Goal: Information Seeking & Learning: Check status

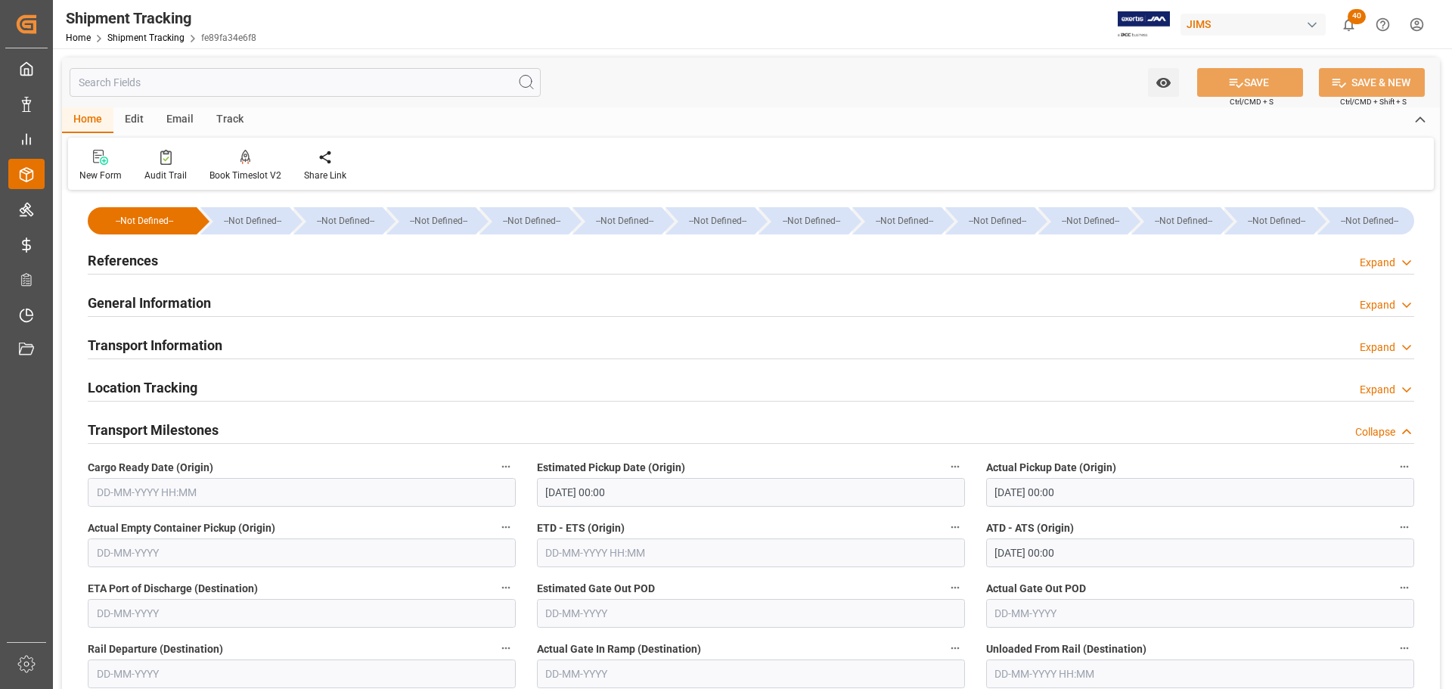
scroll to position [227, 0]
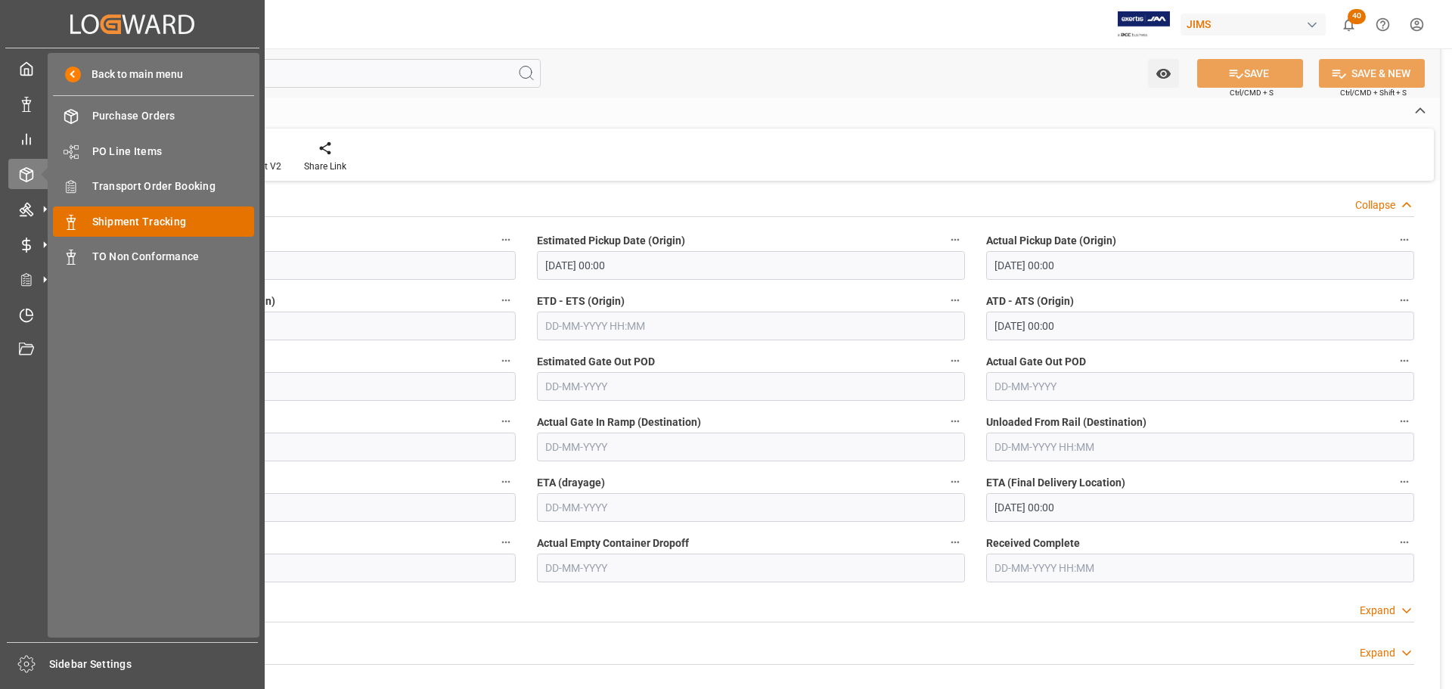
click at [126, 222] on span "Shipment Tracking" at bounding box center [173, 222] width 163 height 16
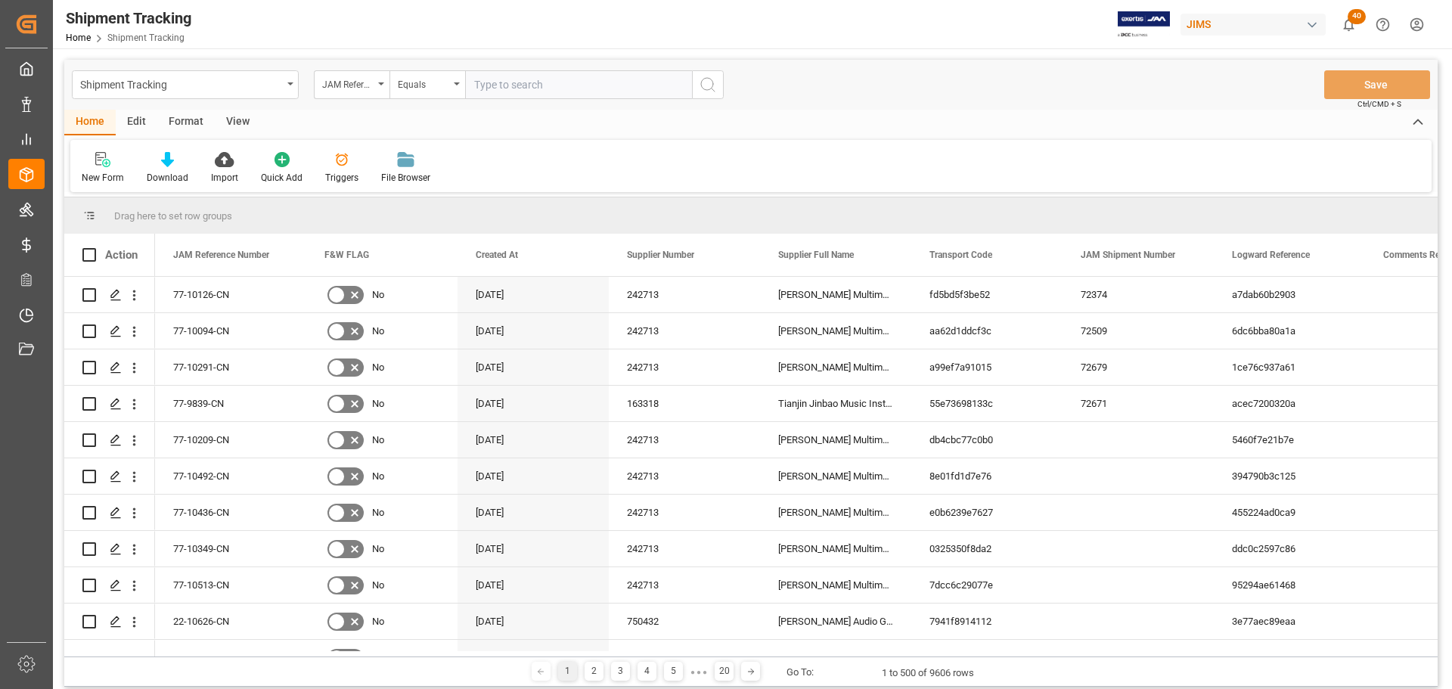
click at [235, 127] on div "View" at bounding box center [238, 123] width 46 height 26
click at [171, 163] on icon at bounding box center [171, 159] width 15 height 15
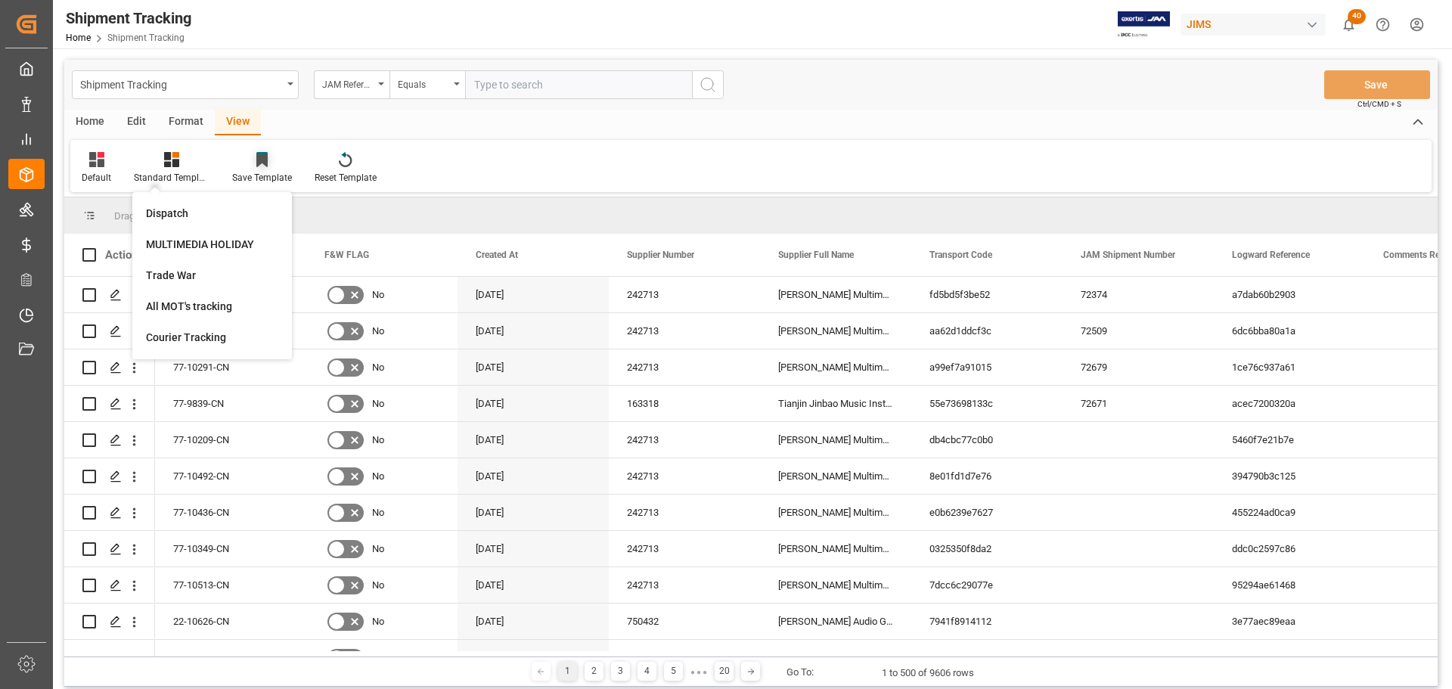
click at [275, 166] on div at bounding box center [262, 159] width 60 height 16
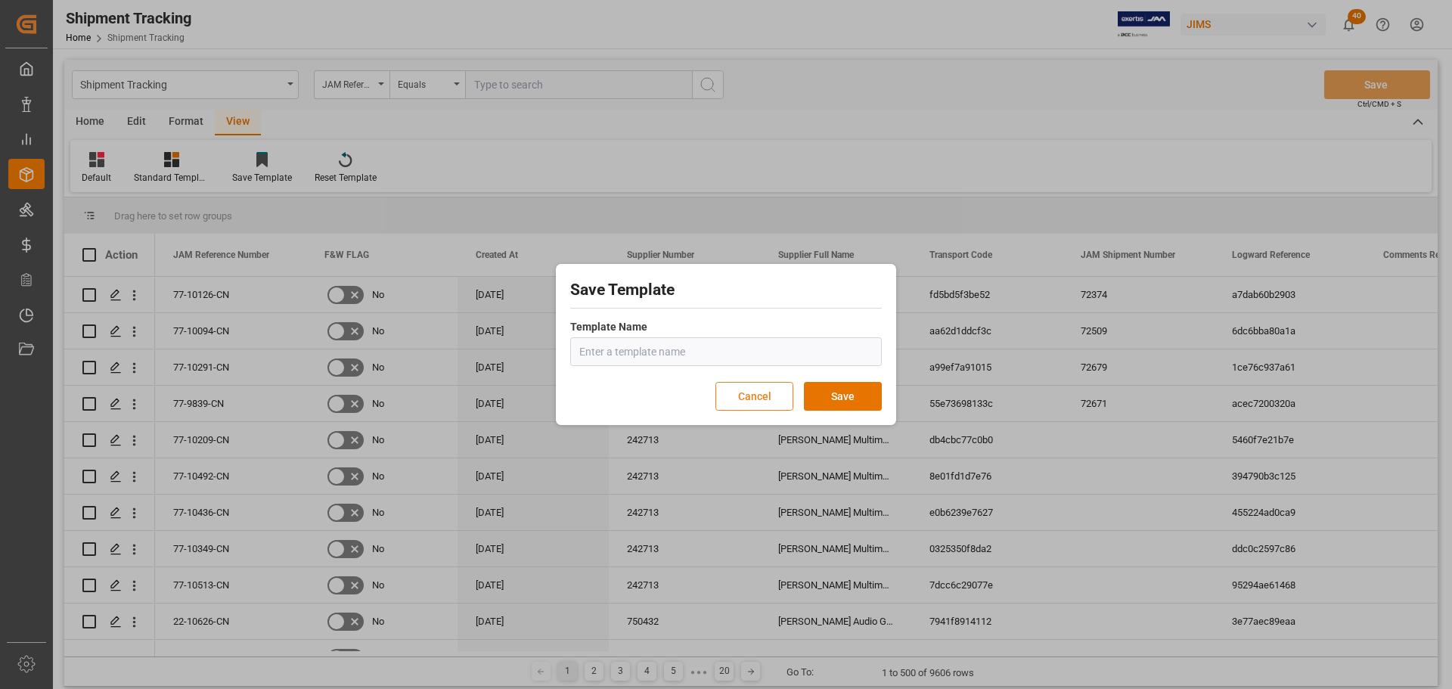
click at [746, 402] on button "Cancel" at bounding box center [755, 396] width 78 height 29
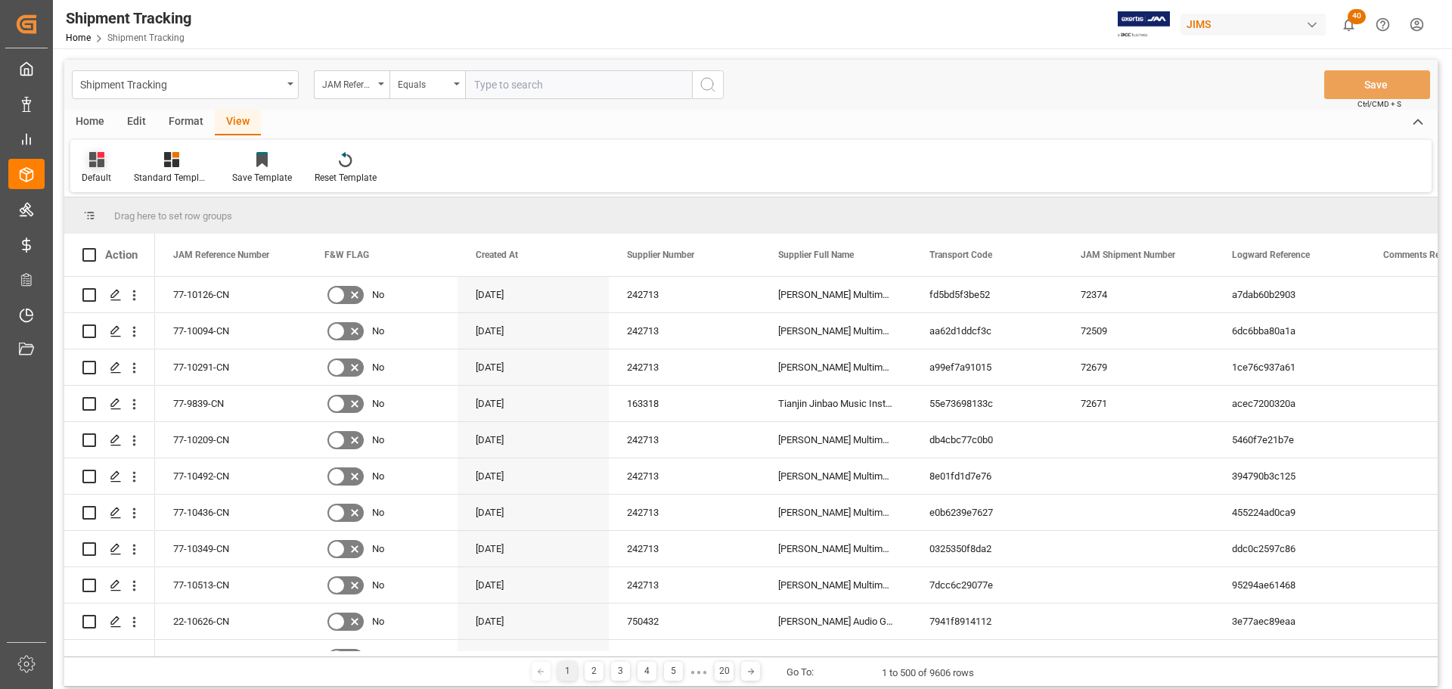
click at [107, 158] on div at bounding box center [97, 159] width 30 height 16
click at [124, 244] on div "Shipment Tracking" at bounding box center [155, 245] width 132 height 16
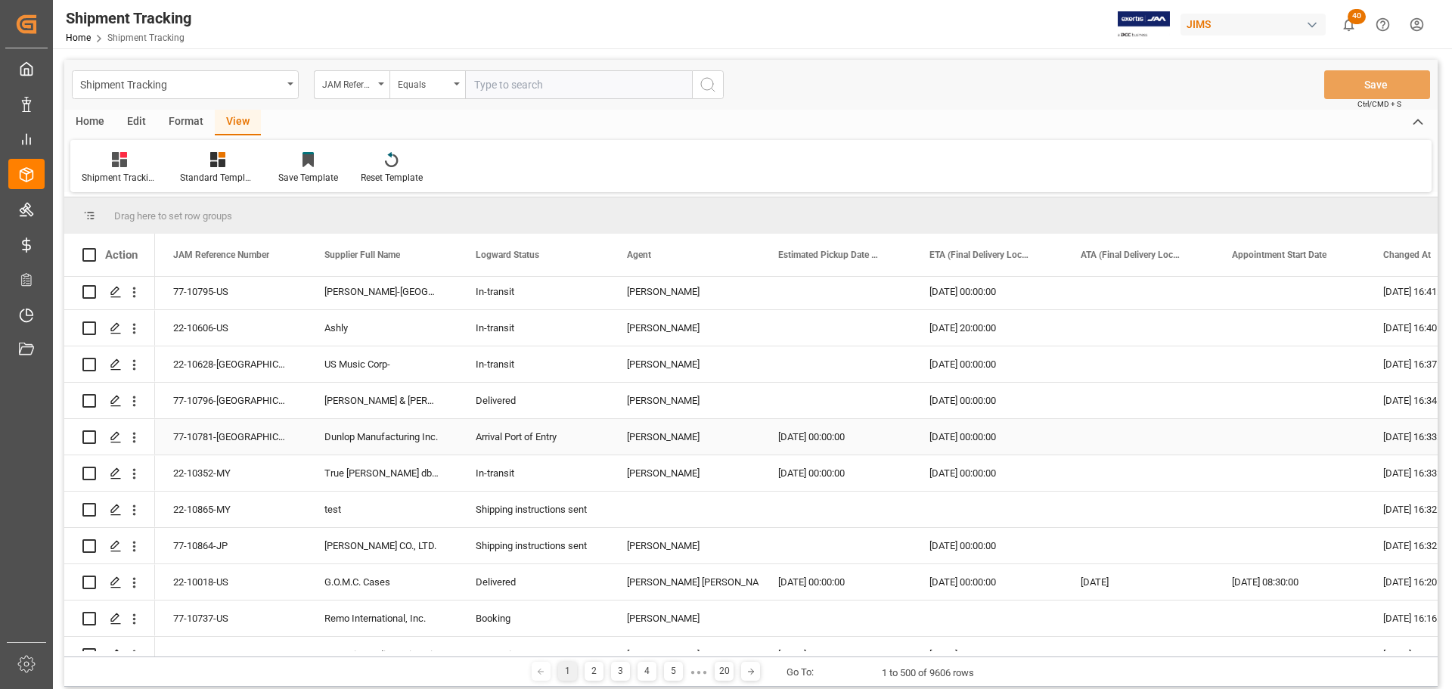
scroll to position [2043, 0]
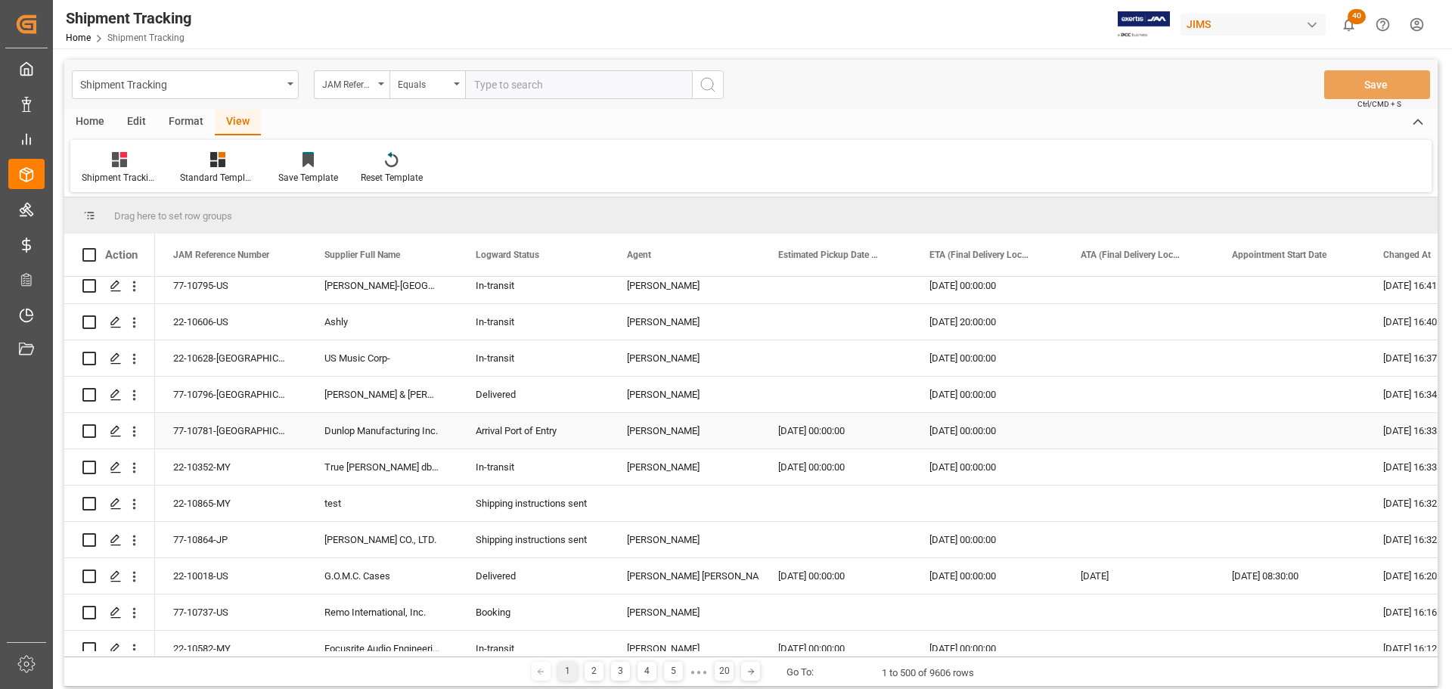
click at [668, 430] on div "[PERSON_NAME]" at bounding box center [684, 431] width 115 height 35
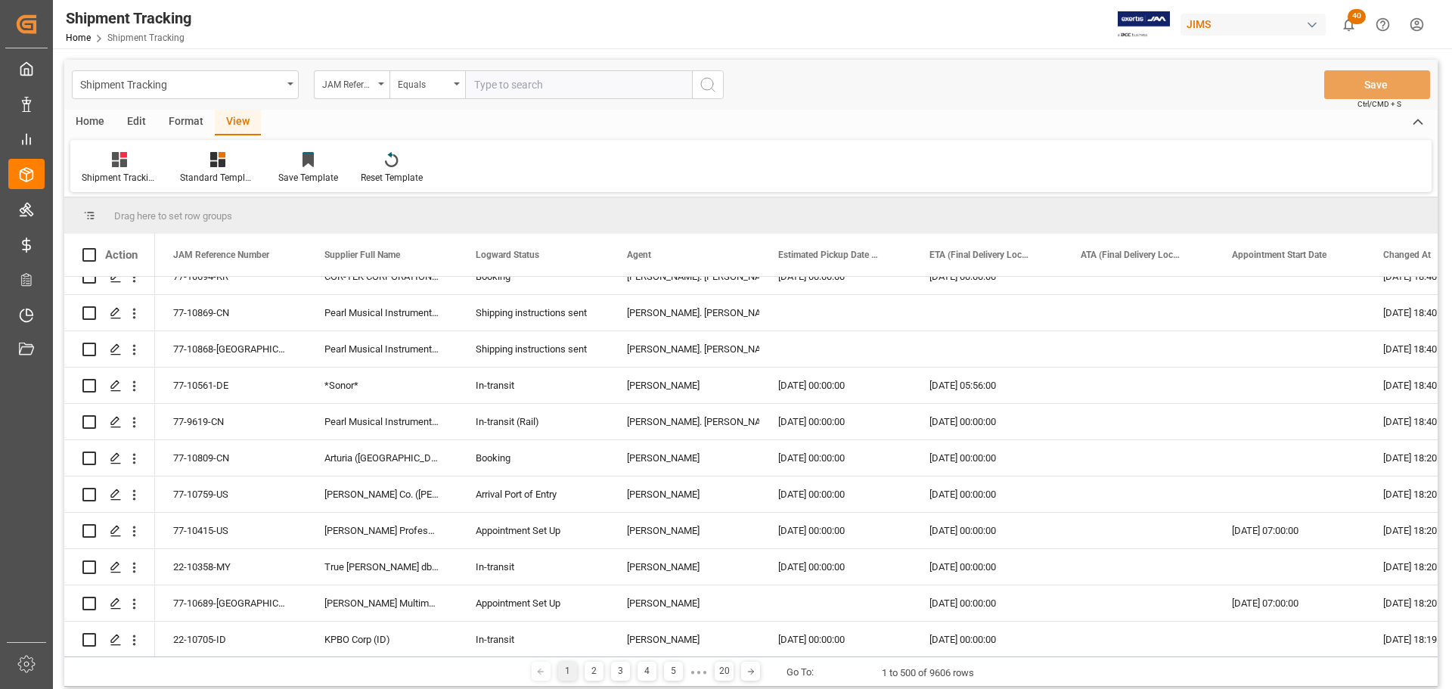
scroll to position [0, 0]
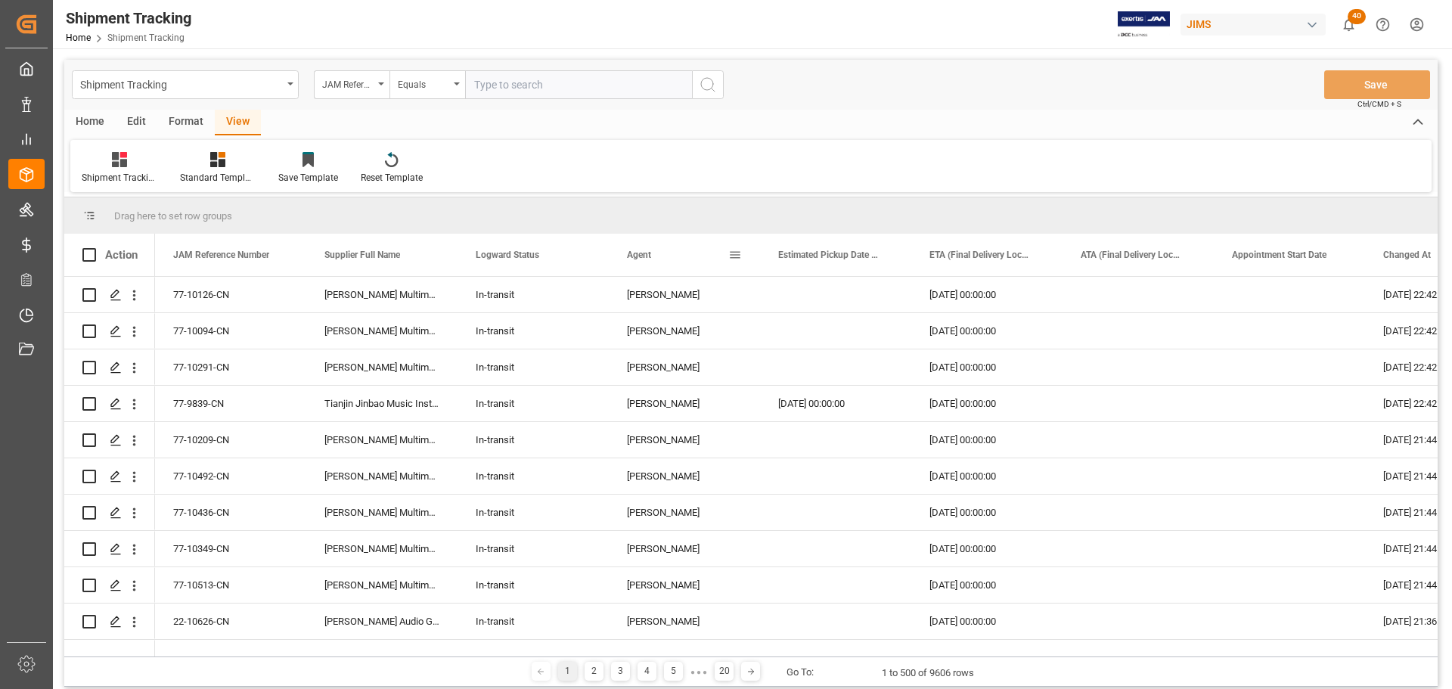
click at [736, 256] on span at bounding box center [736, 255] width 14 height 14
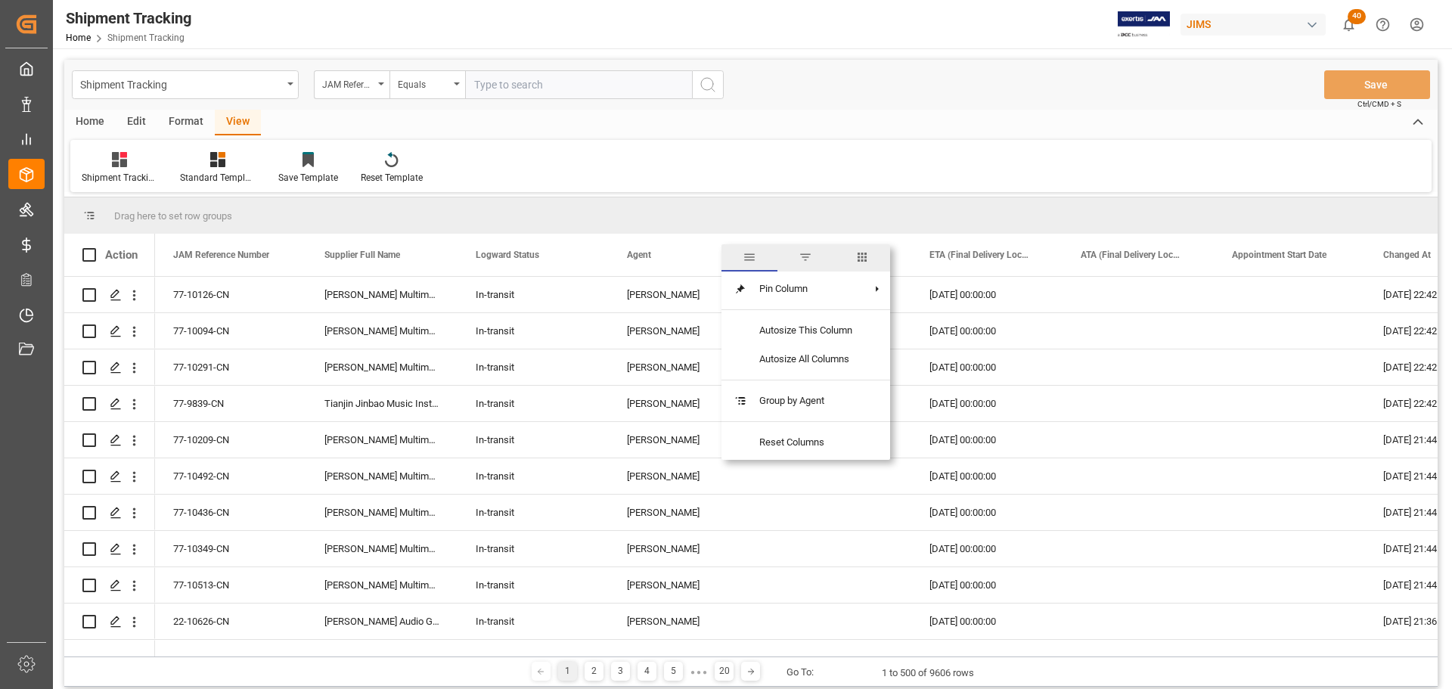
click at [808, 255] on span "filter" at bounding box center [806, 257] width 14 height 14
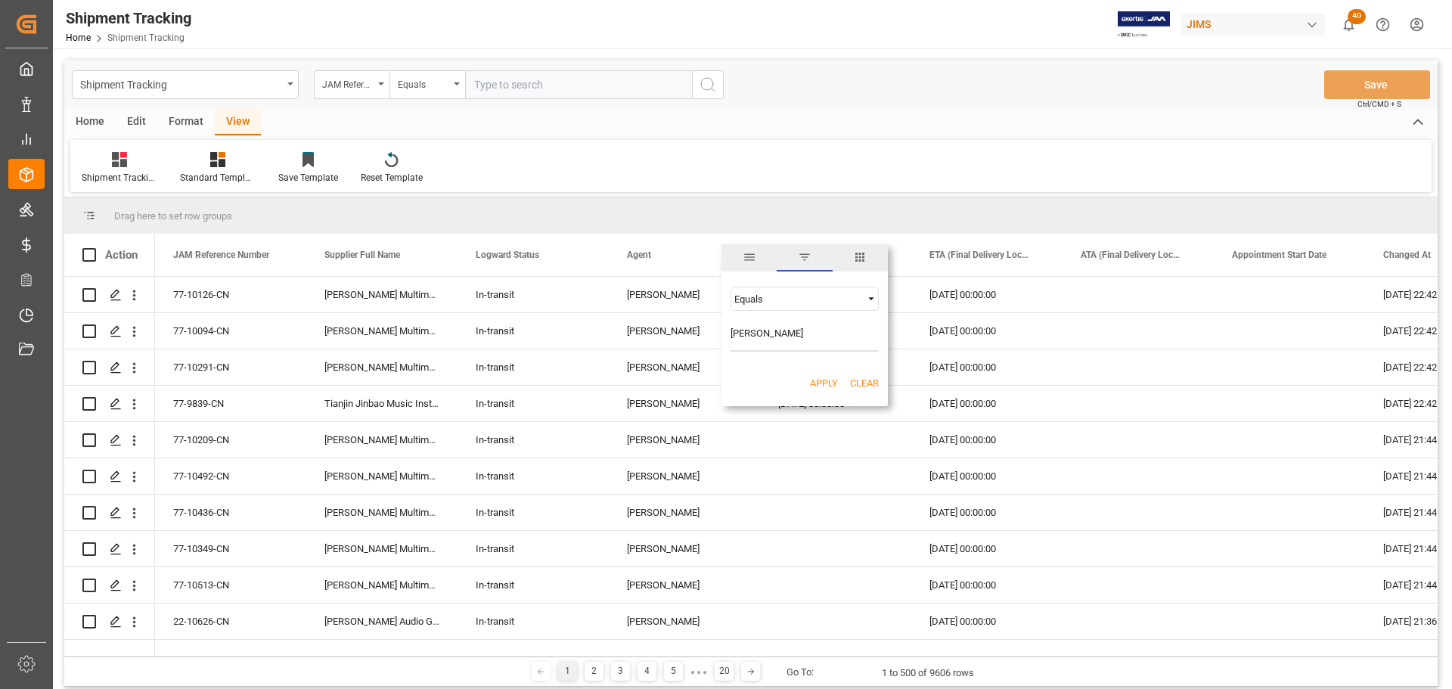
type input "[PERSON_NAME]"
click at [820, 382] on button "Apply" at bounding box center [824, 383] width 28 height 15
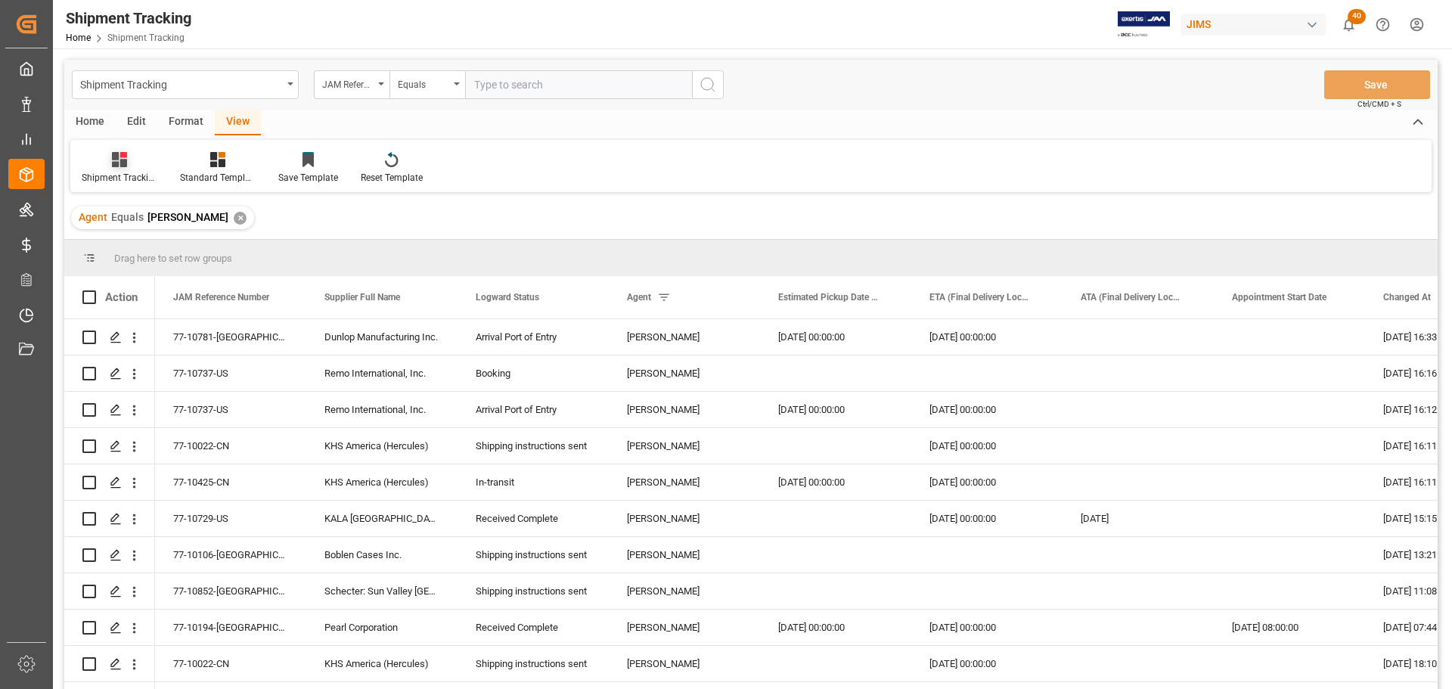
click at [107, 160] on div at bounding box center [120, 159] width 76 height 16
click at [121, 240] on div "Shipment Tracking" at bounding box center [160, 245] width 132 height 16
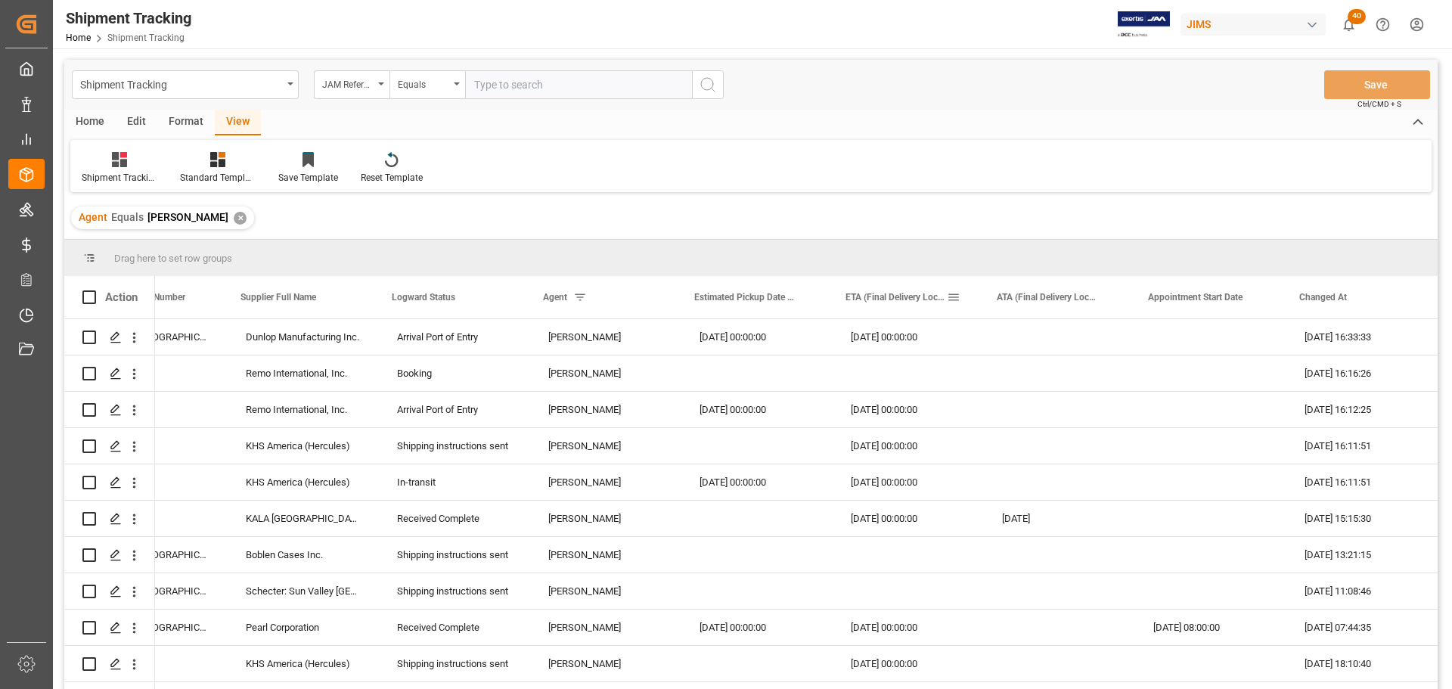
click at [958, 295] on span at bounding box center [954, 297] width 14 height 14
click at [1090, 346] on span "Filtering operator" at bounding box center [1090, 341] width 14 height 14
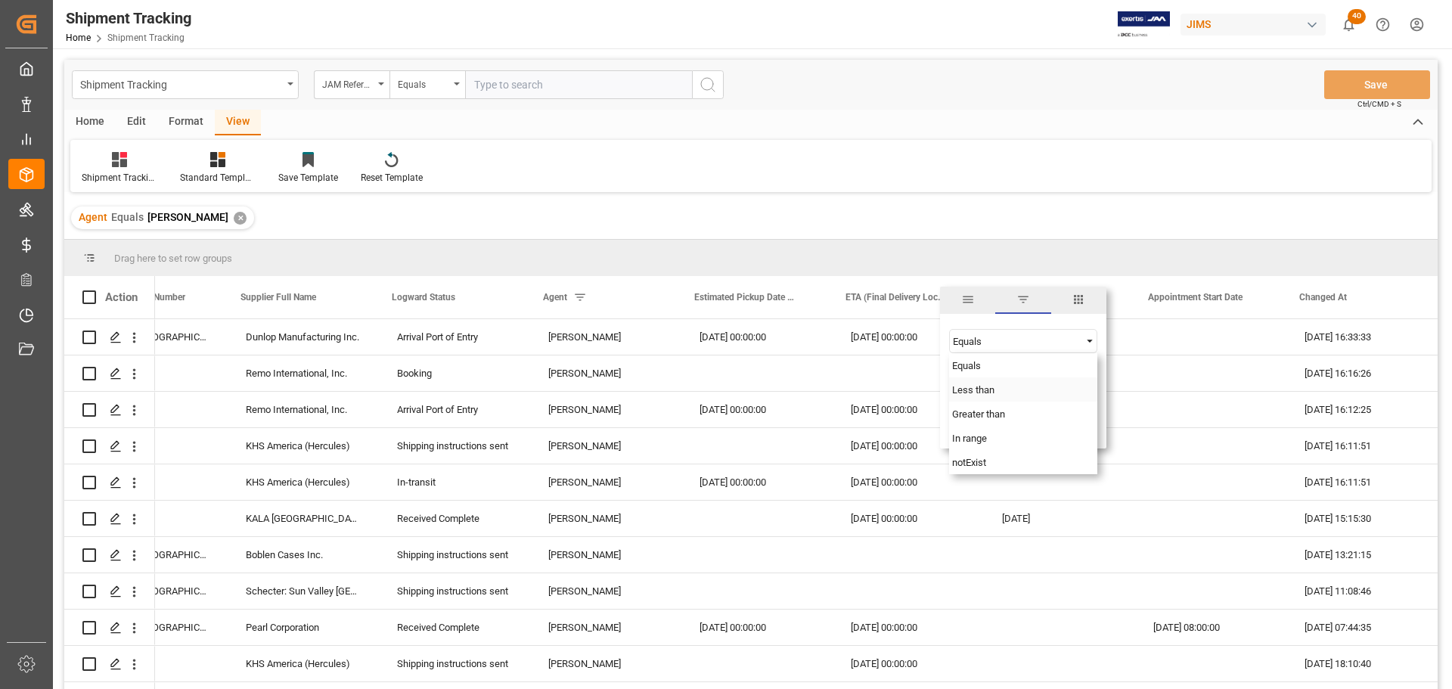
click at [1047, 396] on div "Less than" at bounding box center [1023, 389] width 148 height 24
click at [1095, 376] on input "date" at bounding box center [1023, 379] width 148 height 30
type input "[DATE]"
click at [1049, 428] on button "Apply" at bounding box center [1043, 425] width 28 height 15
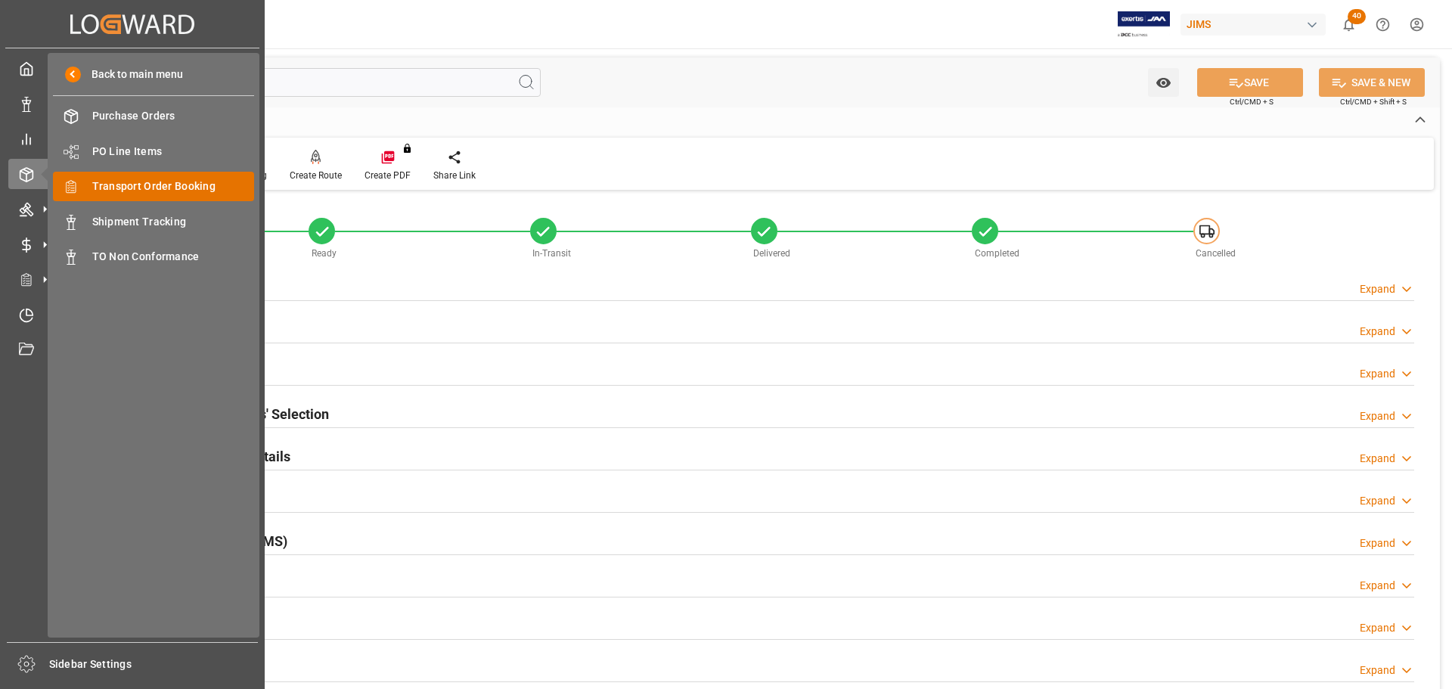
click at [148, 191] on span "Transport Order Booking" at bounding box center [173, 187] width 163 height 16
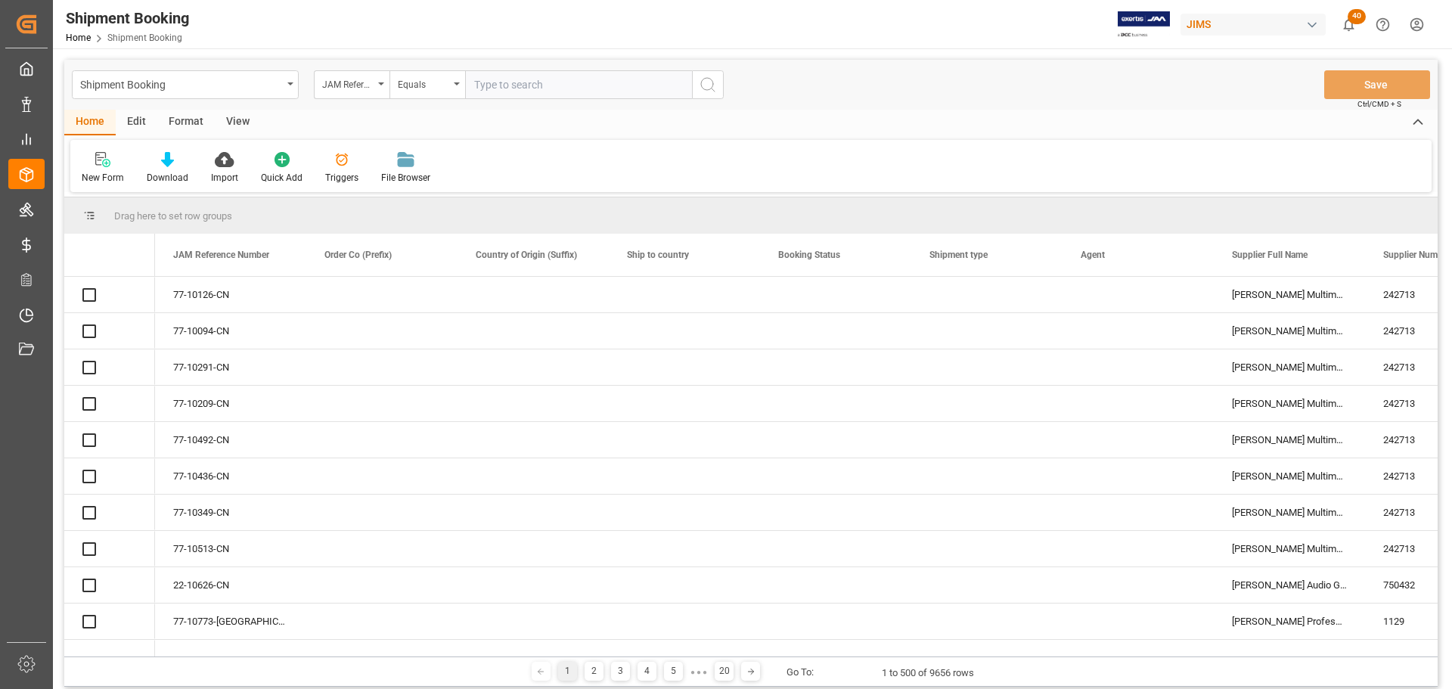
click at [523, 85] on input "text" at bounding box center [578, 84] width 227 height 29
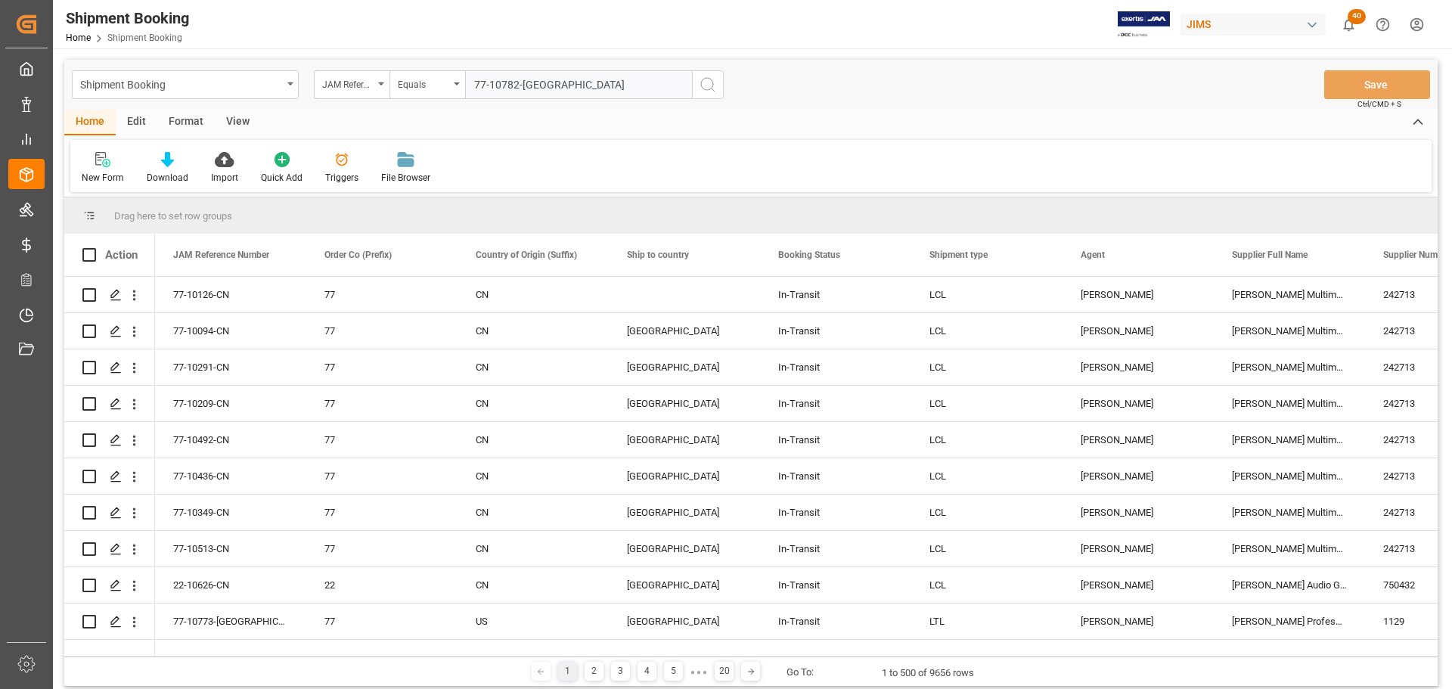
type input "77-10782-[GEOGRAPHIC_DATA]"
click at [711, 89] on icon "search button" at bounding box center [708, 85] width 18 height 18
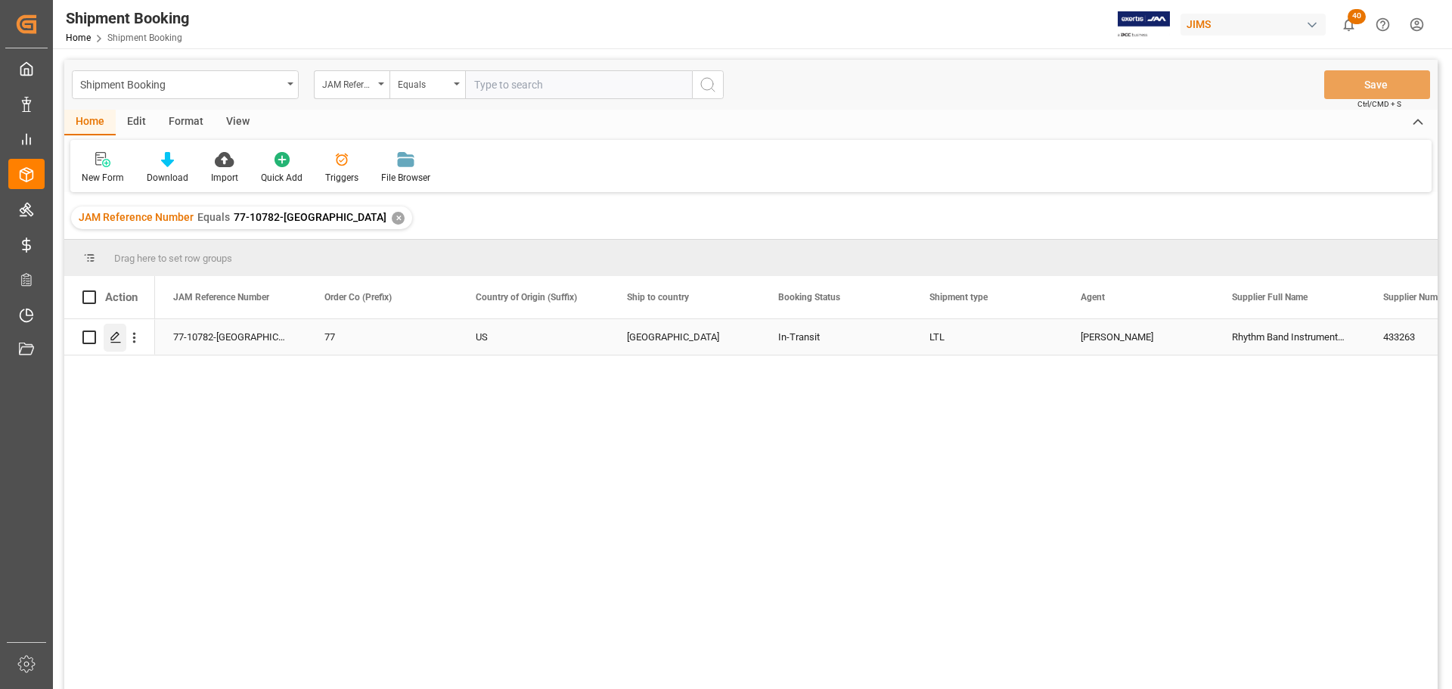
click at [118, 333] on icon "Press SPACE to select this row." at bounding box center [116, 337] width 12 height 12
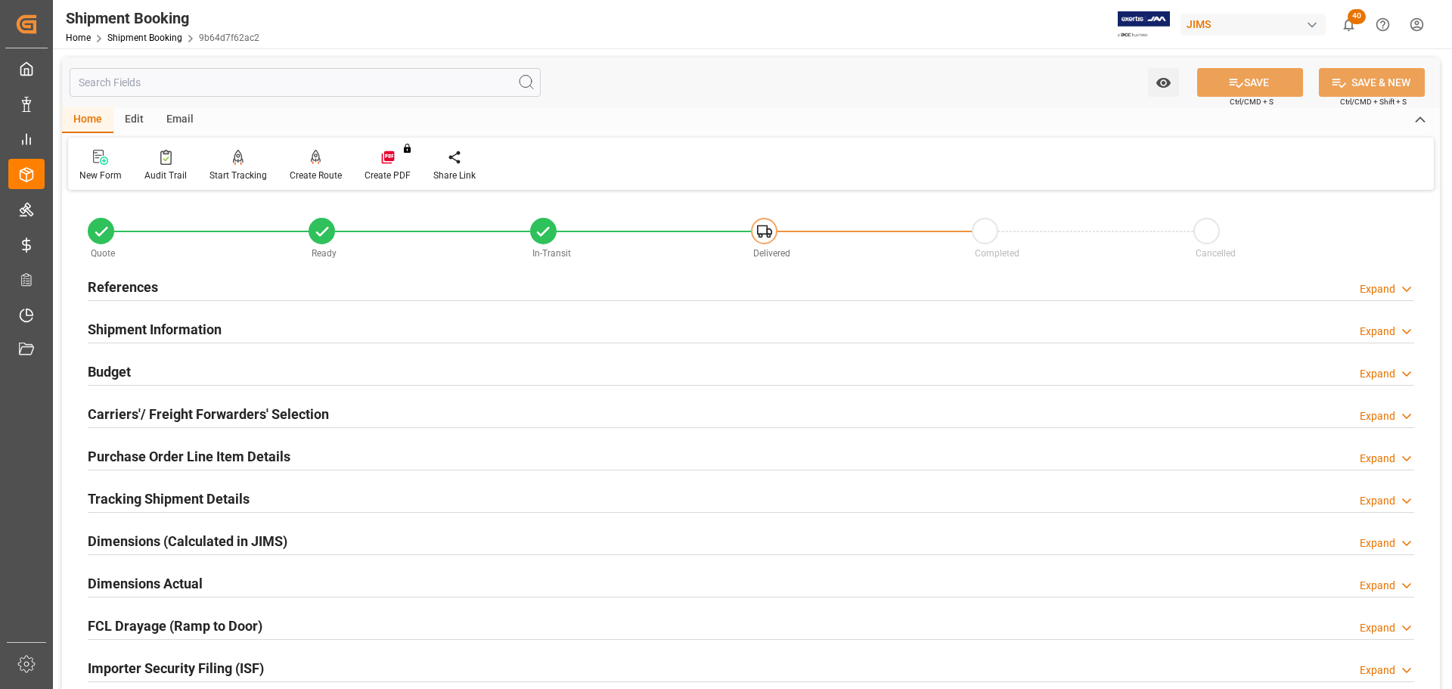
click at [143, 287] on h2 "References" at bounding box center [123, 287] width 70 height 20
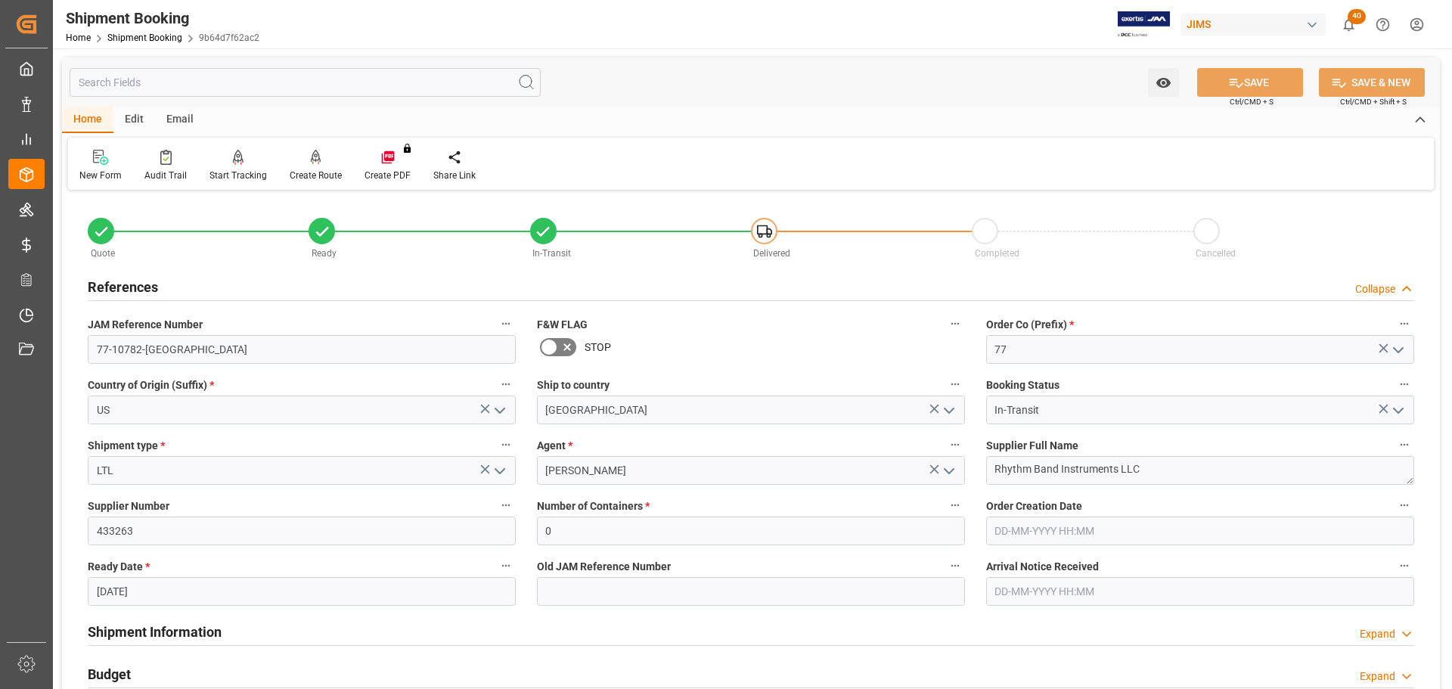
click at [143, 287] on h2 "References" at bounding box center [123, 287] width 70 height 20
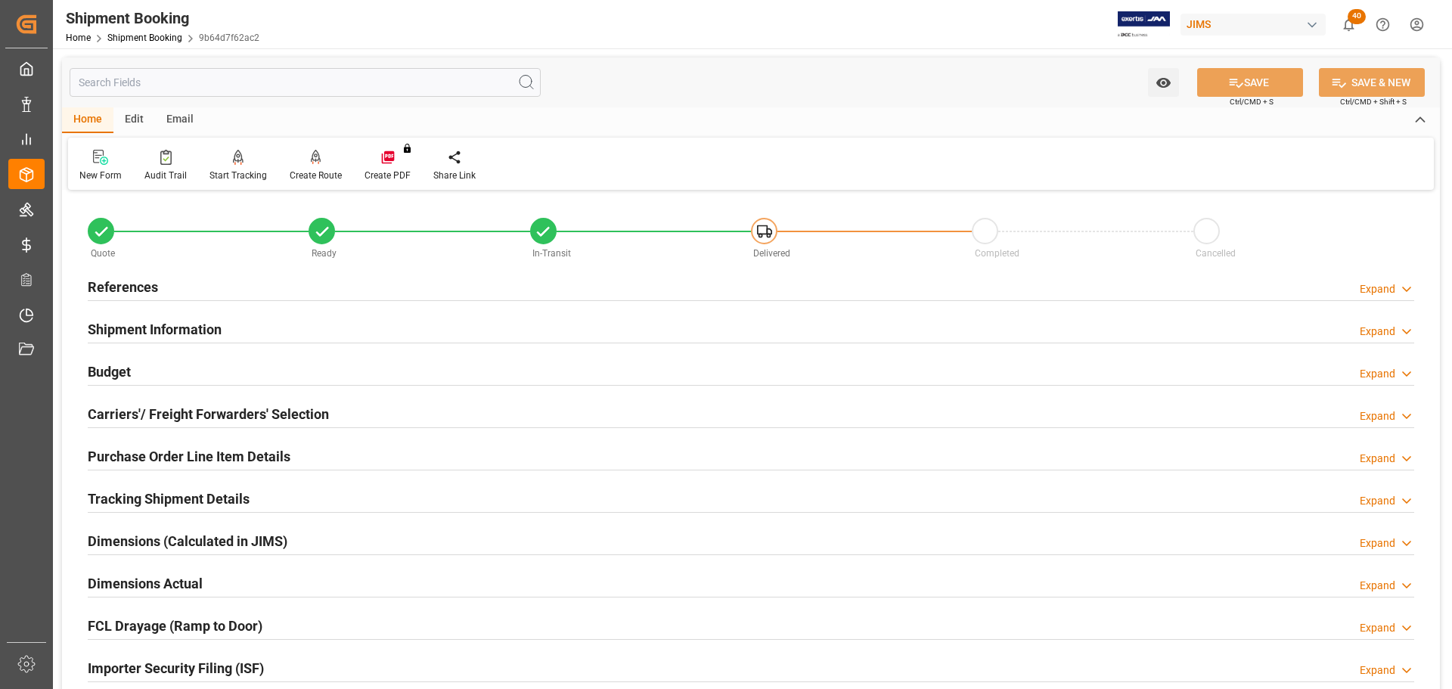
click at [166, 336] on h2 "Shipment Information" at bounding box center [155, 329] width 134 height 20
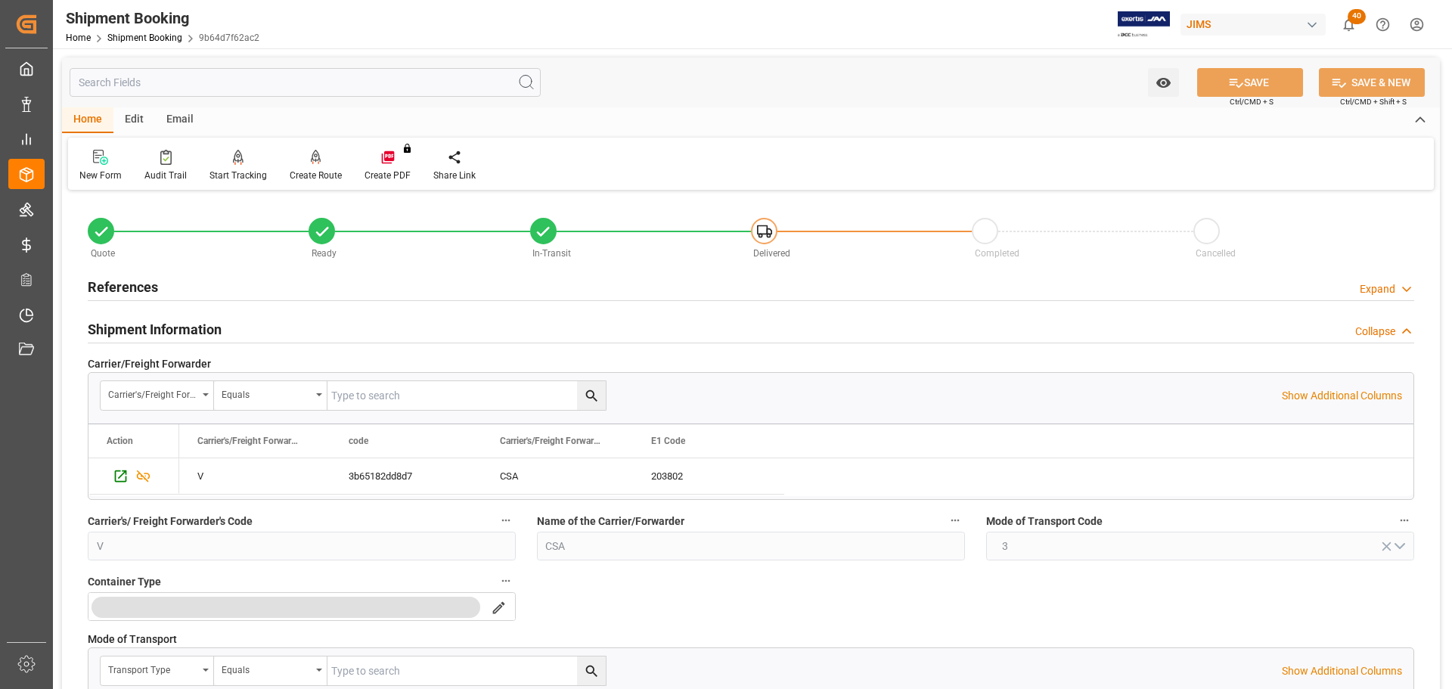
click at [167, 336] on h2 "Shipment Information" at bounding box center [155, 329] width 134 height 20
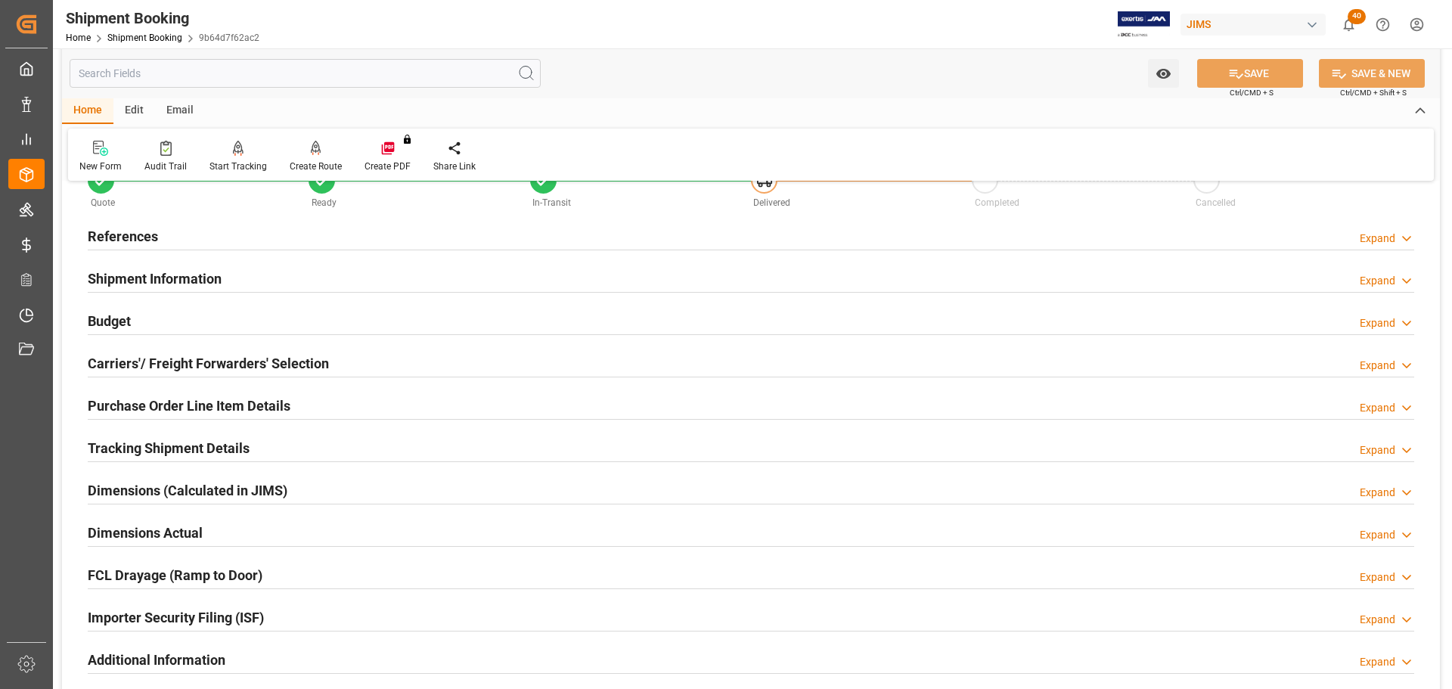
scroll to position [76, 0]
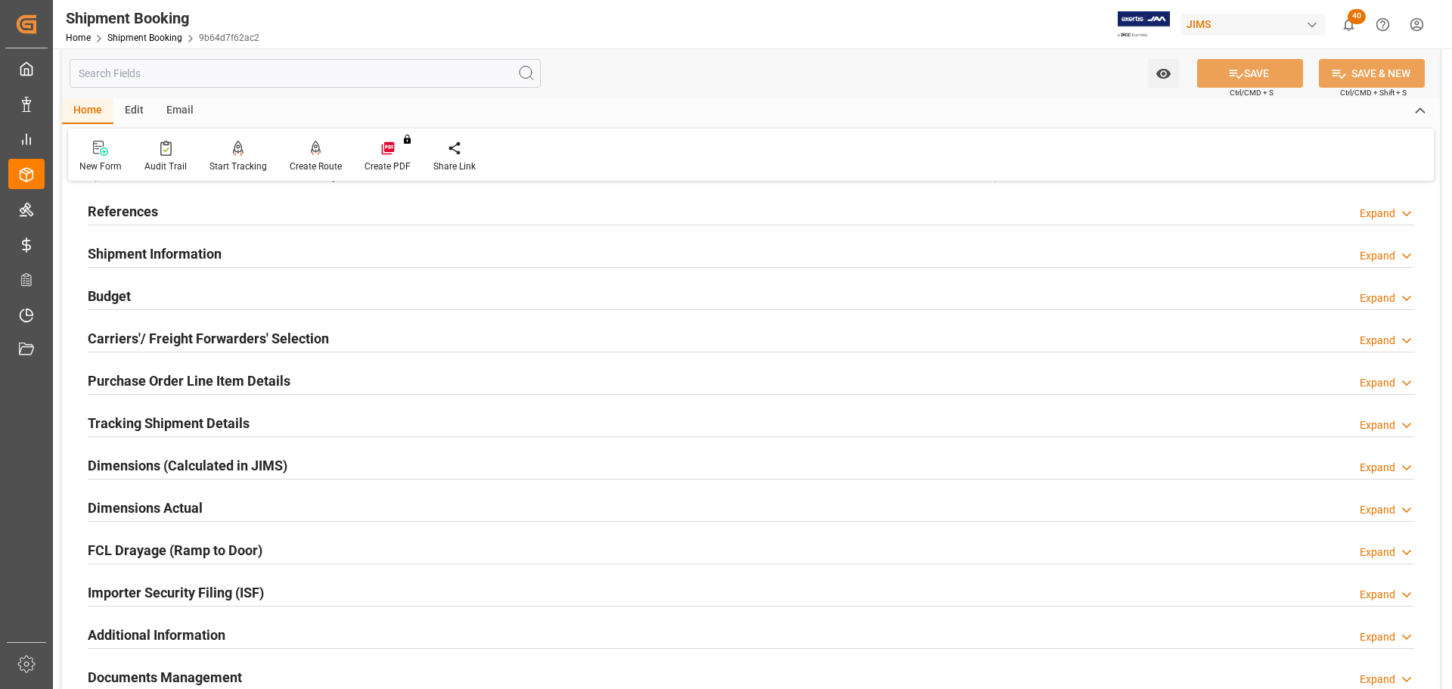
click at [165, 291] on div "Budget Expand" at bounding box center [751, 295] width 1327 height 29
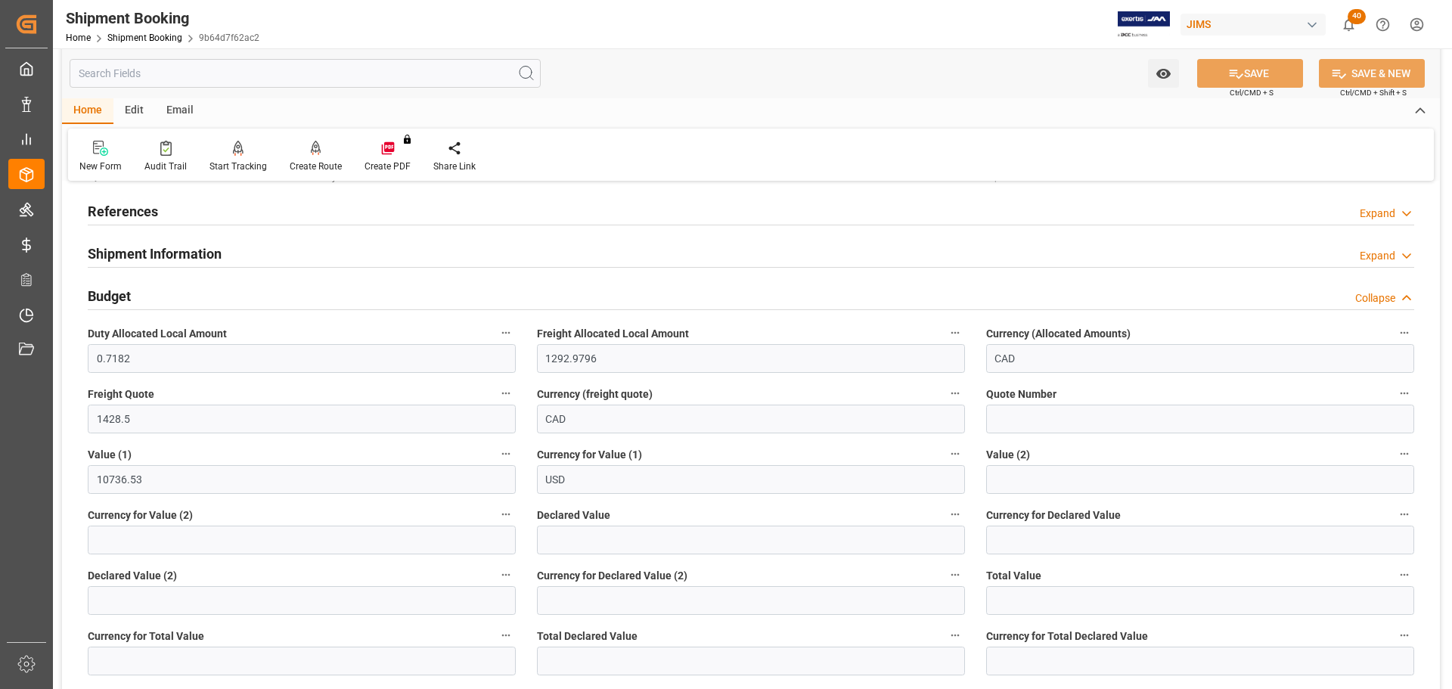
click at [157, 294] on div "Budget Collapse" at bounding box center [751, 295] width 1327 height 29
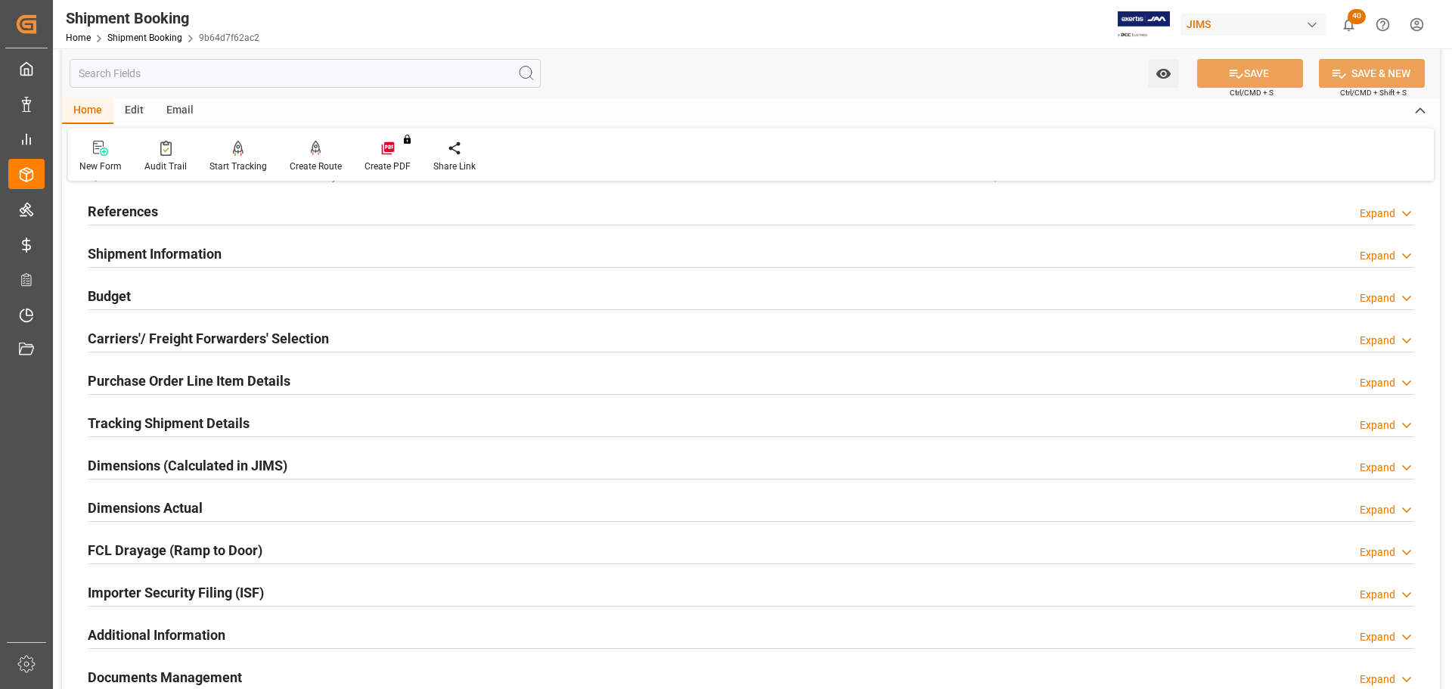
click at [157, 323] on div "Carriers'/ Freight Forwarders' Selection" at bounding box center [208, 337] width 241 height 29
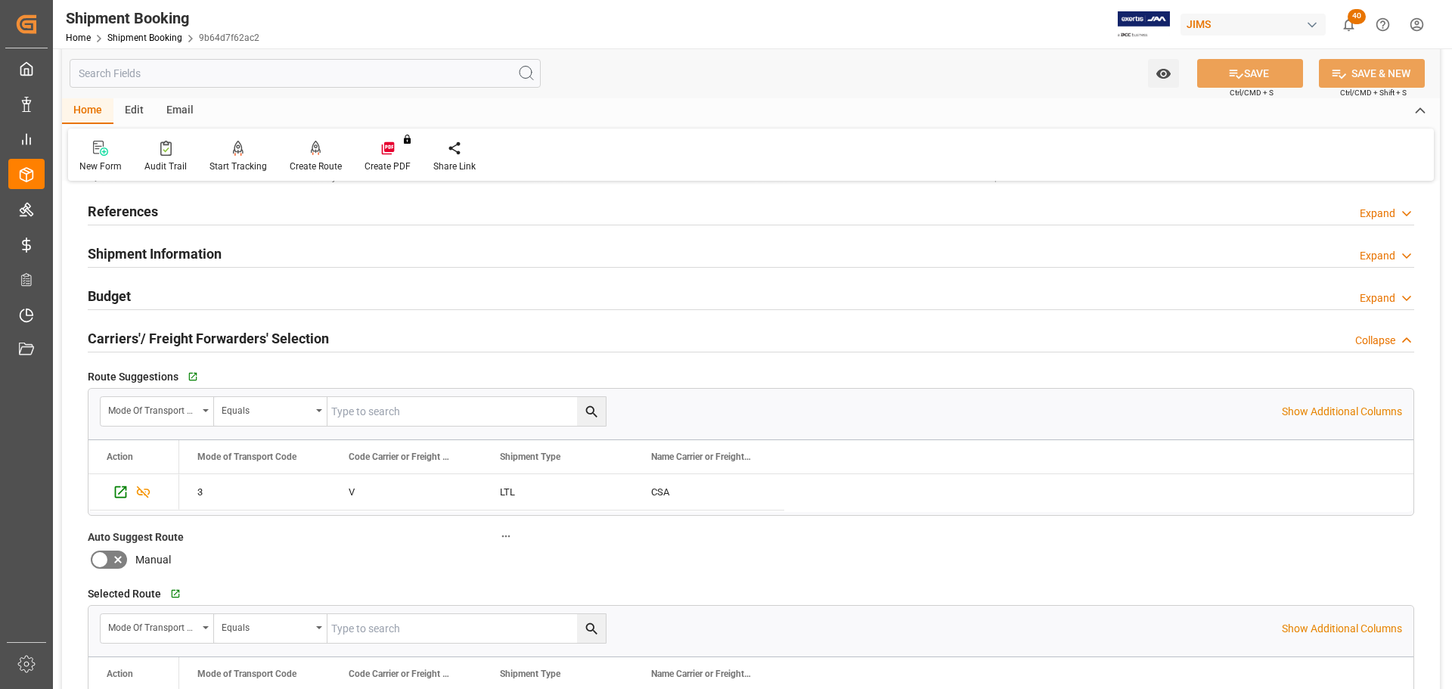
click at [156, 334] on h2 "Carriers'/ Freight Forwarders' Selection" at bounding box center [208, 338] width 241 height 20
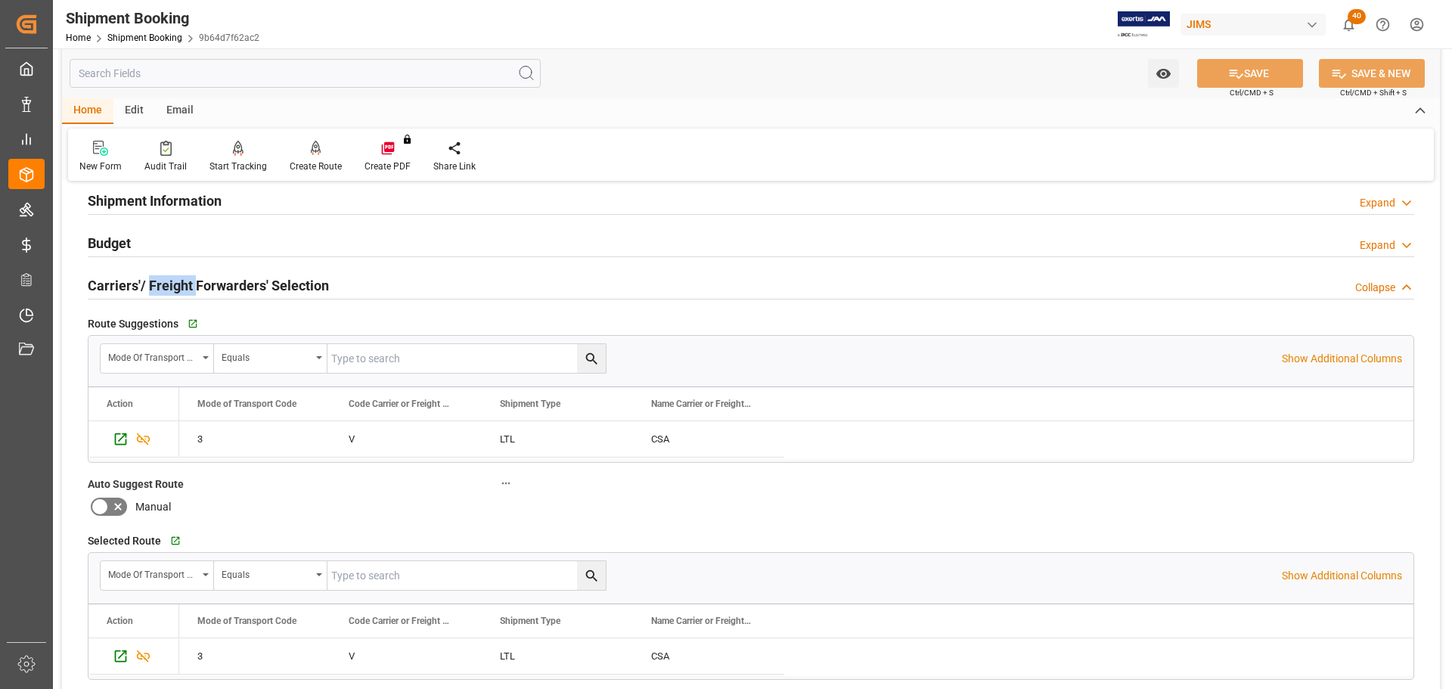
scroll to position [151, 0]
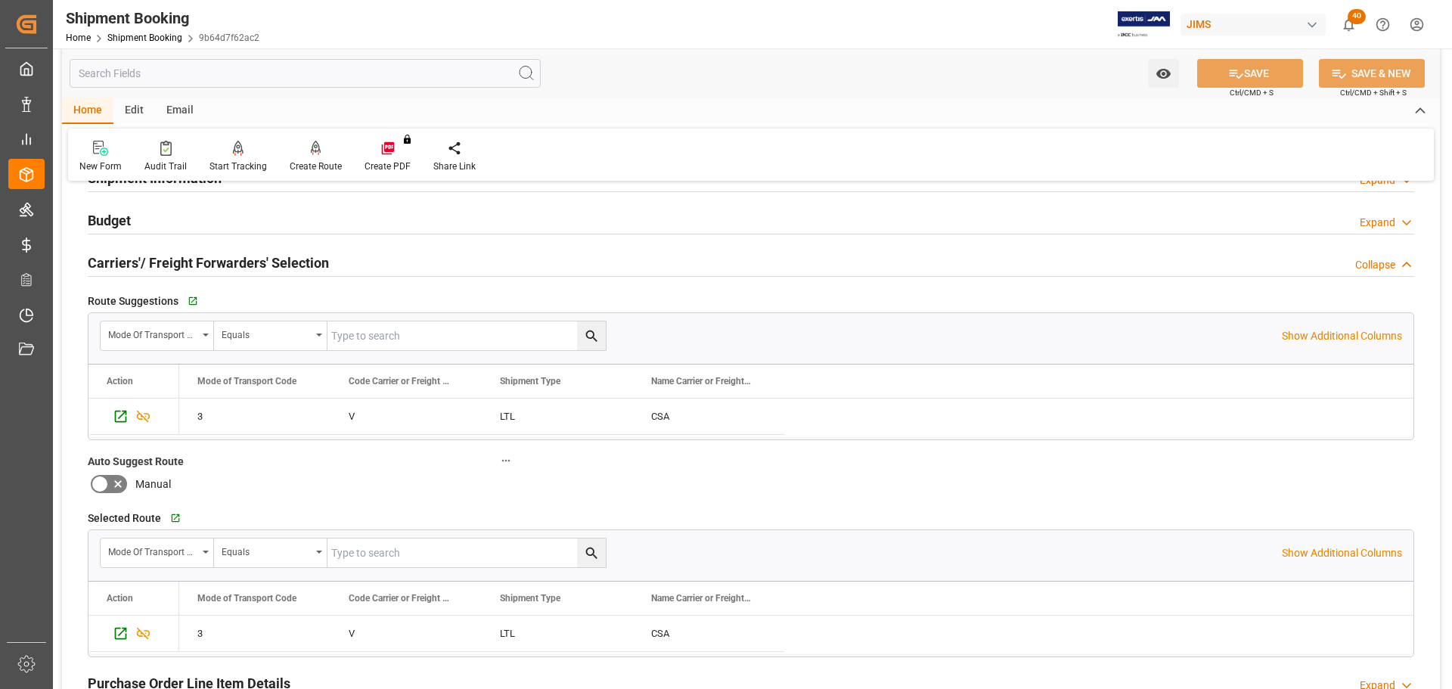
click at [263, 261] on h2 "Carriers'/ Freight Forwarders' Selection" at bounding box center [208, 263] width 241 height 20
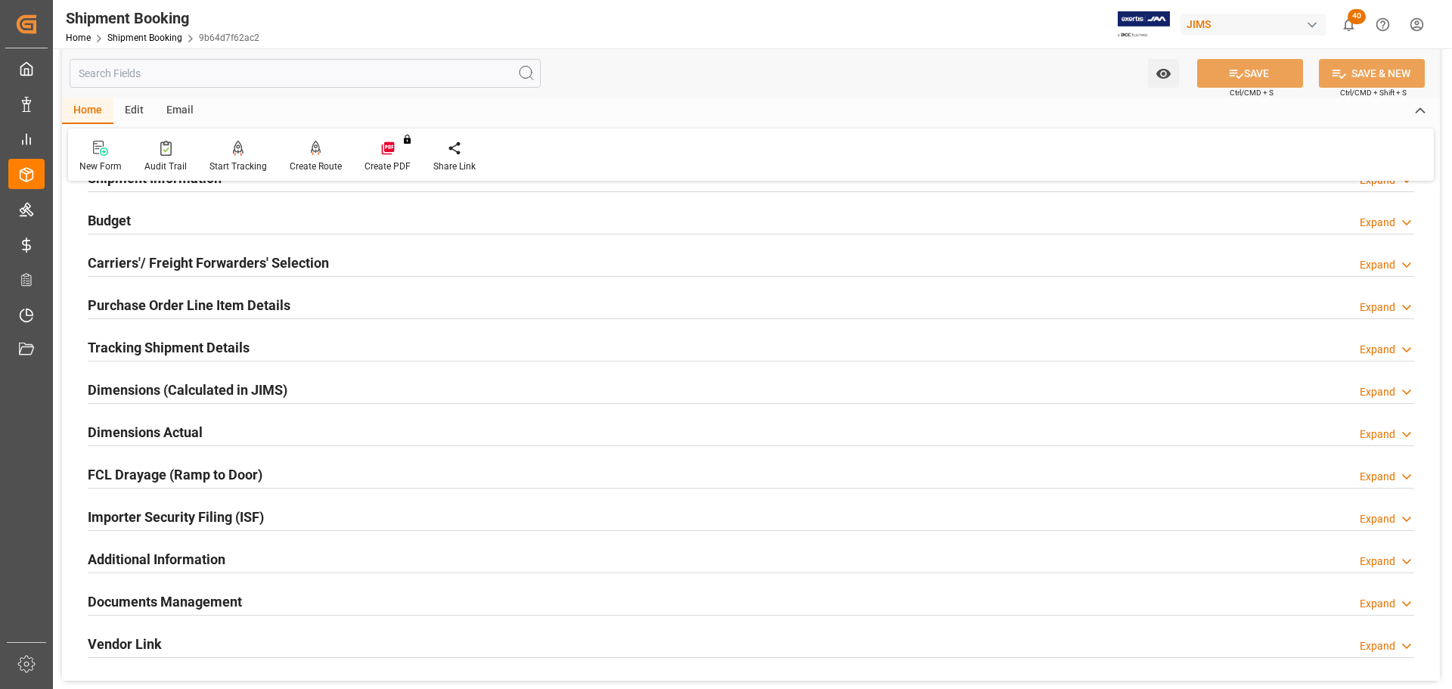
click at [260, 302] on h2 "Purchase Order Line Item Details" at bounding box center [189, 305] width 203 height 20
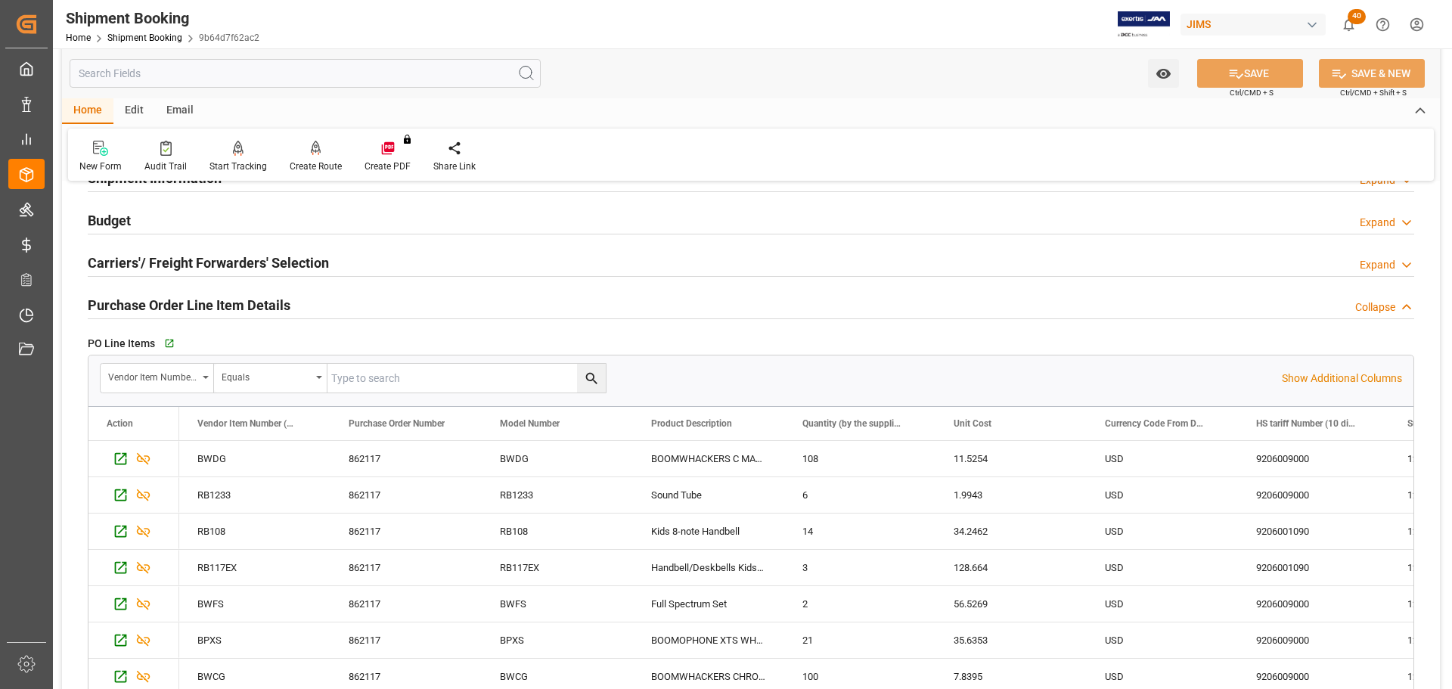
click at [244, 303] on h2 "Purchase Order Line Item Details" at bounding box center [189, 305] width 203 height 20
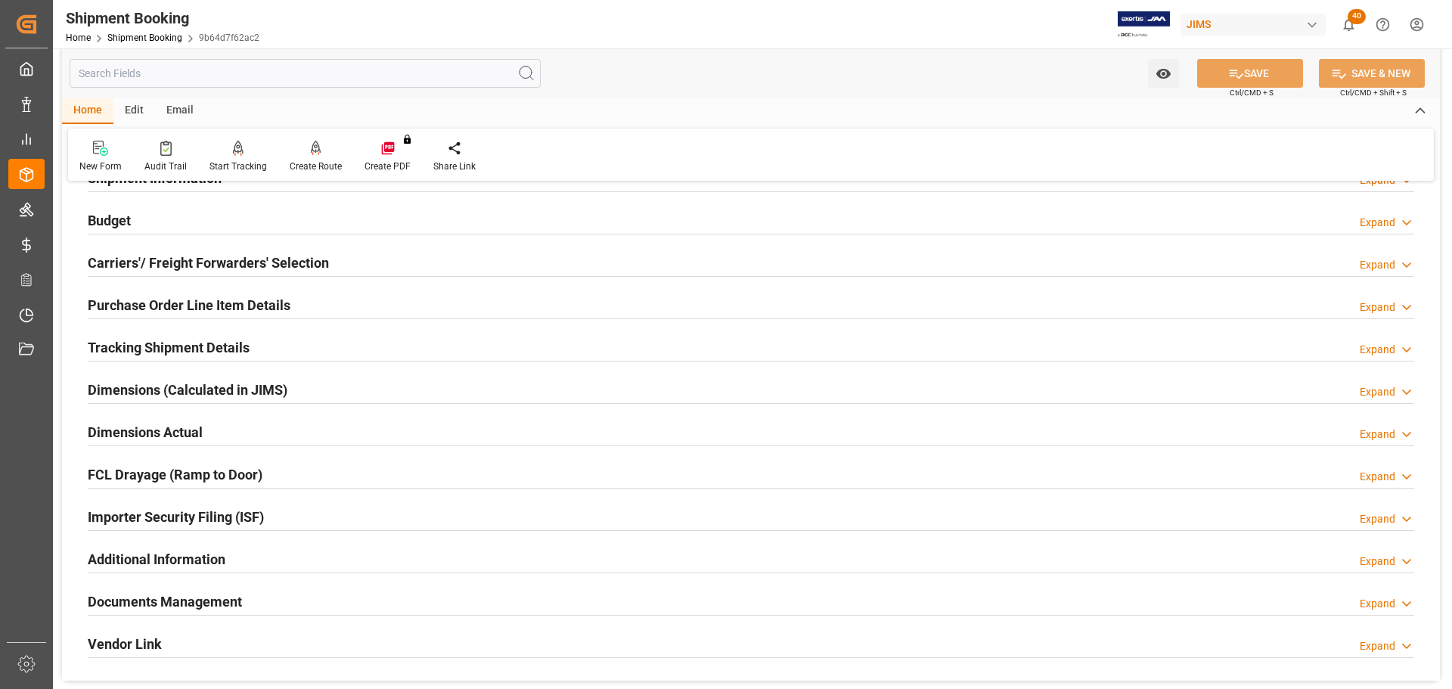
click at [235, 343] on h2 "Tracking Shipment Details" at bounding box center [169, 347] width 162 height 20
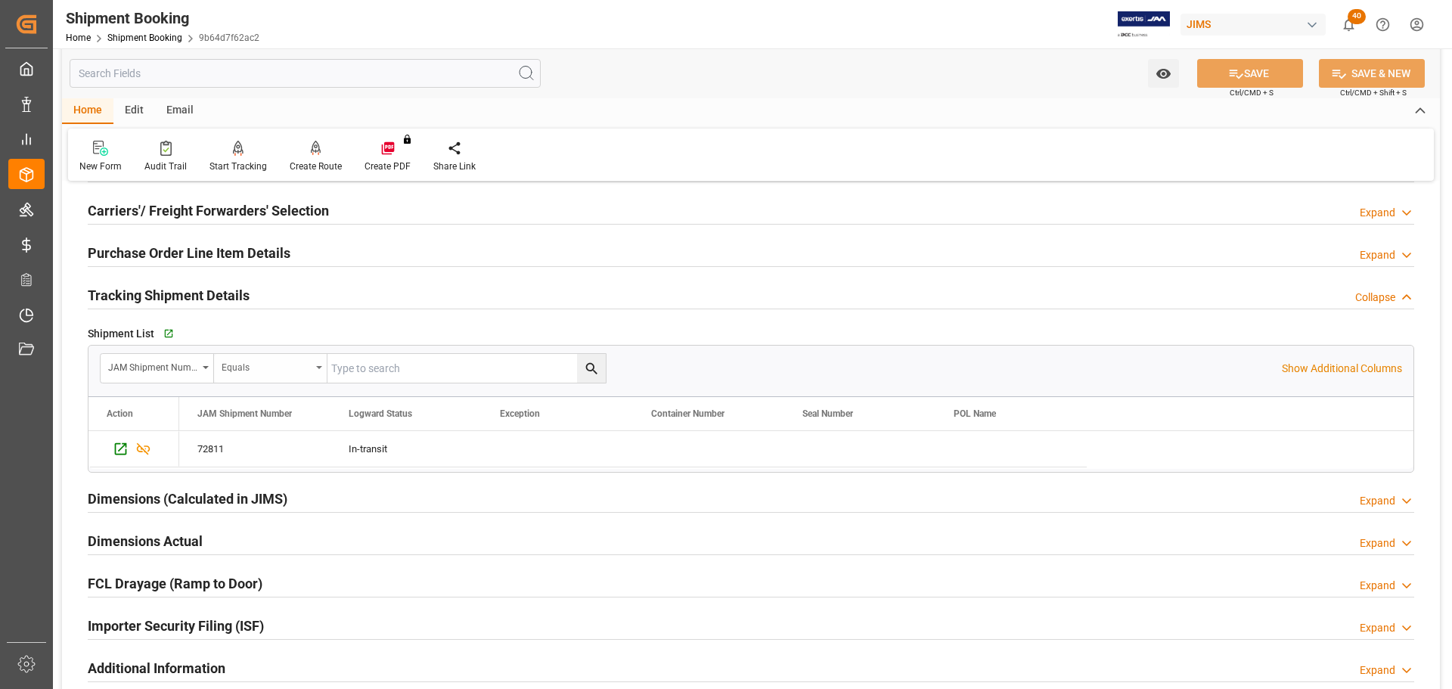
scroll to position [227, 0]
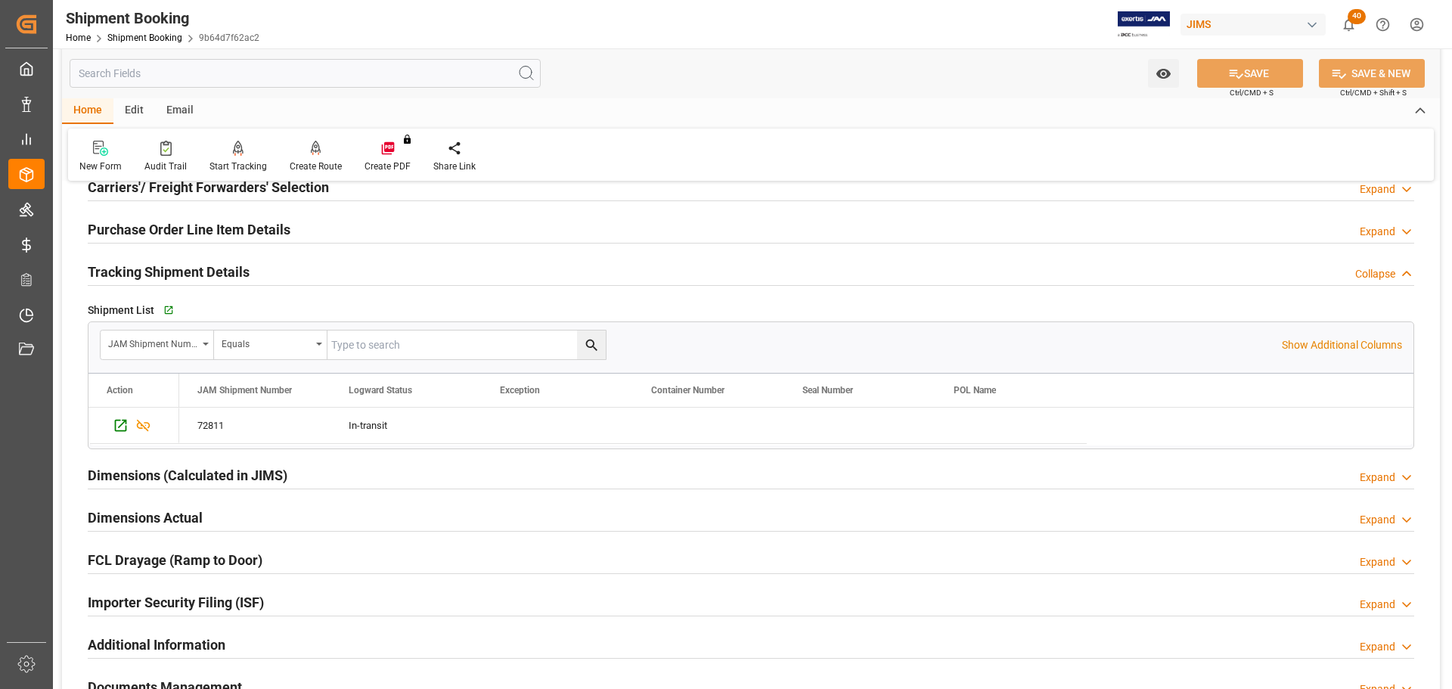
click at [243, 277] on h2 "Tracking Shipment Details" at bounding box center [169, 272] width 162 height 20
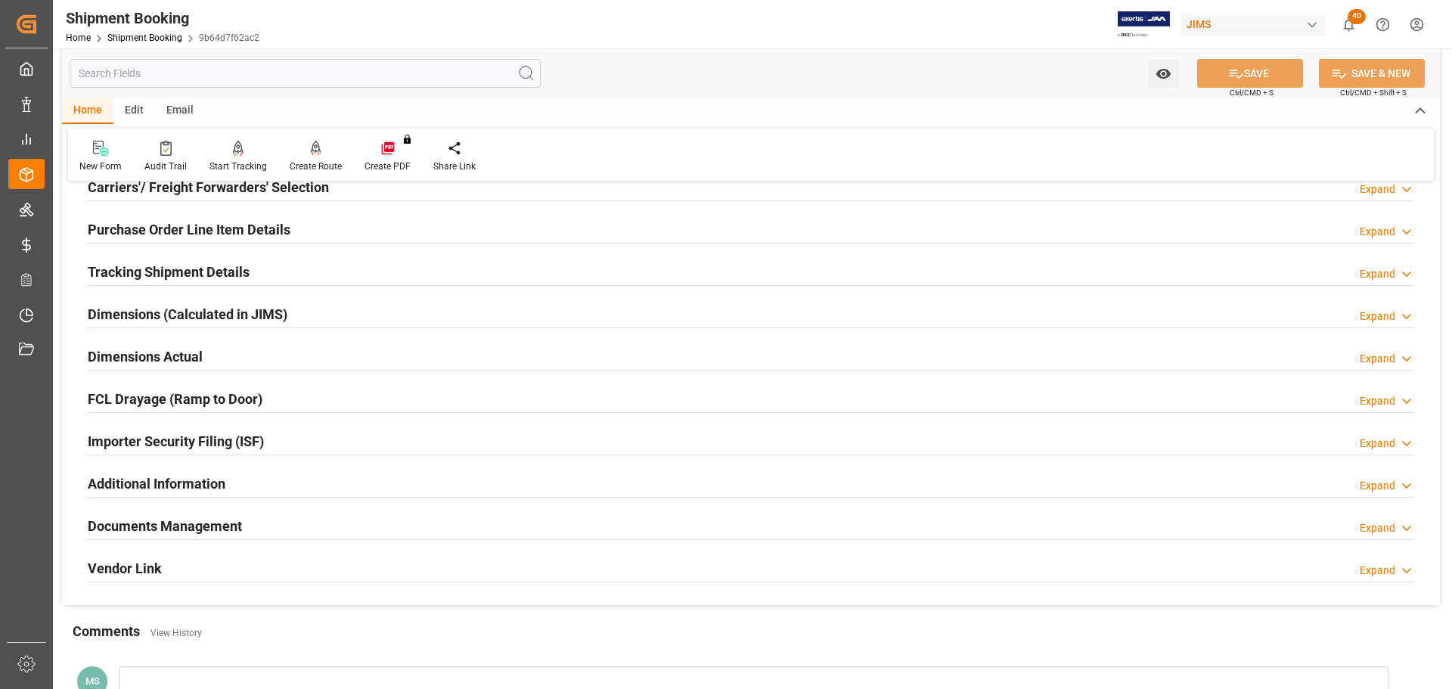
click at [208, 277] on h2 "Tracking Shipment Details" at bounding box center [169, 272] width 162 height 20
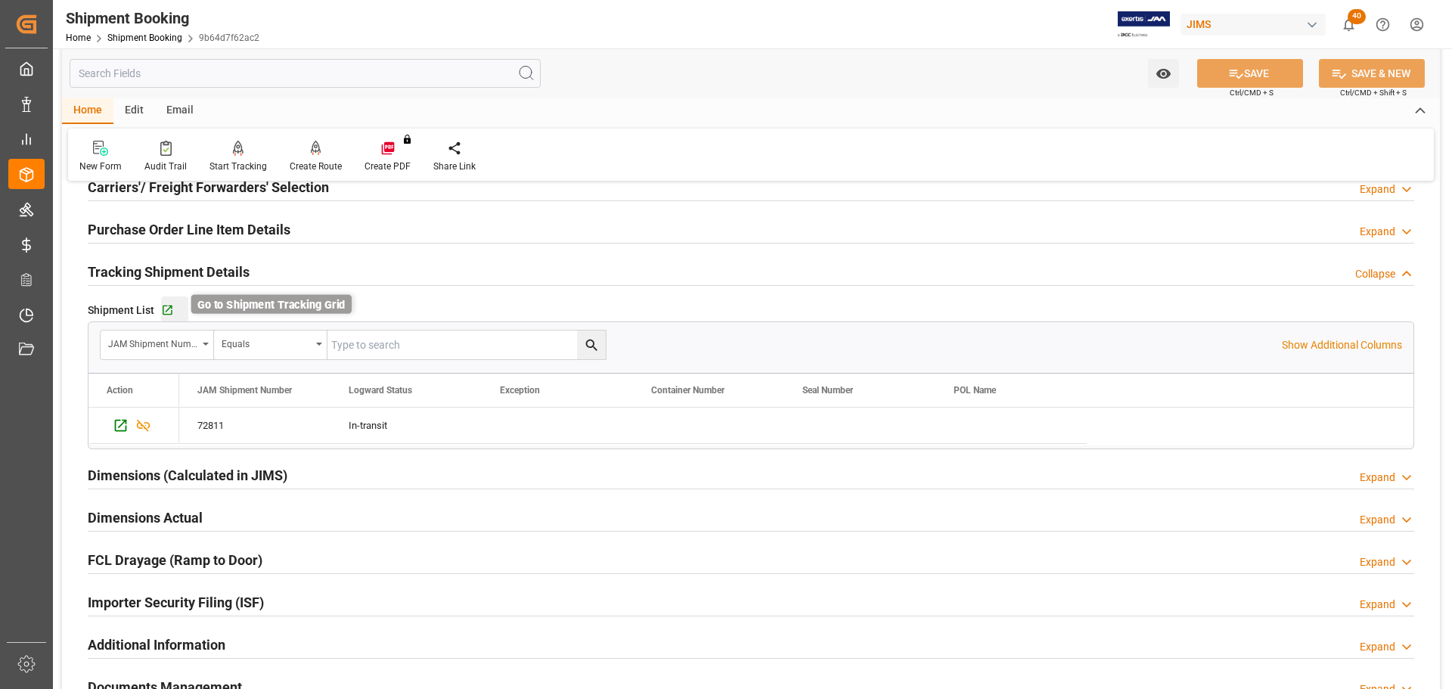
click at [169, 306] on icon "button" at bounding box center [168, 311] width 10 height 10
click at [245, 266] on h2 "Tracking Shipment Details" at bounding box center [169, 272] width 162 height 20
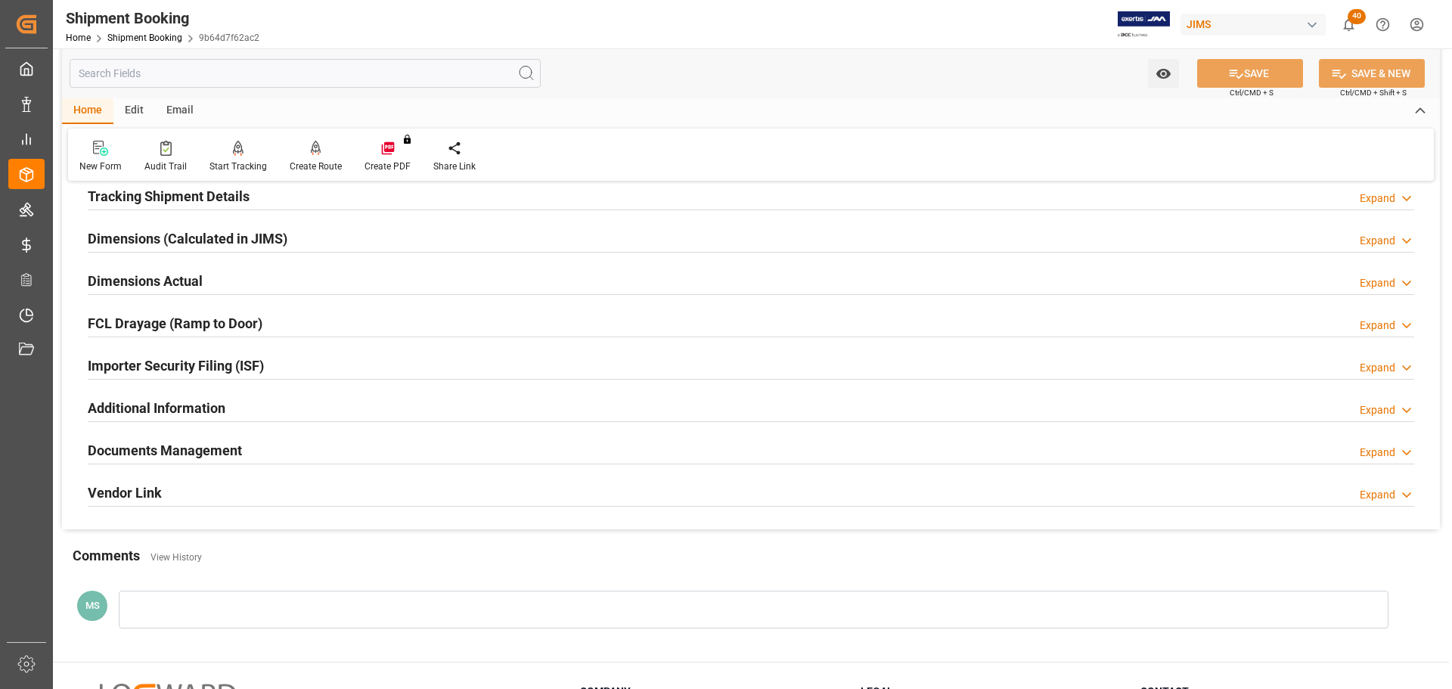
scroll to position [378, 0]
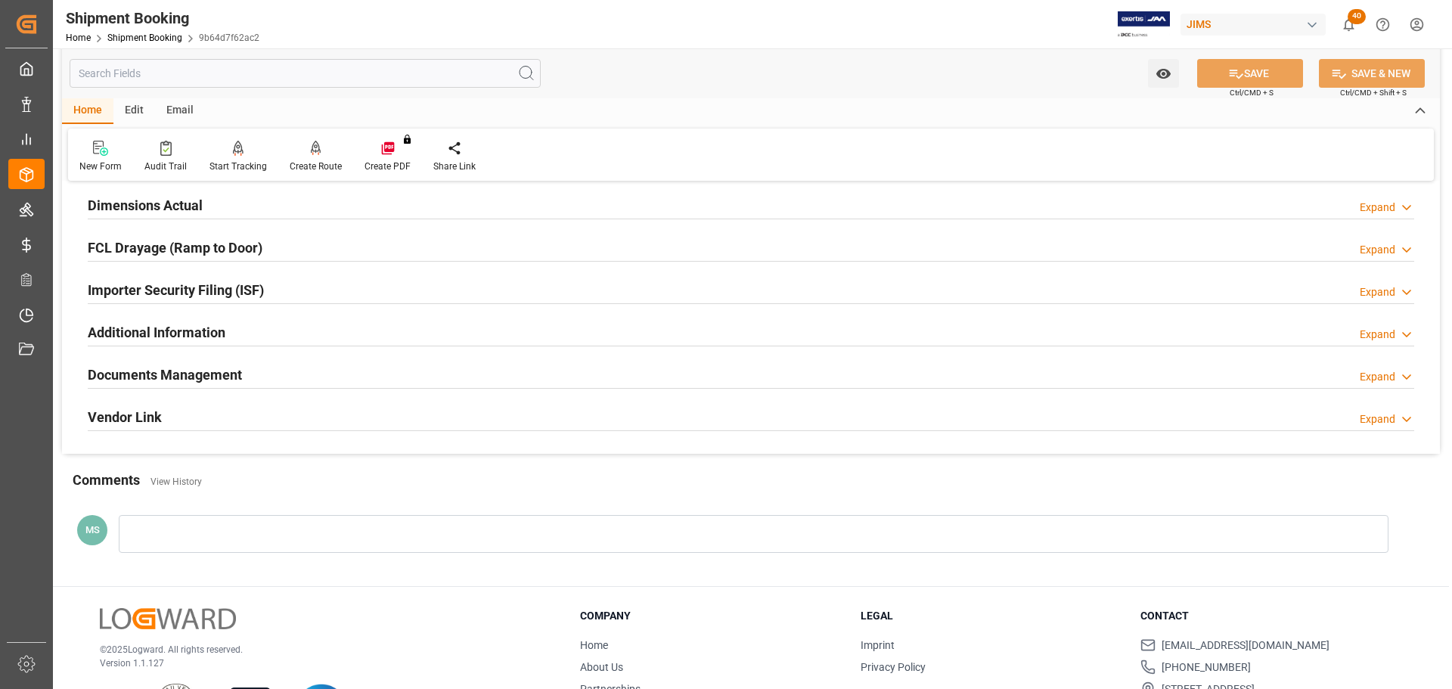
click at [256, 372] on div "Documents Management Expand" at bounding box center [751, 373] width 1327 height 29
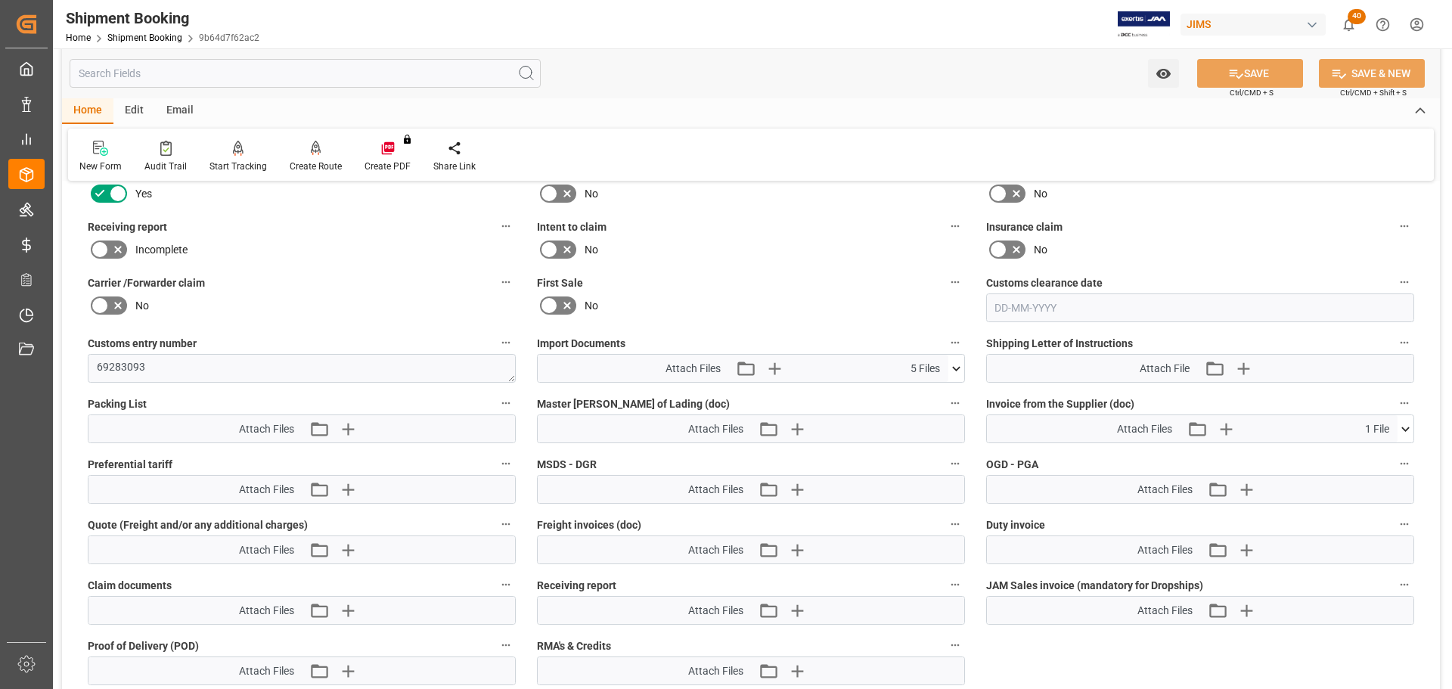
scroll to position [681, 0]
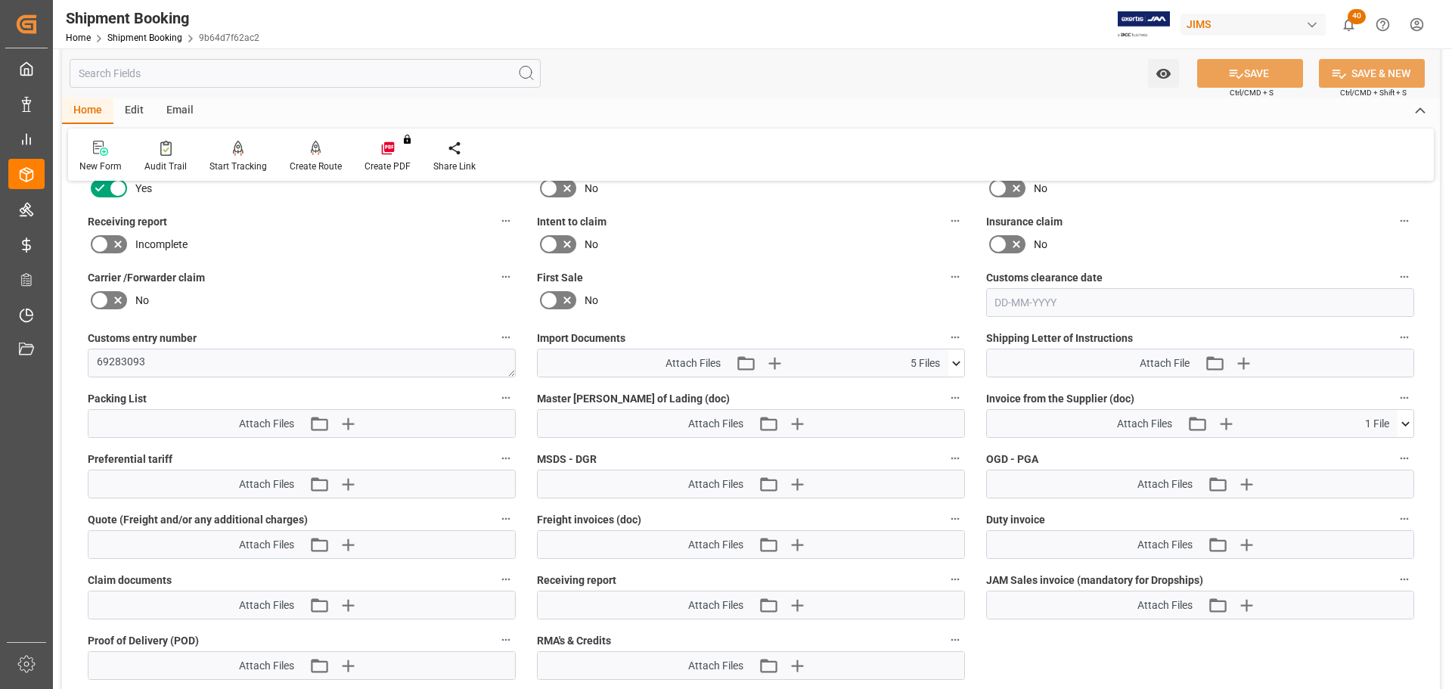
click at [957, 362] on icon at bounding box center [957, 364] width 16 height 16
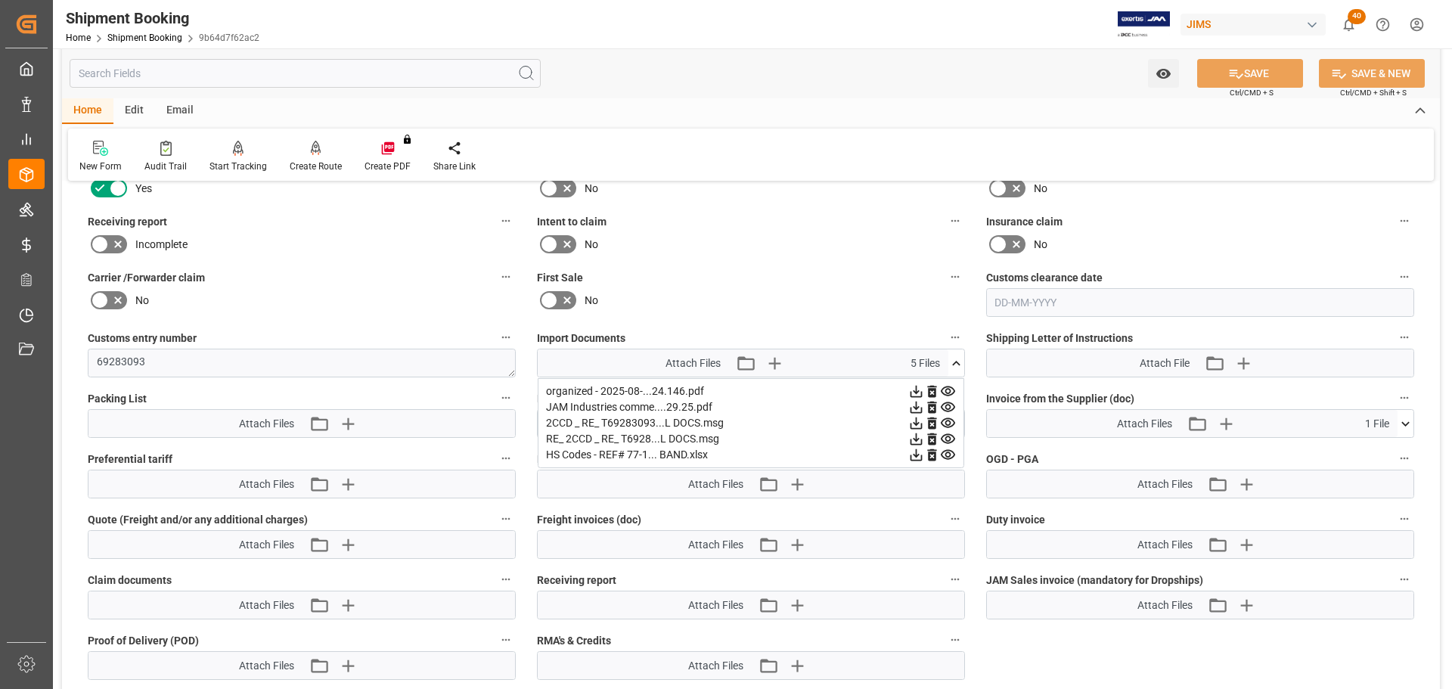
click at [960, 364] on icon at bounding box center [957, 364] width 16 height 16
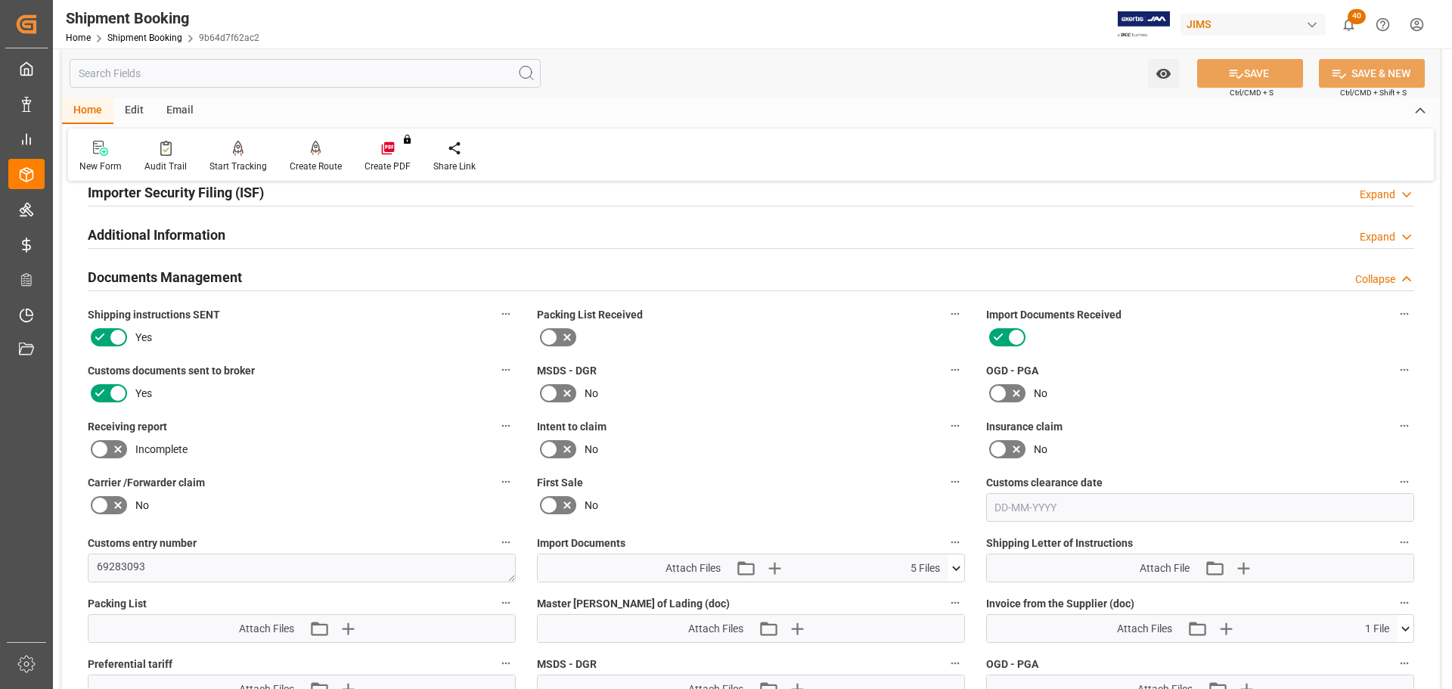
scroll to position [454, 0]
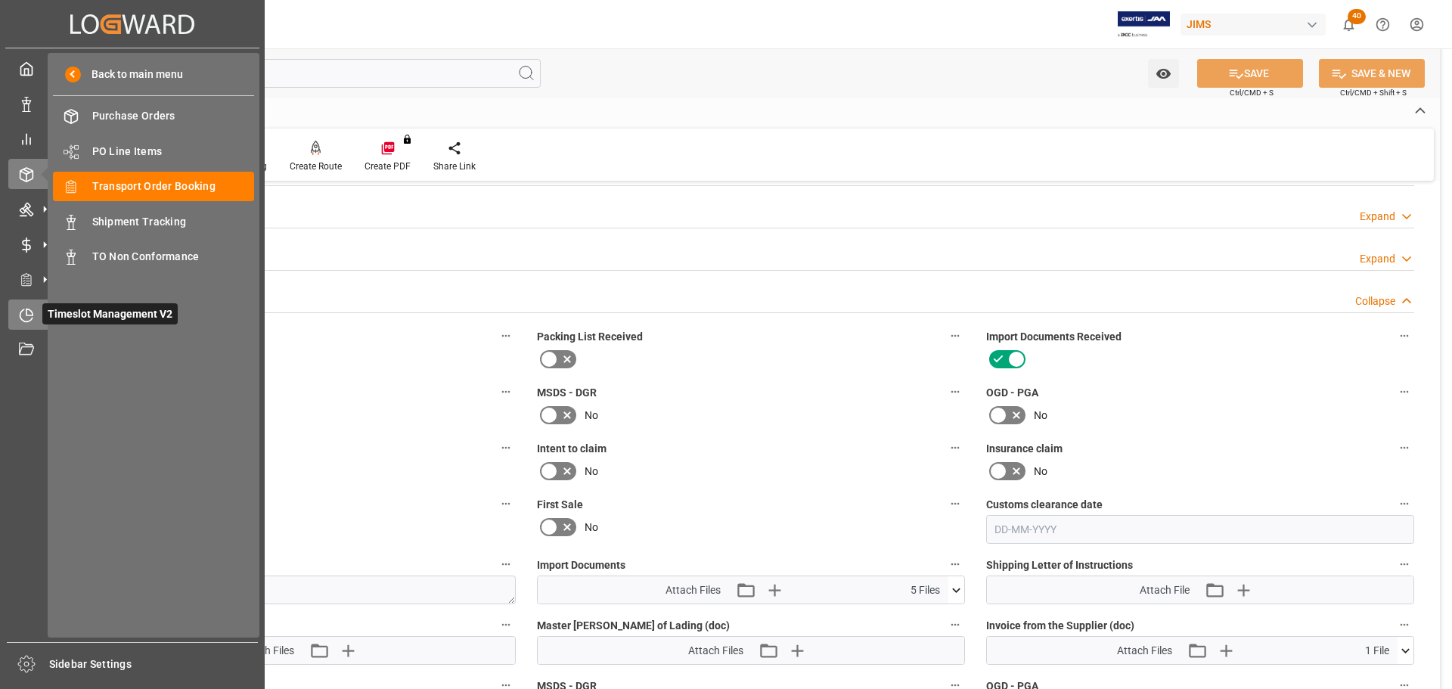
click at [23, 317] on icon at bounding box center [26, 315] width 15 height 15
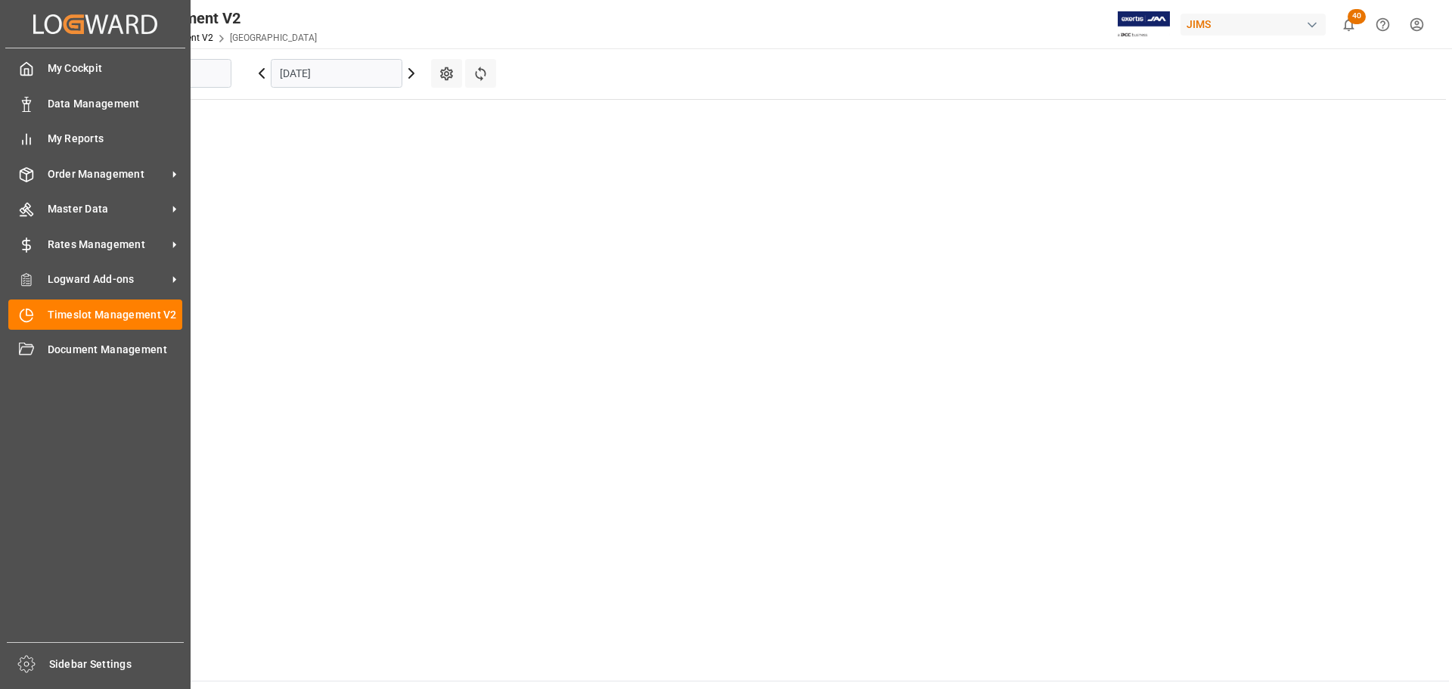
type input "[GEOGRAPHIC_DATA]"
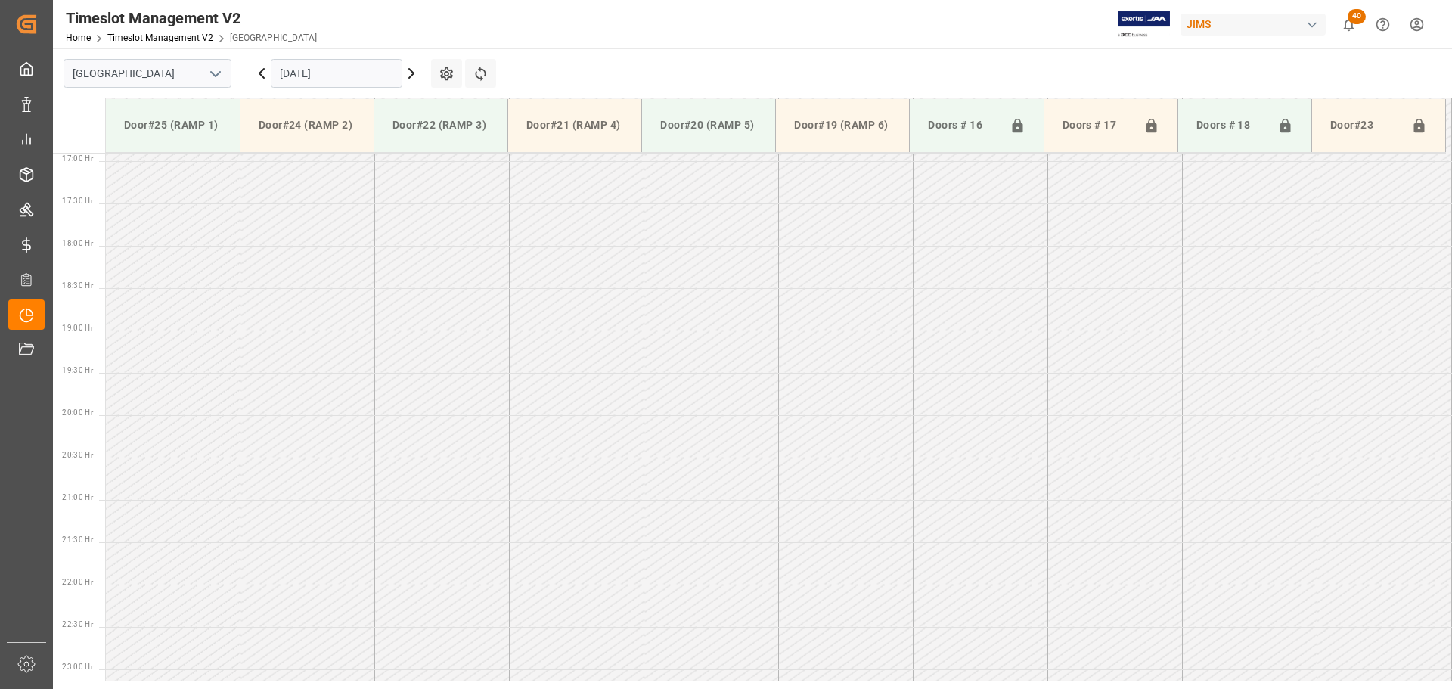
scroll to position [1474, 0]
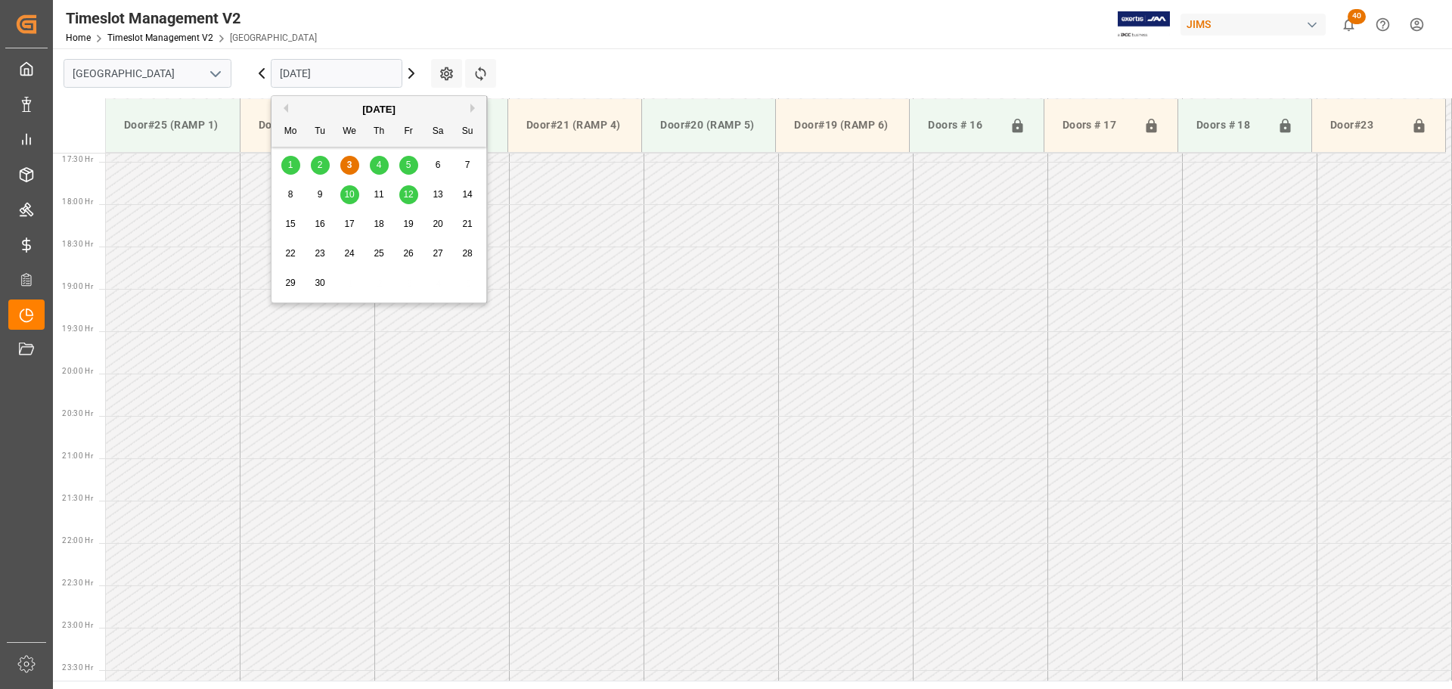
click at [341, 73] on input "[DATE]" at bounding box center [337, 73] width 132 height 29
click at [377, 168] on span "4" at bounding box center [379, 165] width 5 height 11
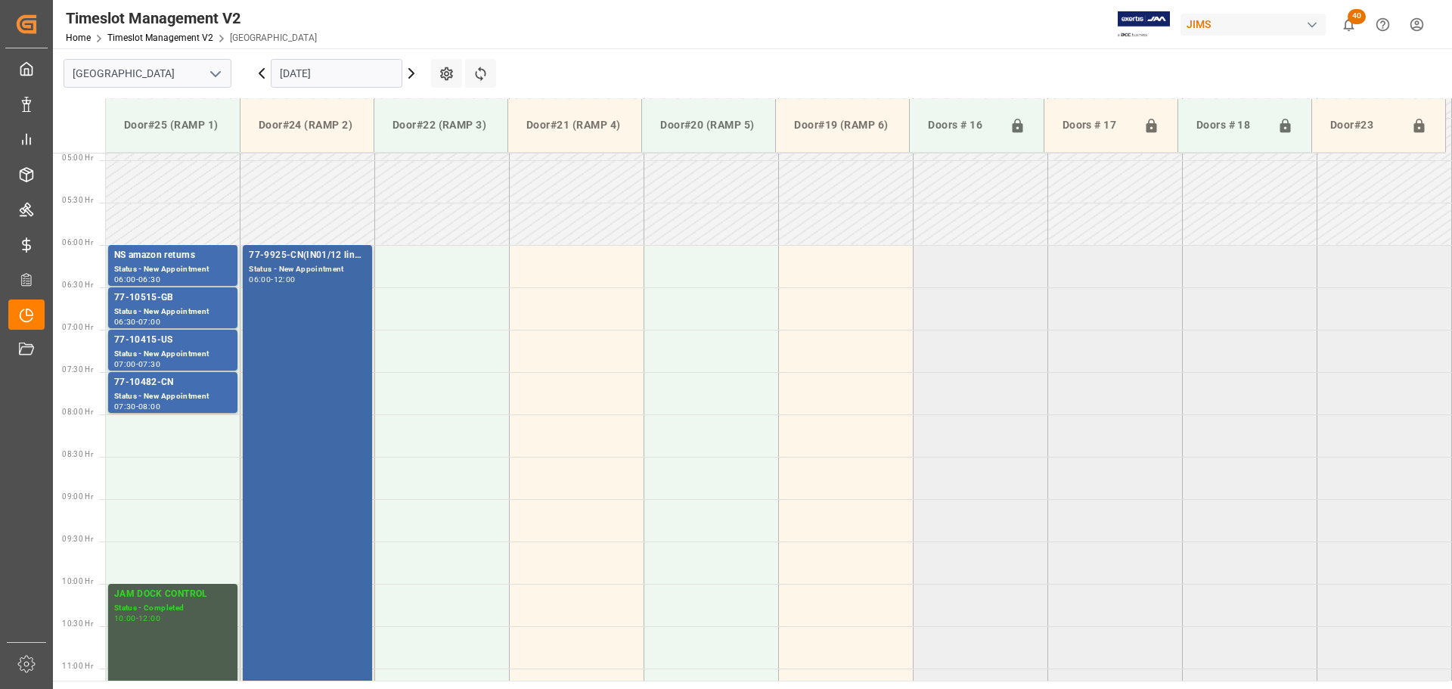
scroll to position [415, 0]
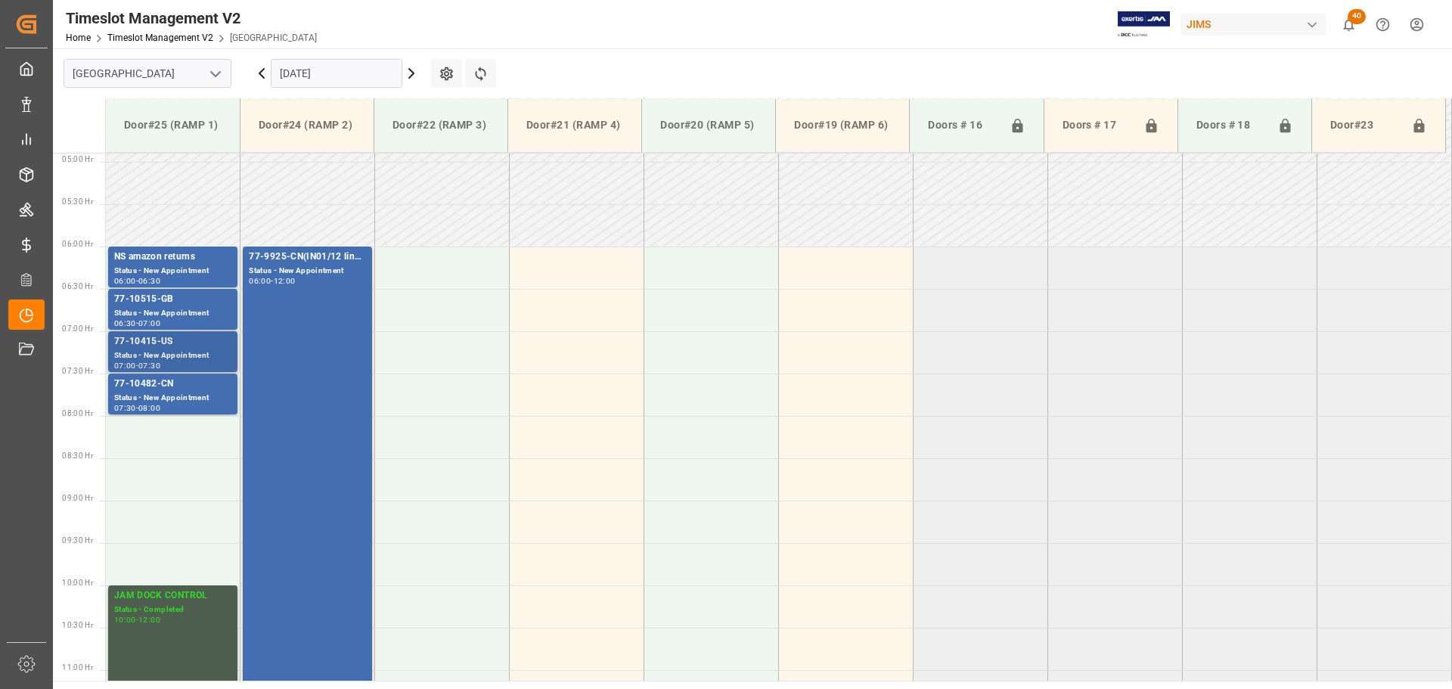
click at [180, 343] on div "77-10415-US" at bounding box center [172, 341] width 117 height 15
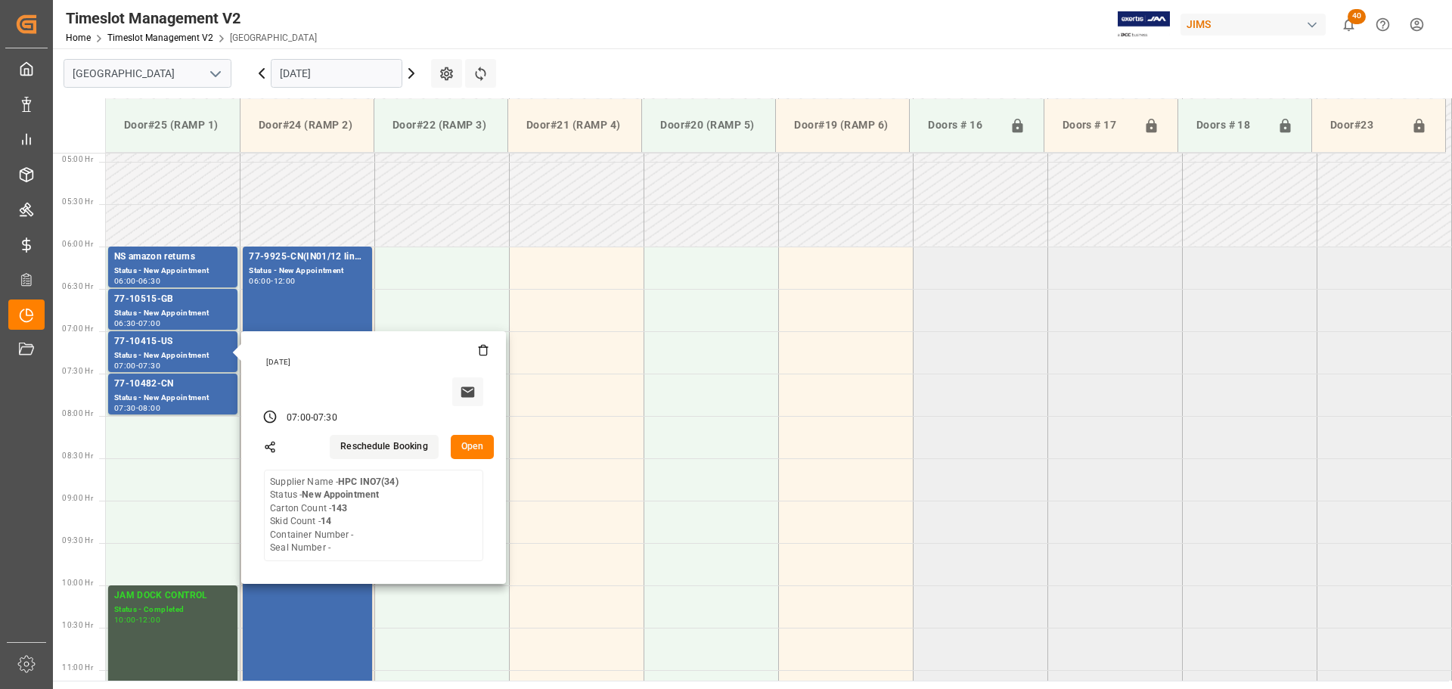
click at [353, 74] on input "04-09-2025" at bounding box center [337, 73] width 132 height 29
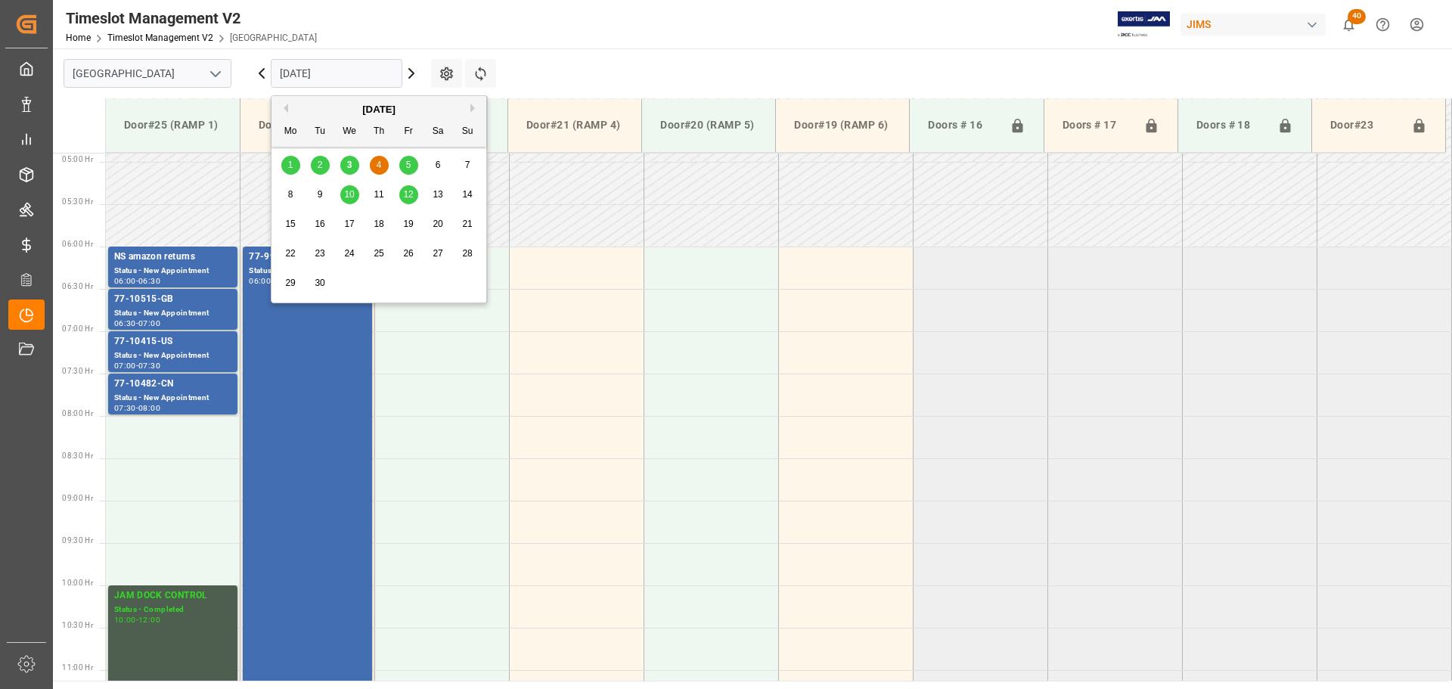
click at [349, 163] on span "3" at bounding box center [349, 165] width 5 height 11
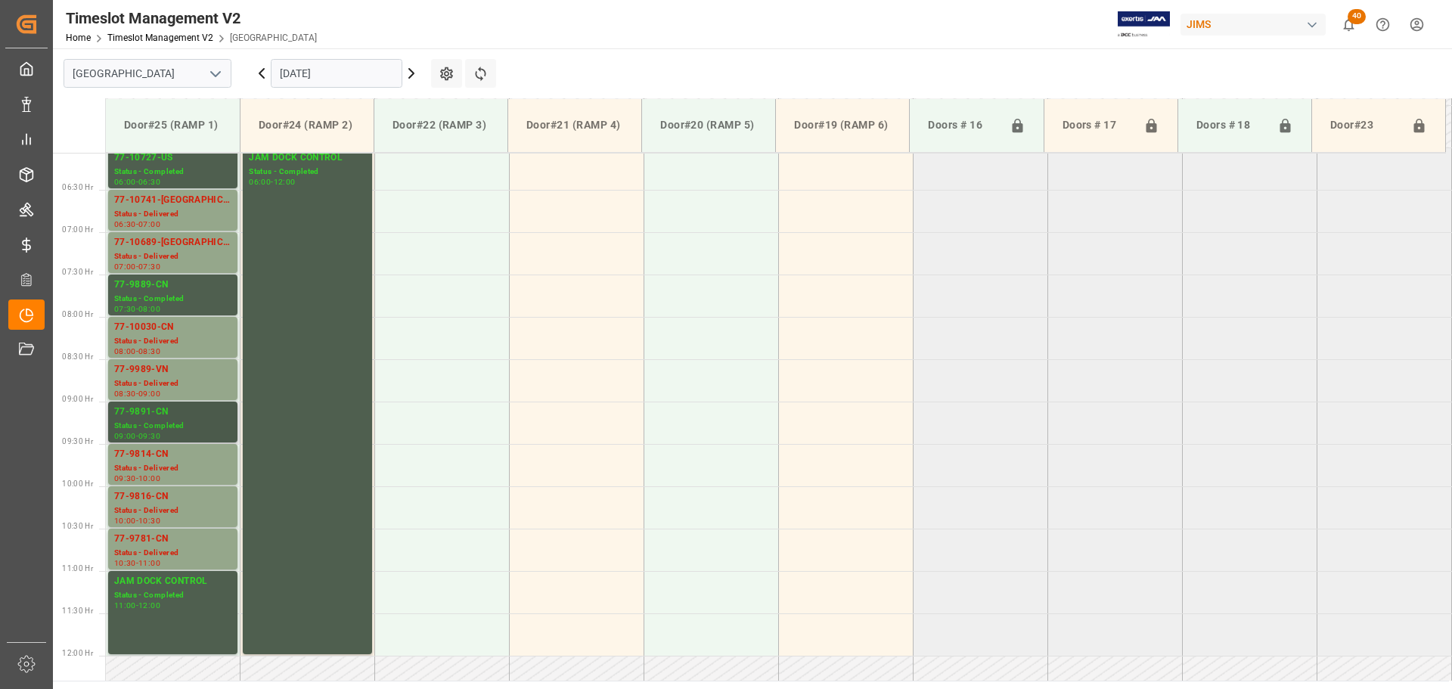
scroll to position [490, 0]
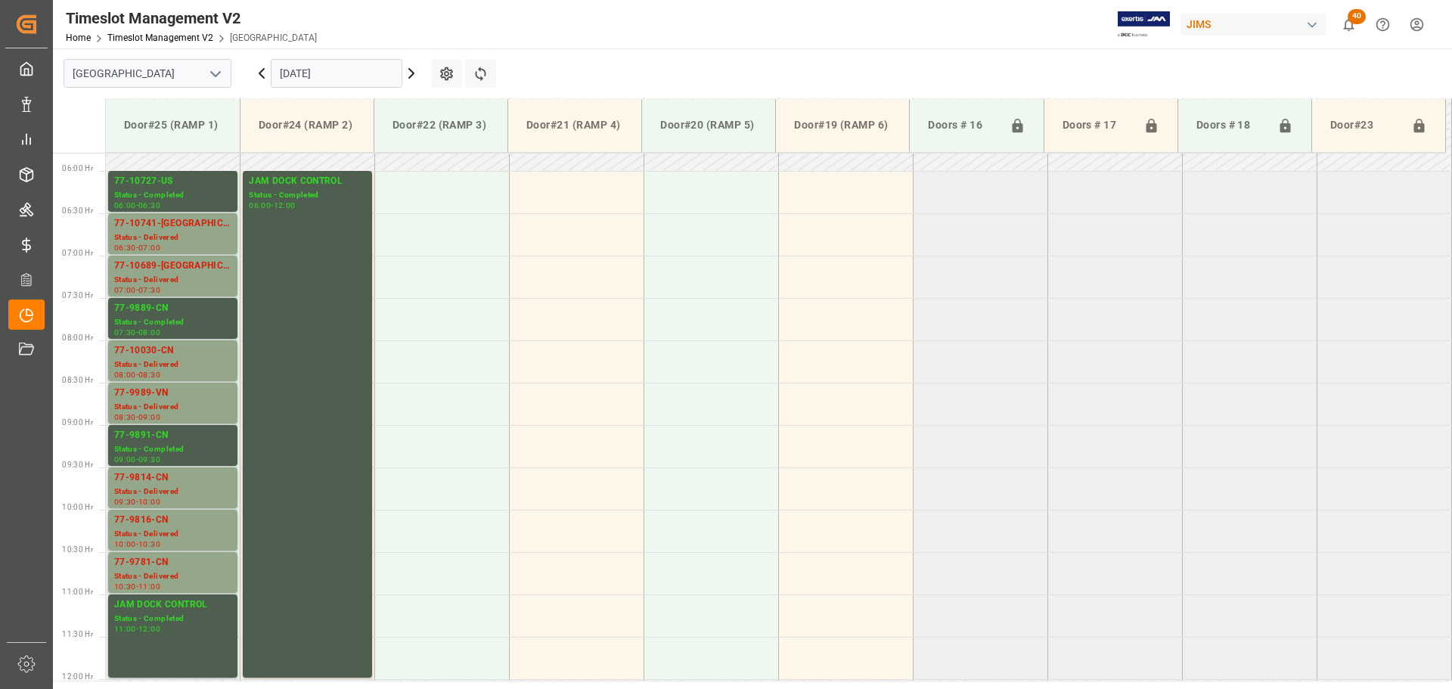
click at [353, 84] on input "[DATE]" at bounding box center [337, 73] width 132 height 29
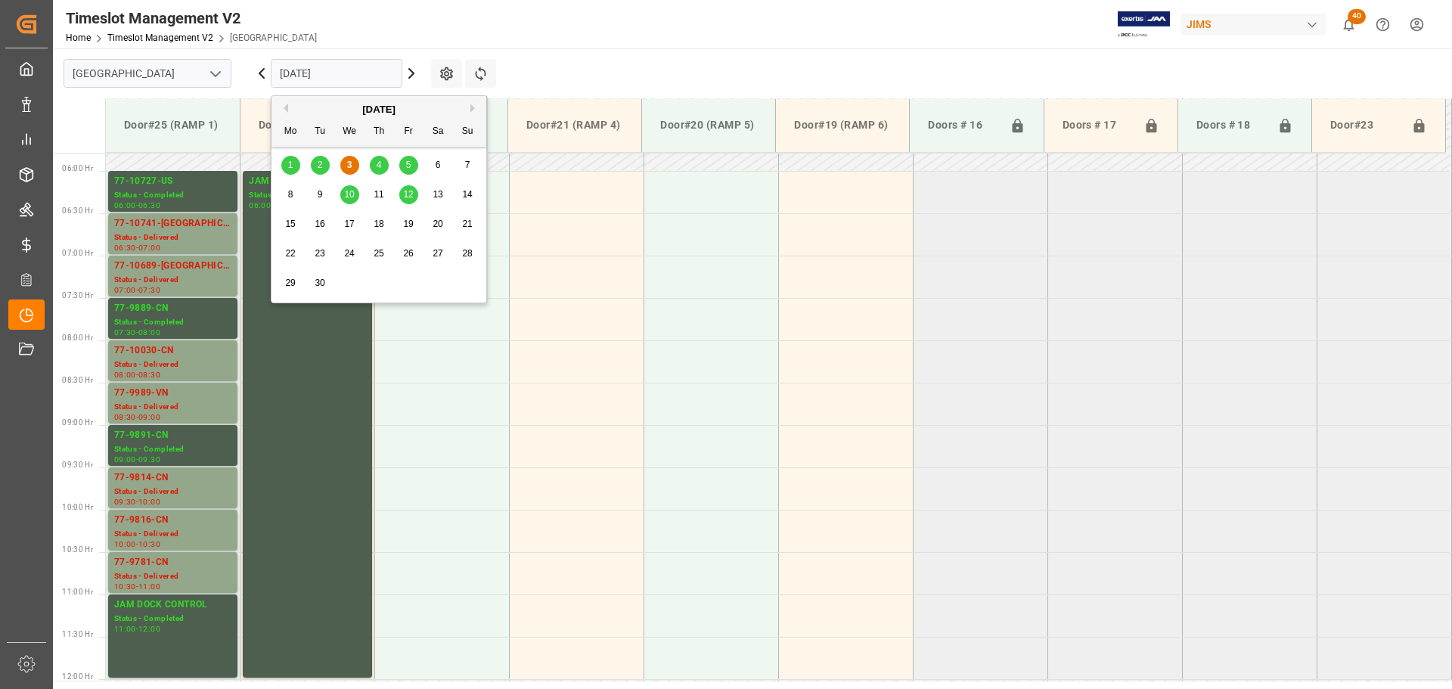
click at [406, 164] on span "5" at bounding box center [408, 165] width 5 height 11
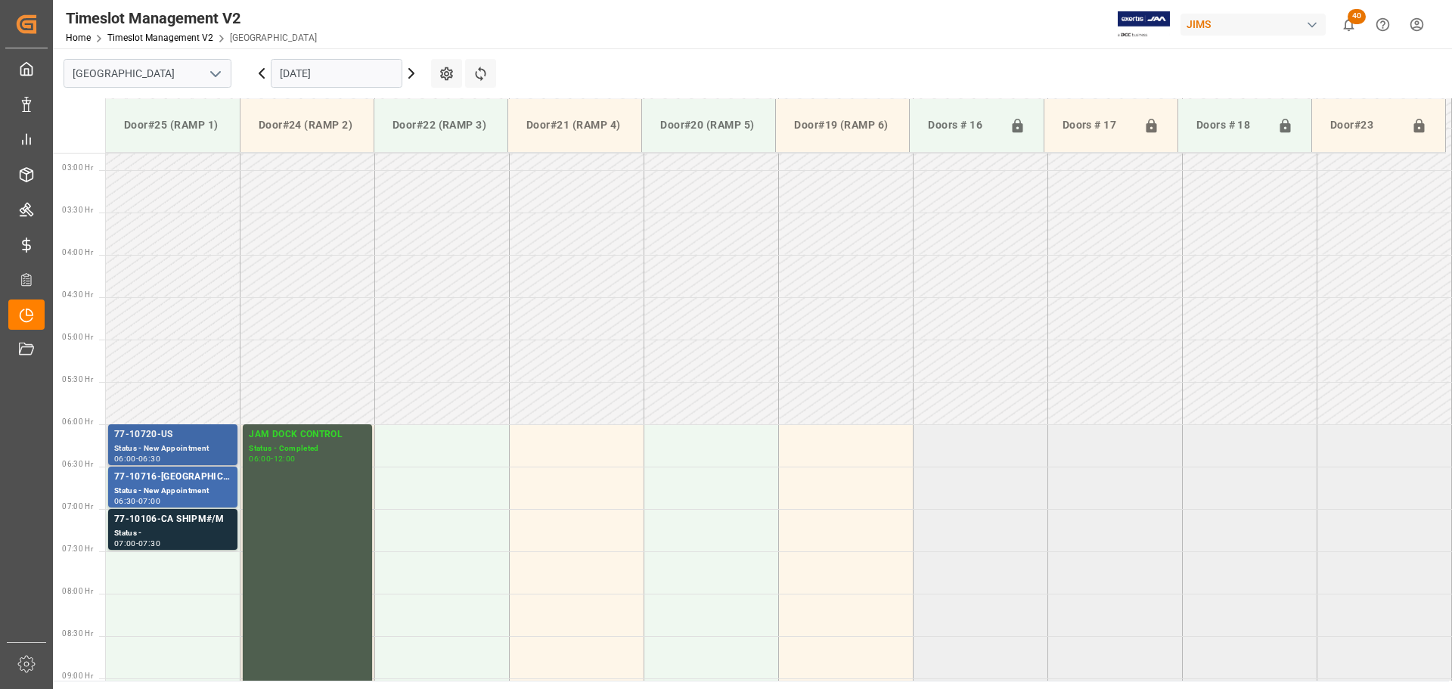
scroll to position [263, 0]
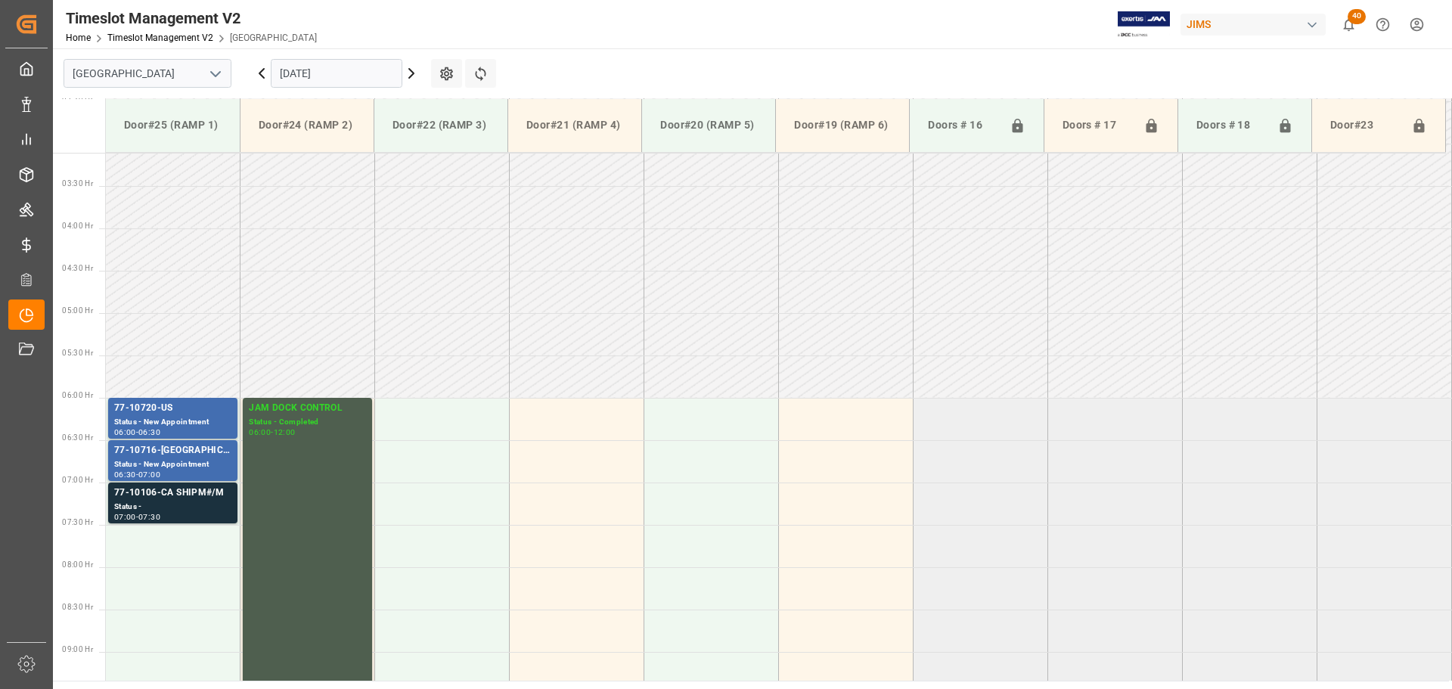
click at [359, 77] on input "05-09-2025" at bounding box center [337, 73] width 132 height 29
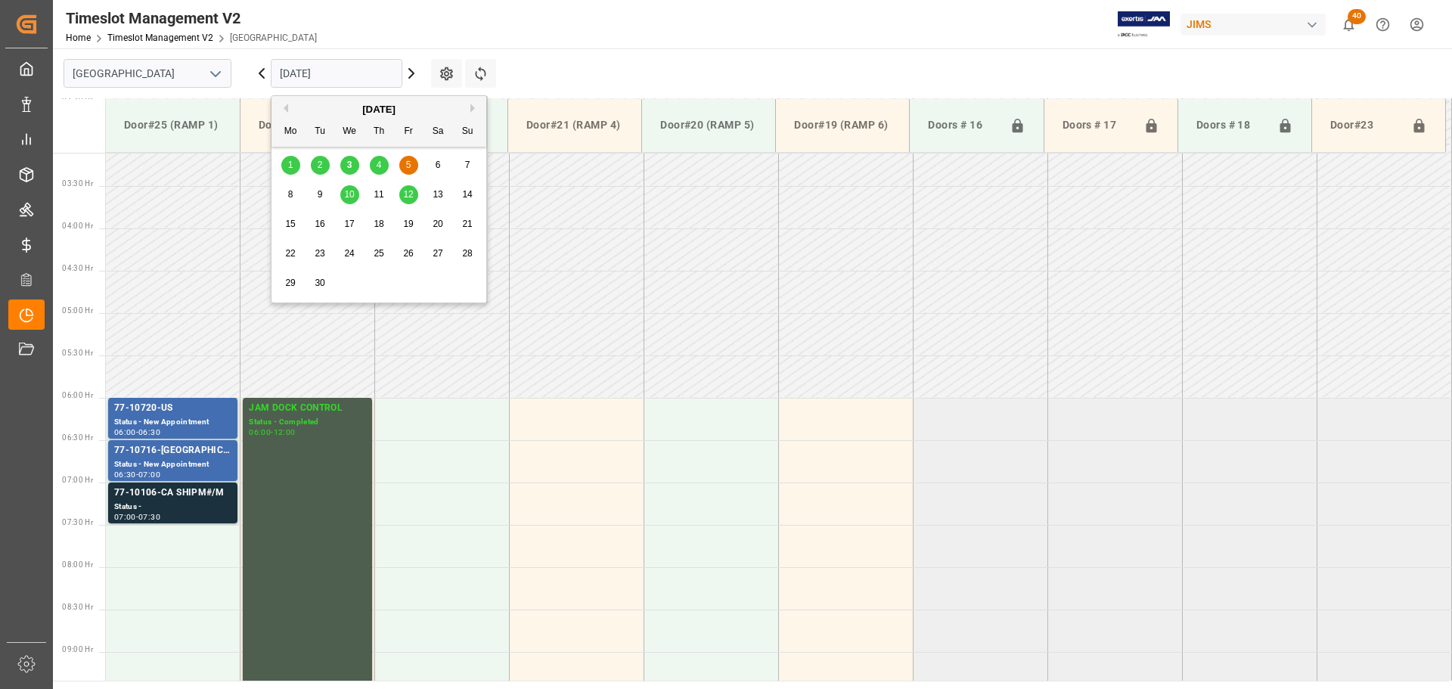
click at [380, 166] on span "4" at bounding box center [379, 165] width 5 height 11
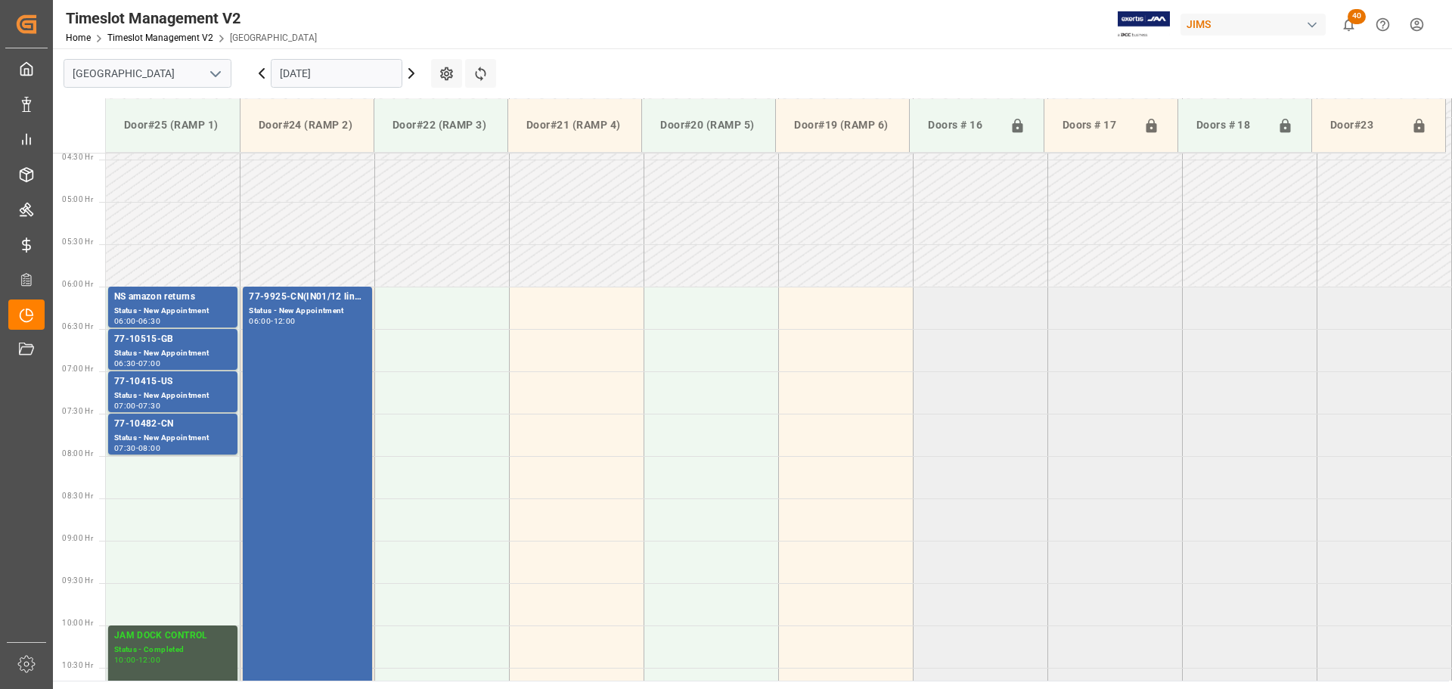
scroll to position [339, 0]
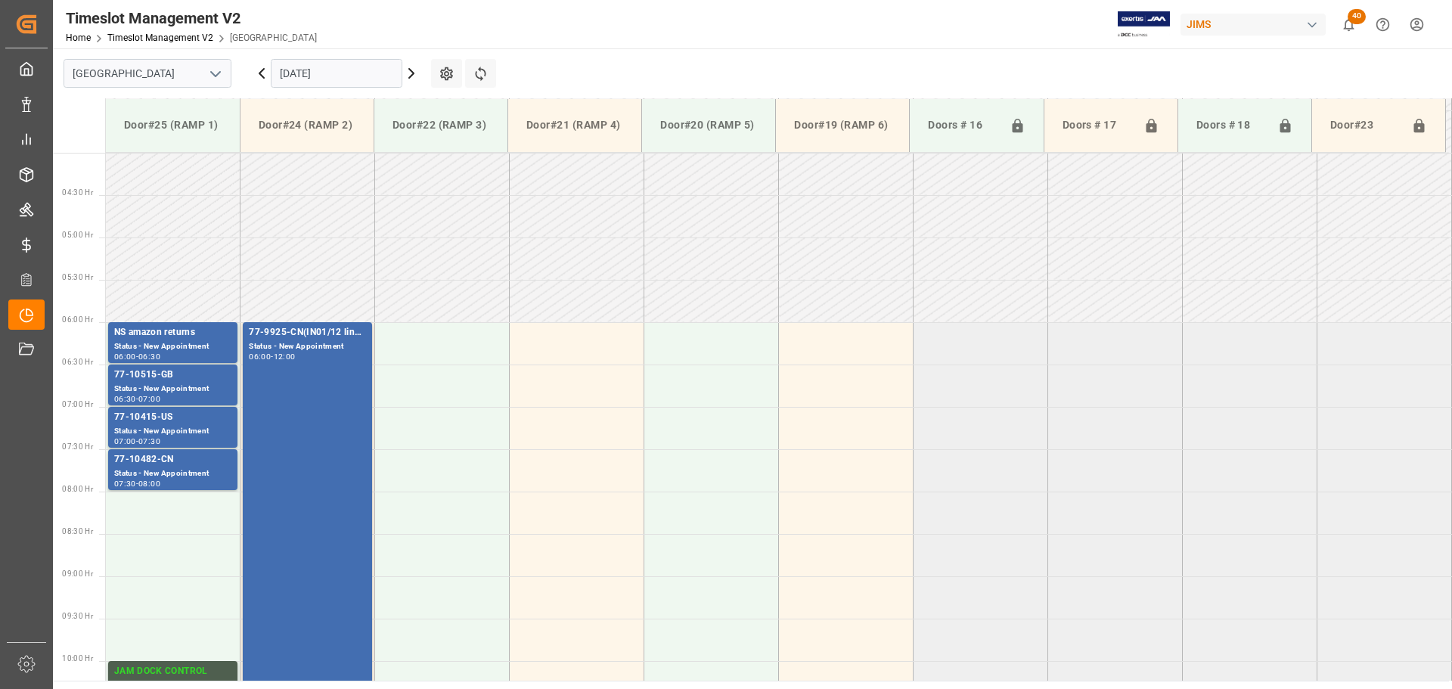
click at [374, 77] on input "04-09-2025" at bounding box center [337, 73] width 132 height 29
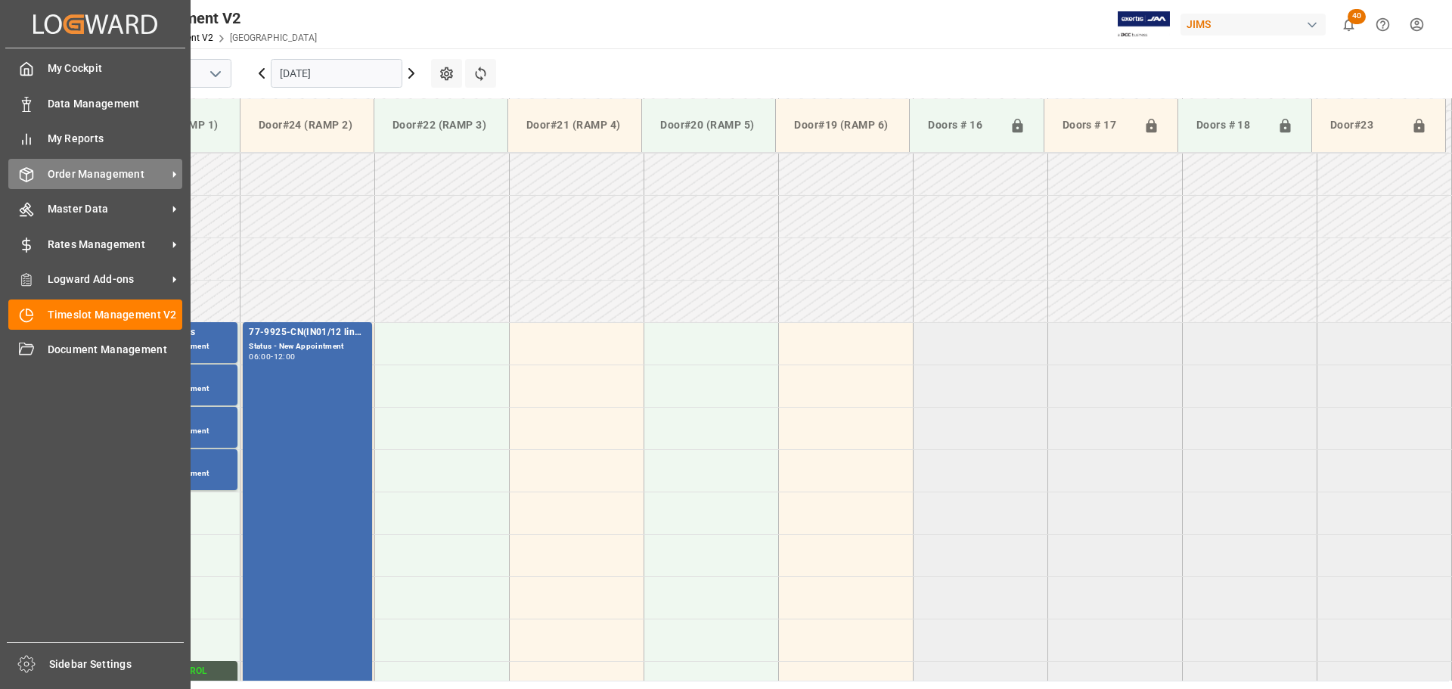
click at [66, 171] on span "Order Management" at bounding box center [108, 174] width 120 height 16
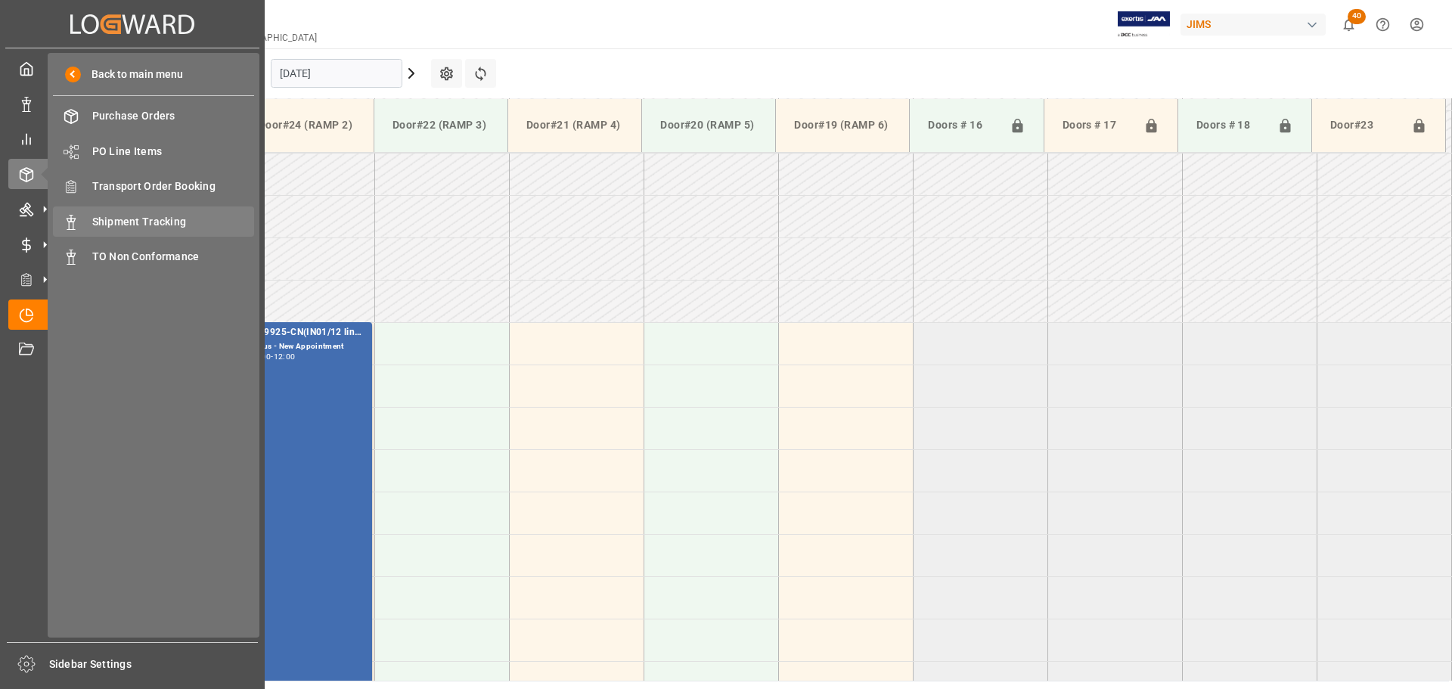
click at [157, 220] on span "Shipment Tracking" at bounding box center [173, 222] width 163 height 16
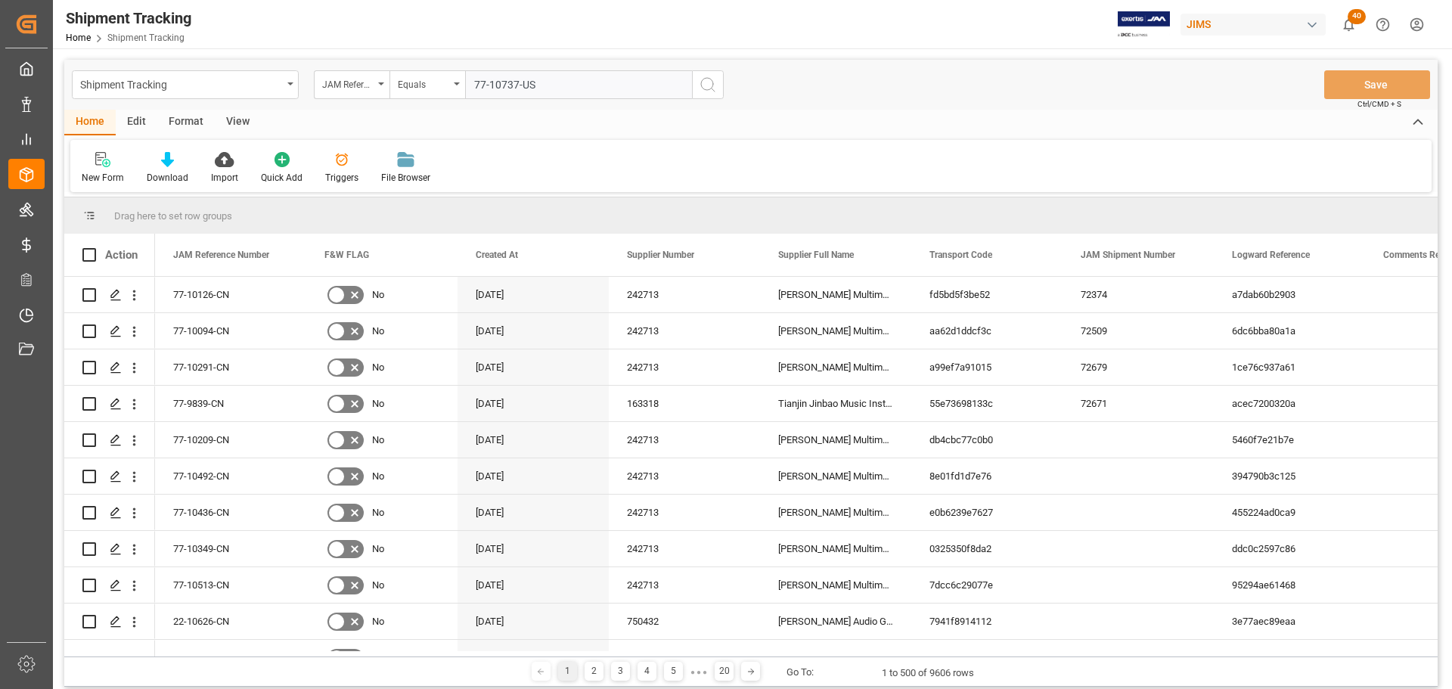
type input "77-10737-US"
click at [715, 84] on icon "search button" at bounding box center [708, 85] width 18 height 18
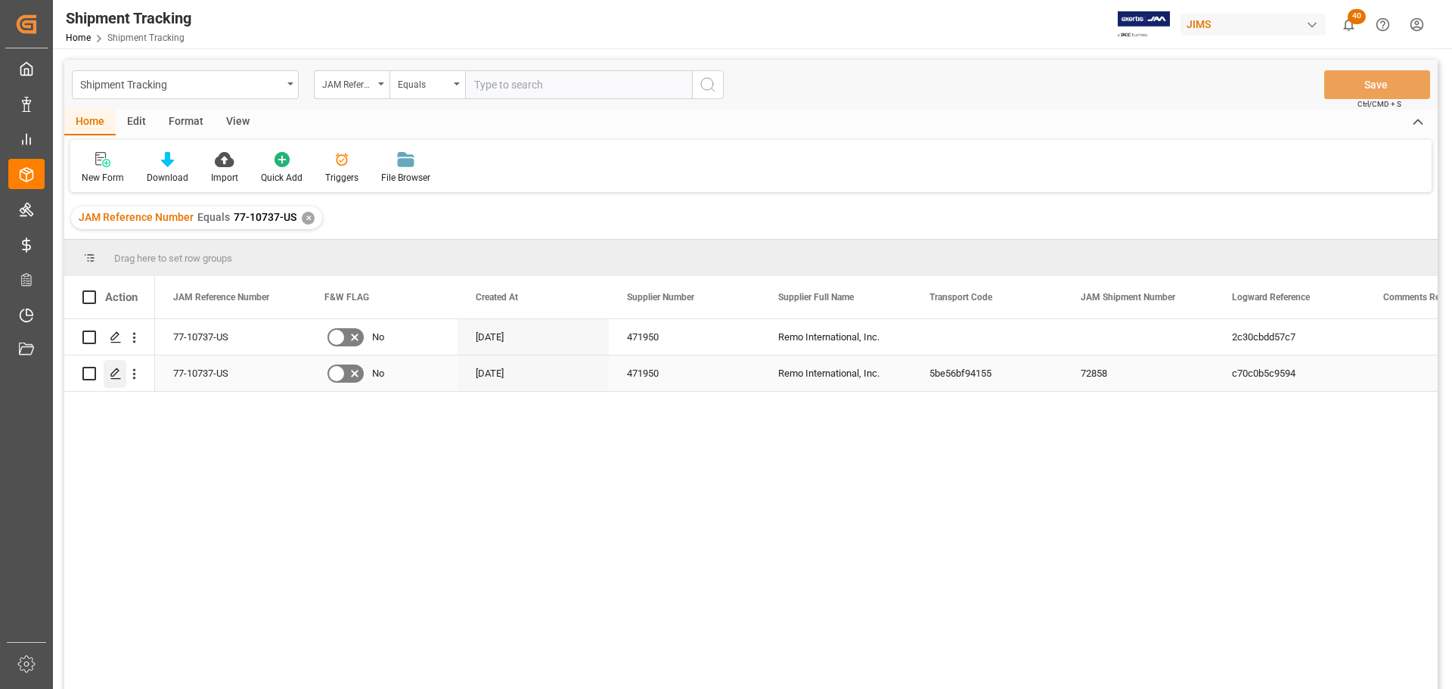
click at [114, 371] on icon "Press SPACE to select this row." at bounding box center [116, 374] width 12 height 12
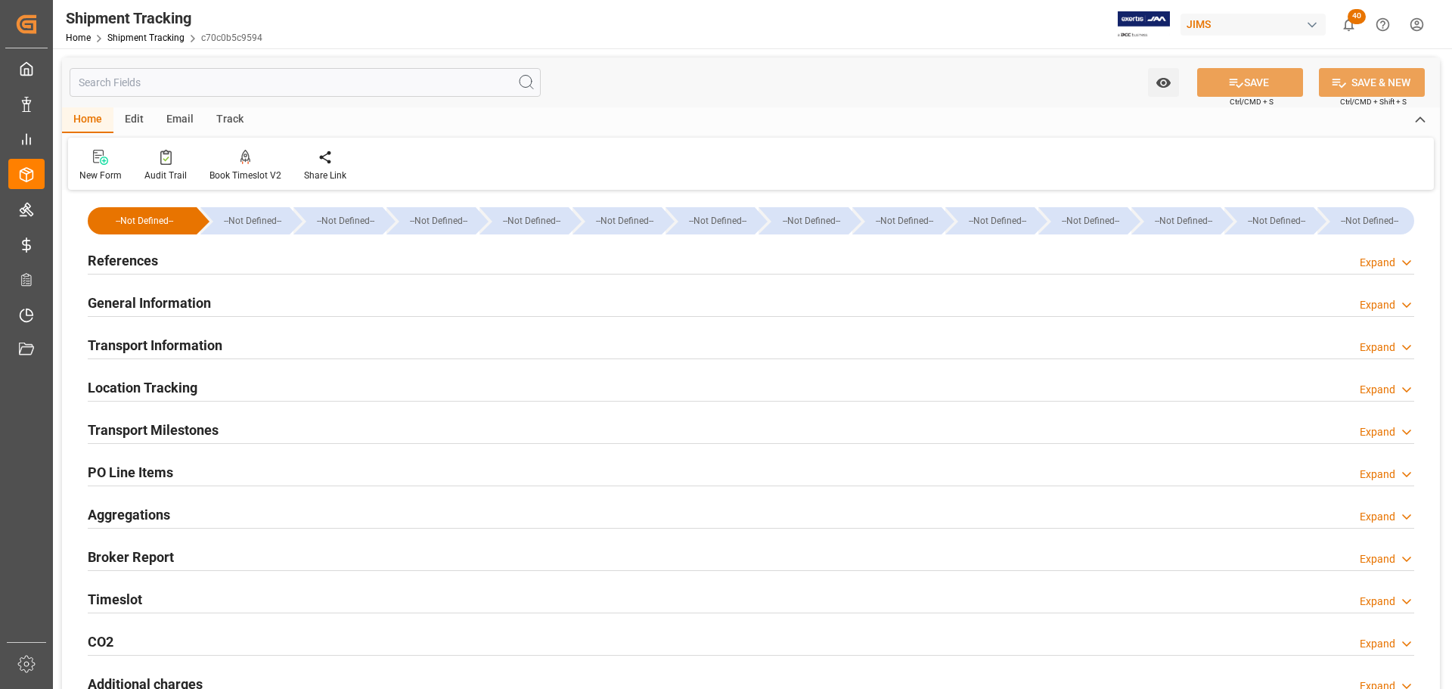
click at [226, 250] on div "References Expand" at bounding box center [751, 259] width 1327 height 29
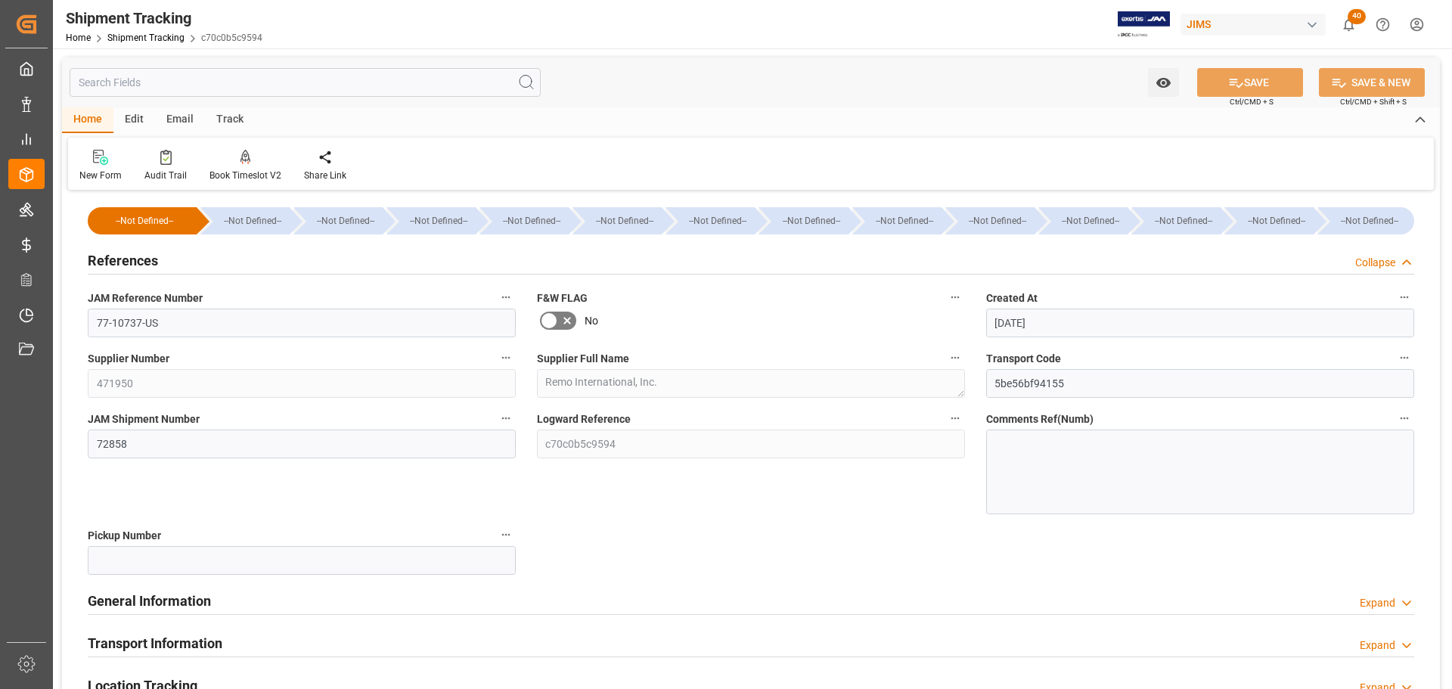
click at [216, 256] on div "References Collapse" at bounding box center [751, 259] width 1327 height 29
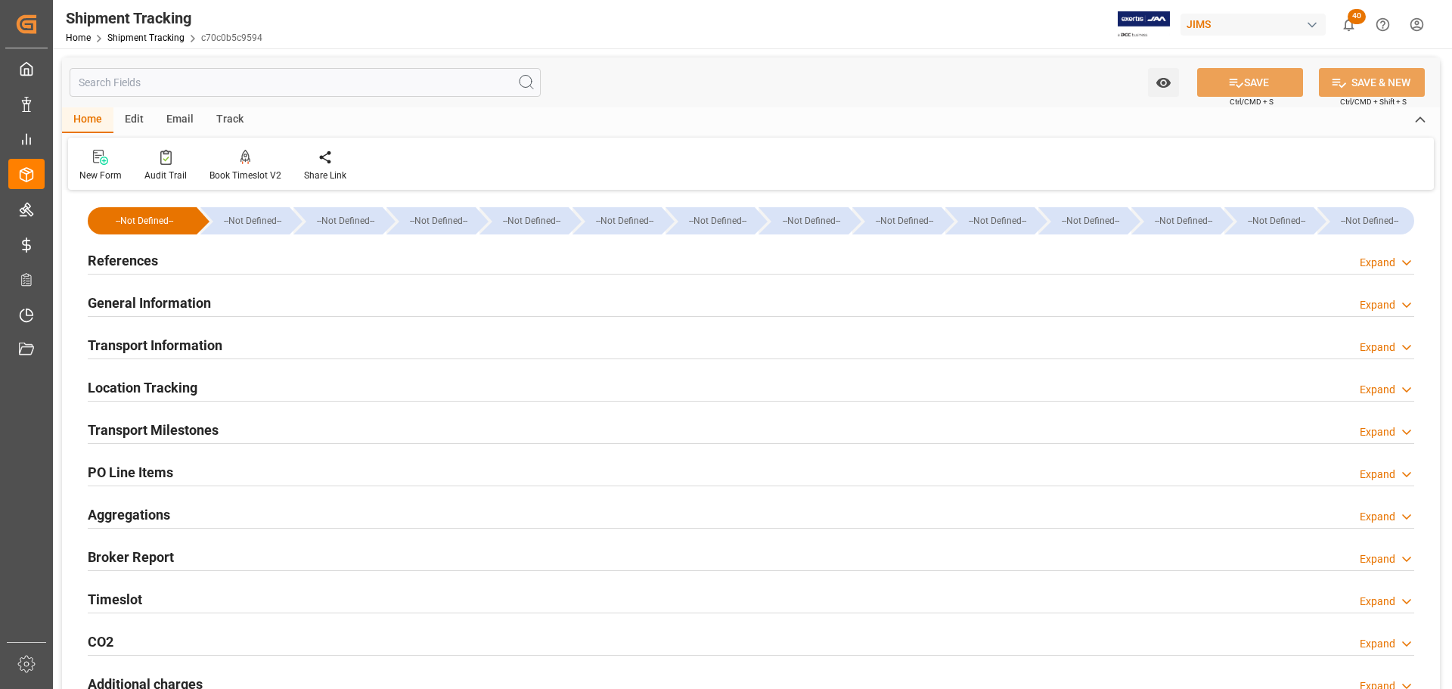
click at [201, 430] on h2 "Transport Milestones" at bounding box center [153, 430] width 131 height 20
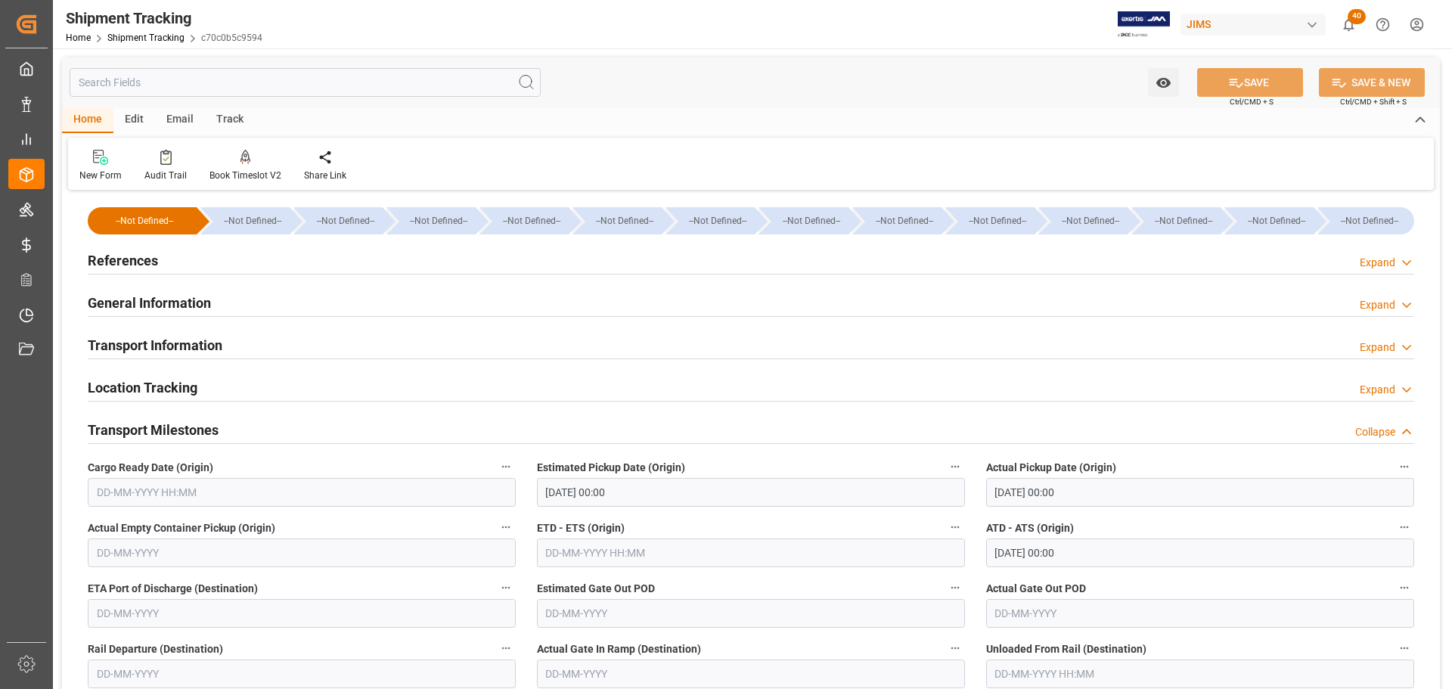
click at [243, 439] on div "Transport Milestones Collapse" at bounding box center [751, 429] width 1327 height 29
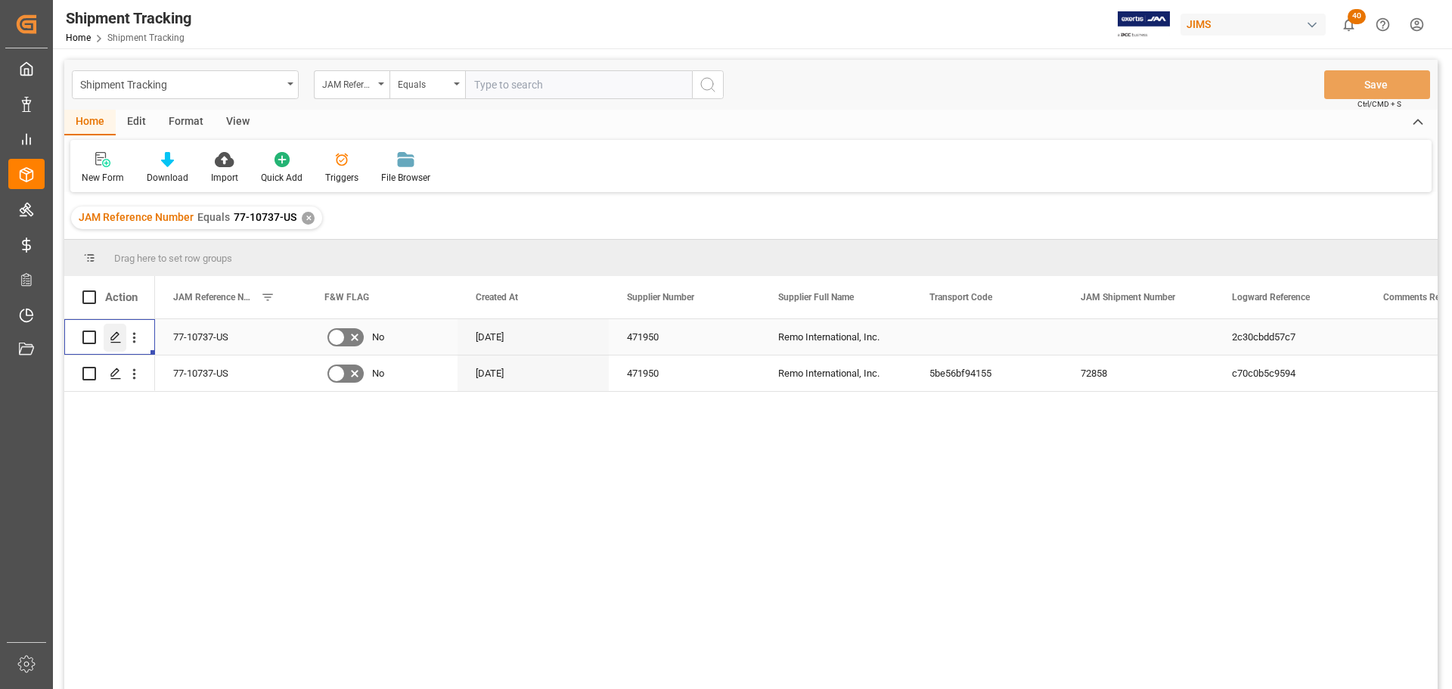
click at [115, 329] on div "Press SPACE to select this row." at bounding box center [115, 338] width 23 height 28
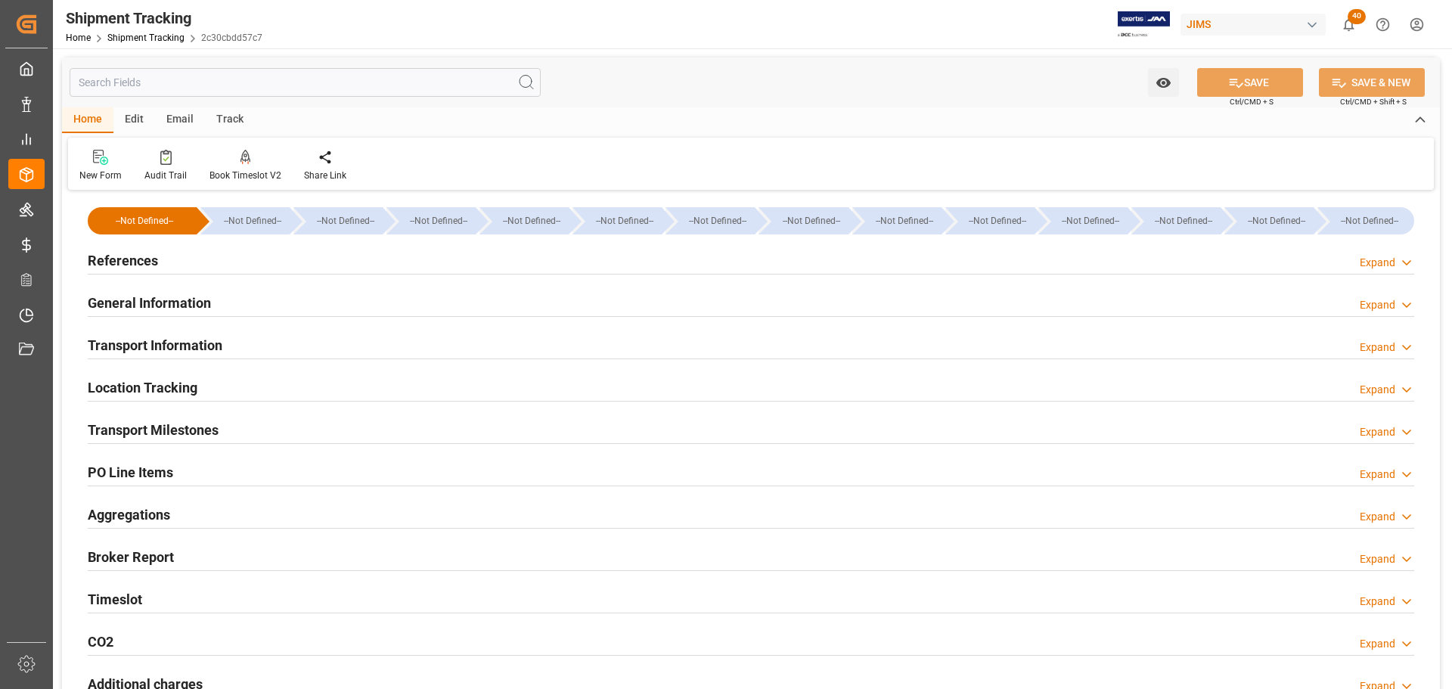
click at [154, 250] on h2 "References" at bounding box center [123, 260] width 70 height 20
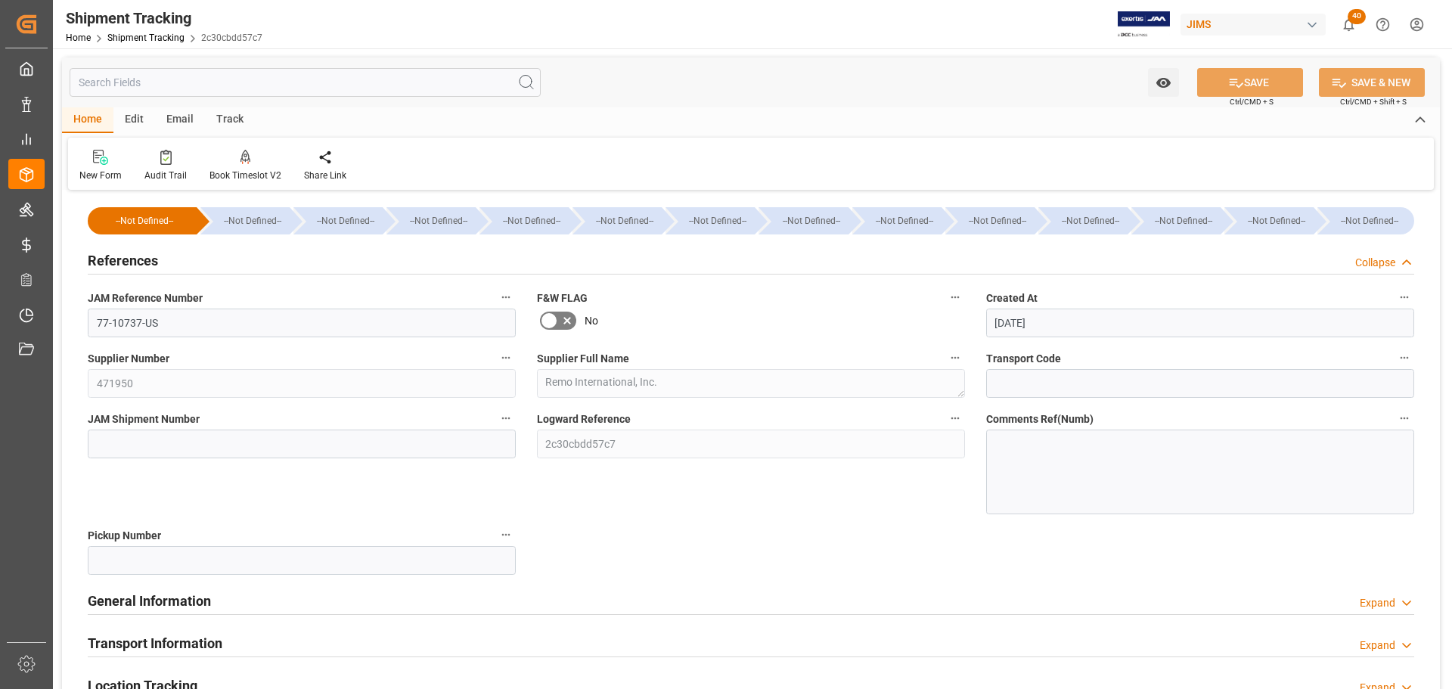
click at [154, 258] on h2 "References" at bounding box center [123, 260] width 70 height 20
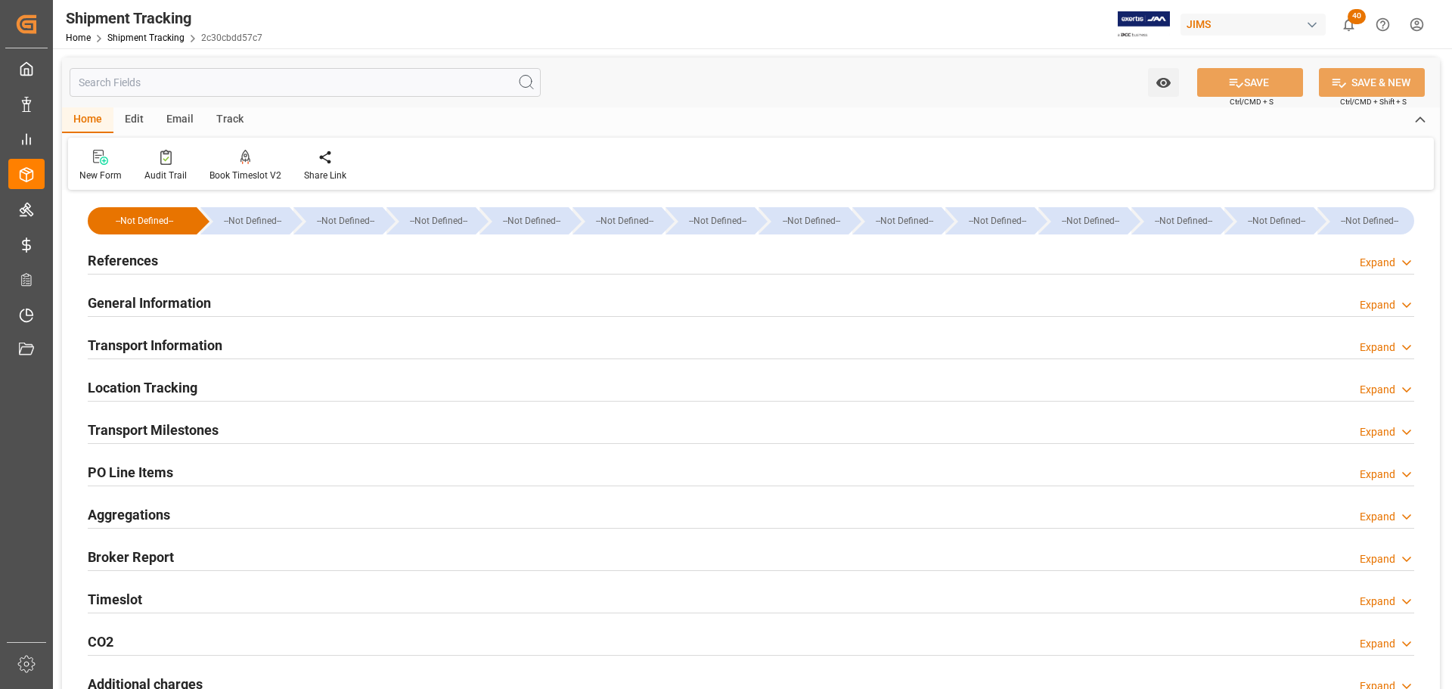
click at [151, 296] on h2 "General Information" at bounding box center [149, 303] width 123 height 20
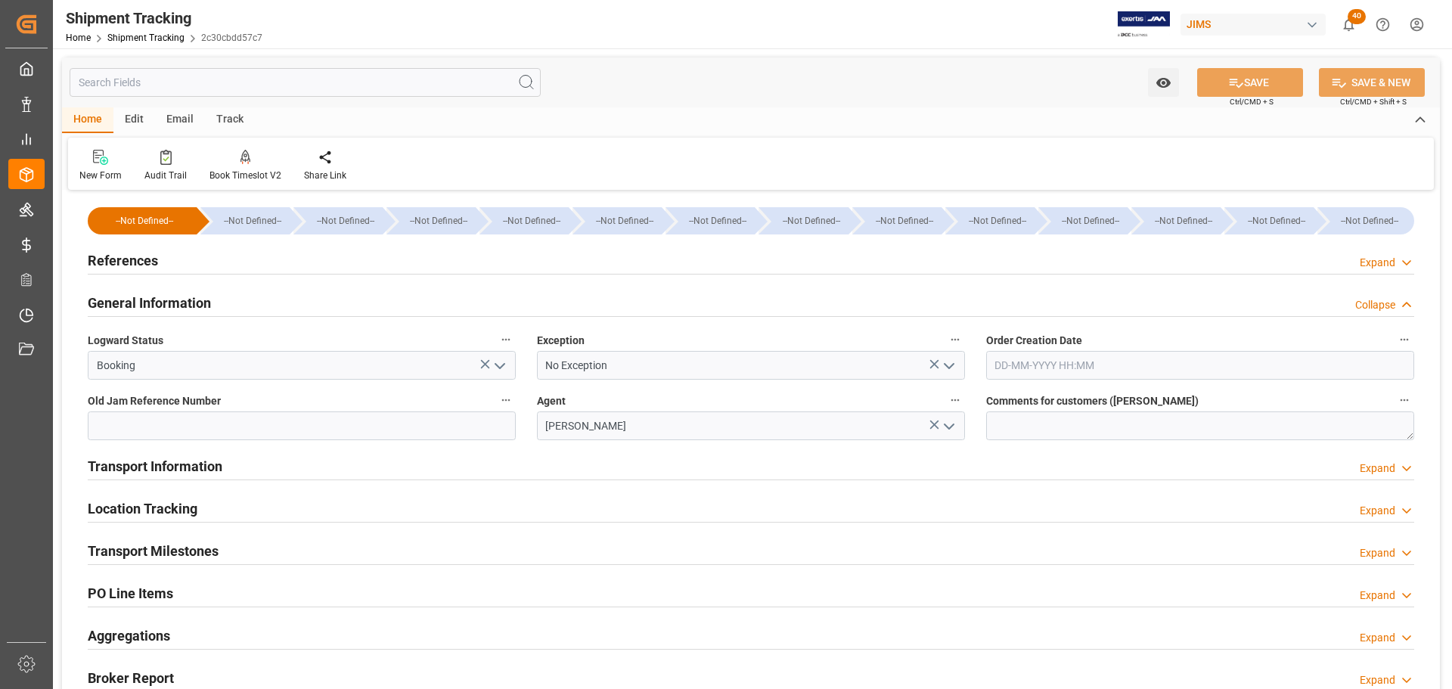
click at [151, 296] on h2 "General Information" at bounding box center [149, 303] width 123 height 20
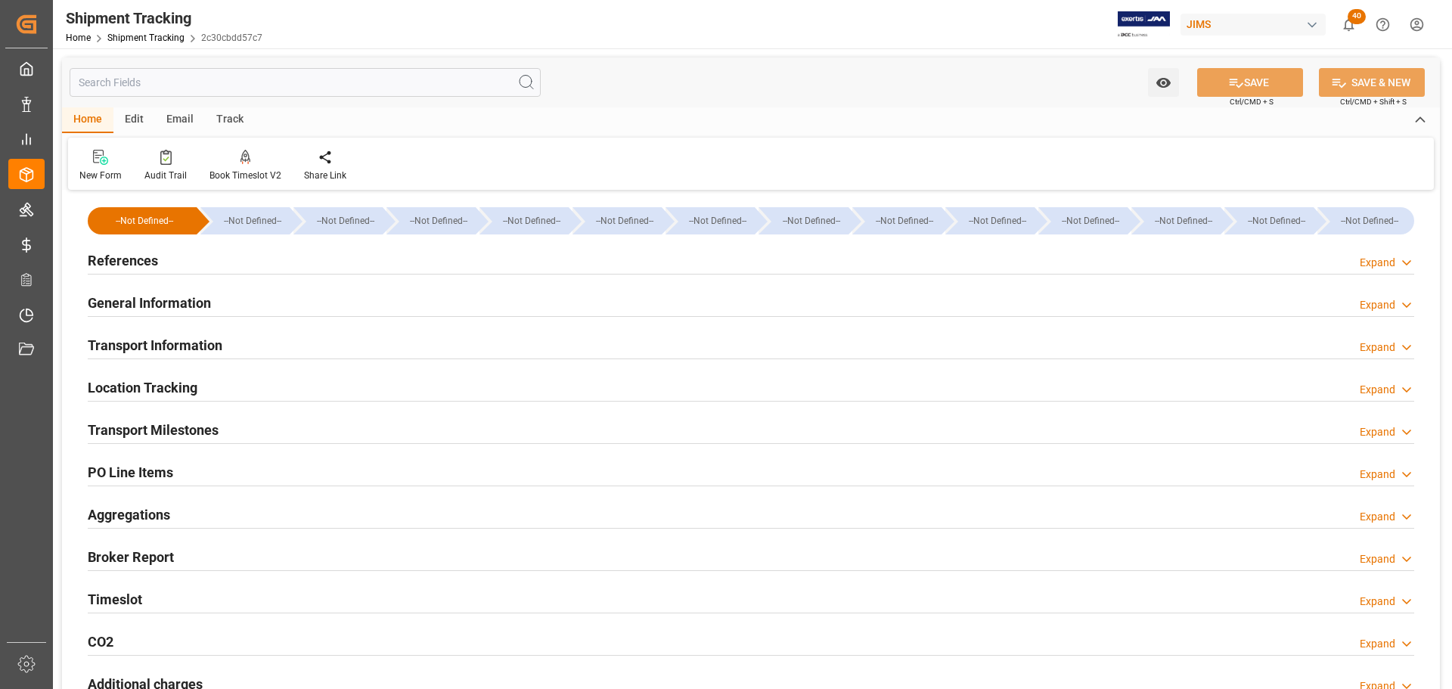
click at [150, 296] on h2 "General Information" at bounding box center [149, 303] width 123 height 20
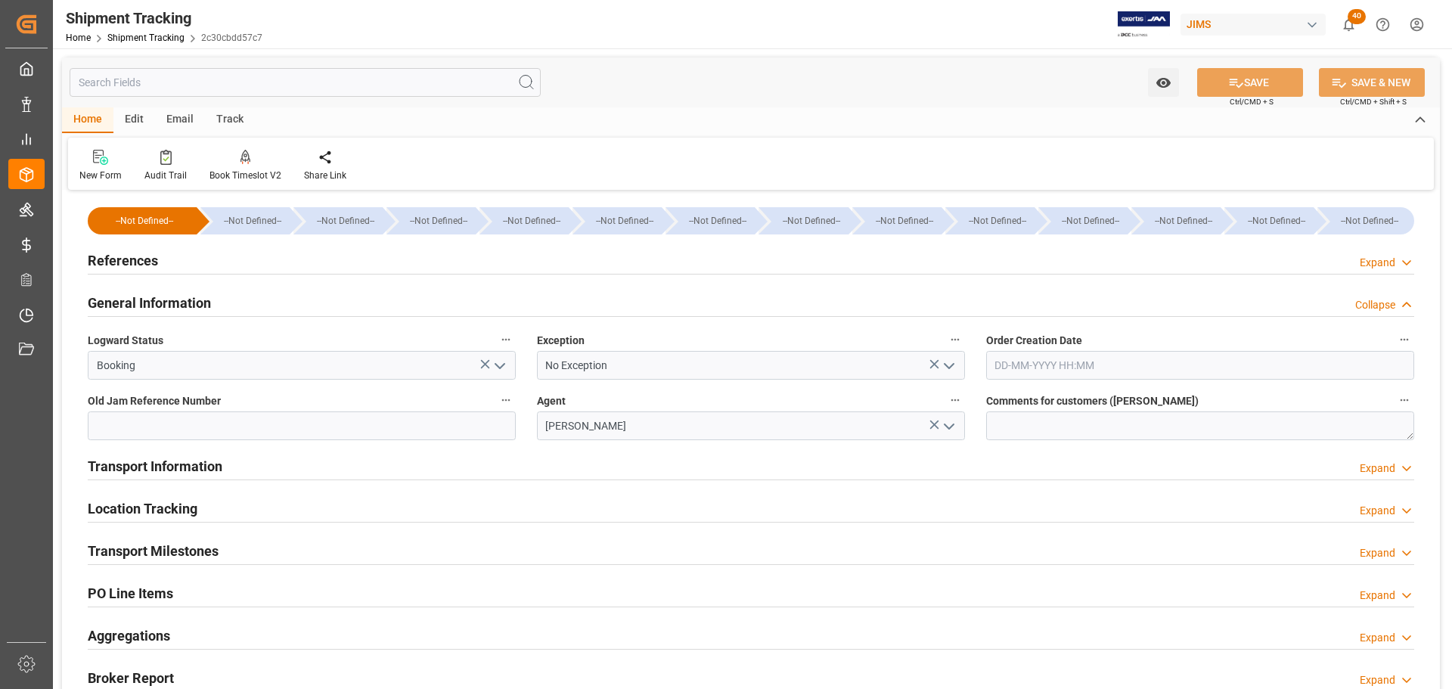
click at [150, 296] on h2 "General Information" at bounding box center [149, 303] width 123 height 20
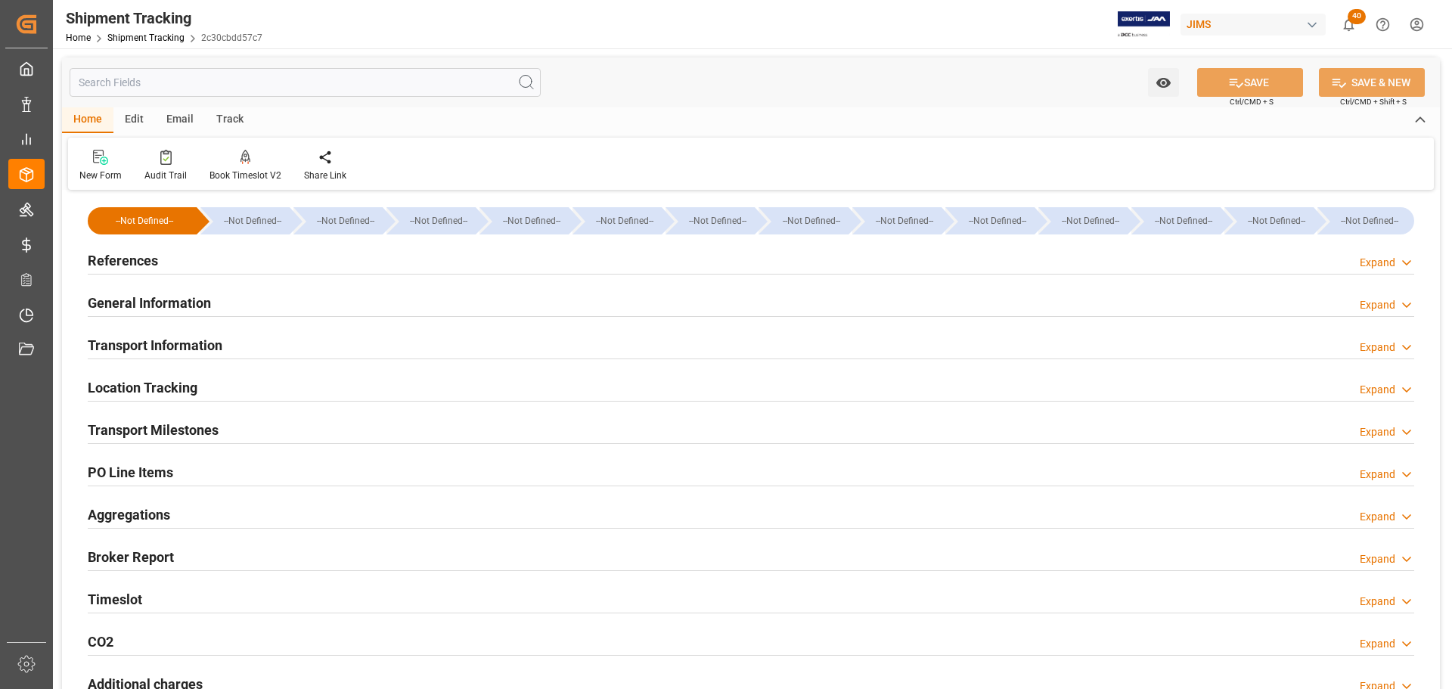
click at [150, 340] on h2 "Transport Information" at bounding box center [155, 345] width 135 height 20
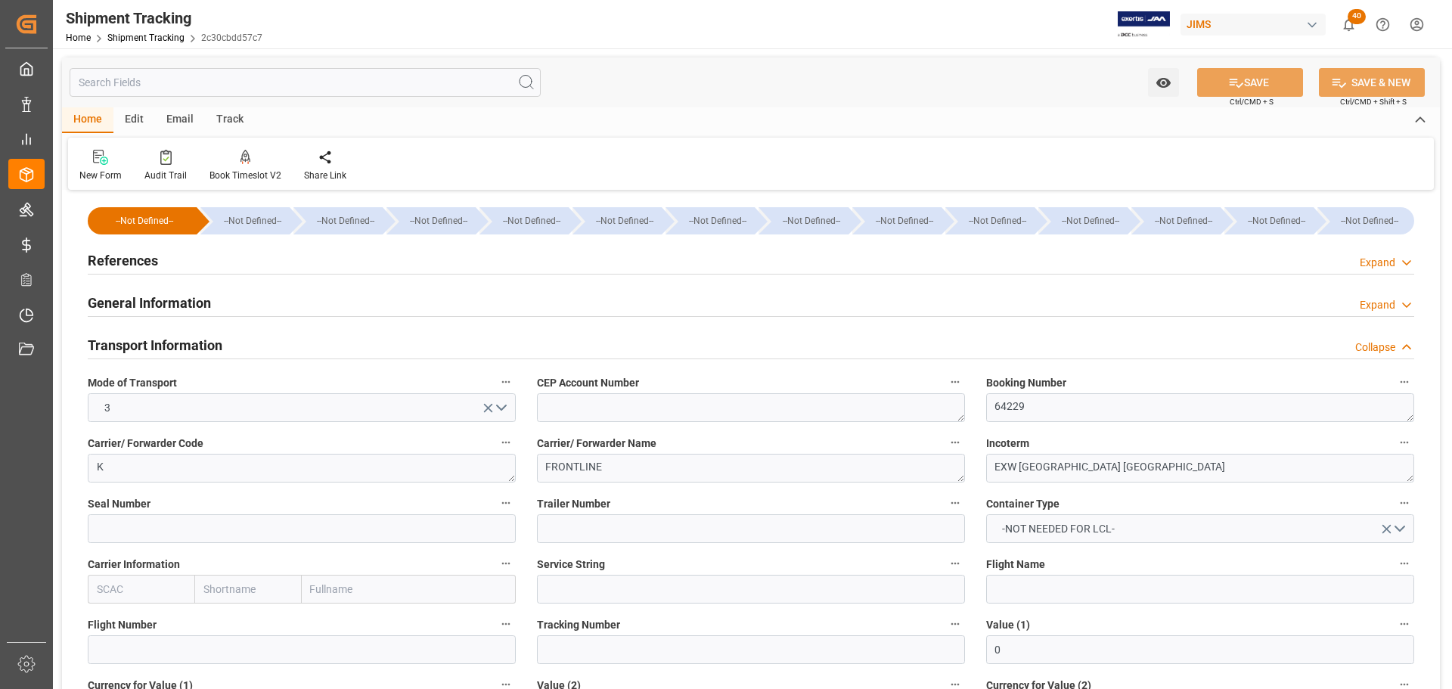
click at [150, 340] on h2 "Transport Information" at bounding box center [155, 345] width 135 height 20
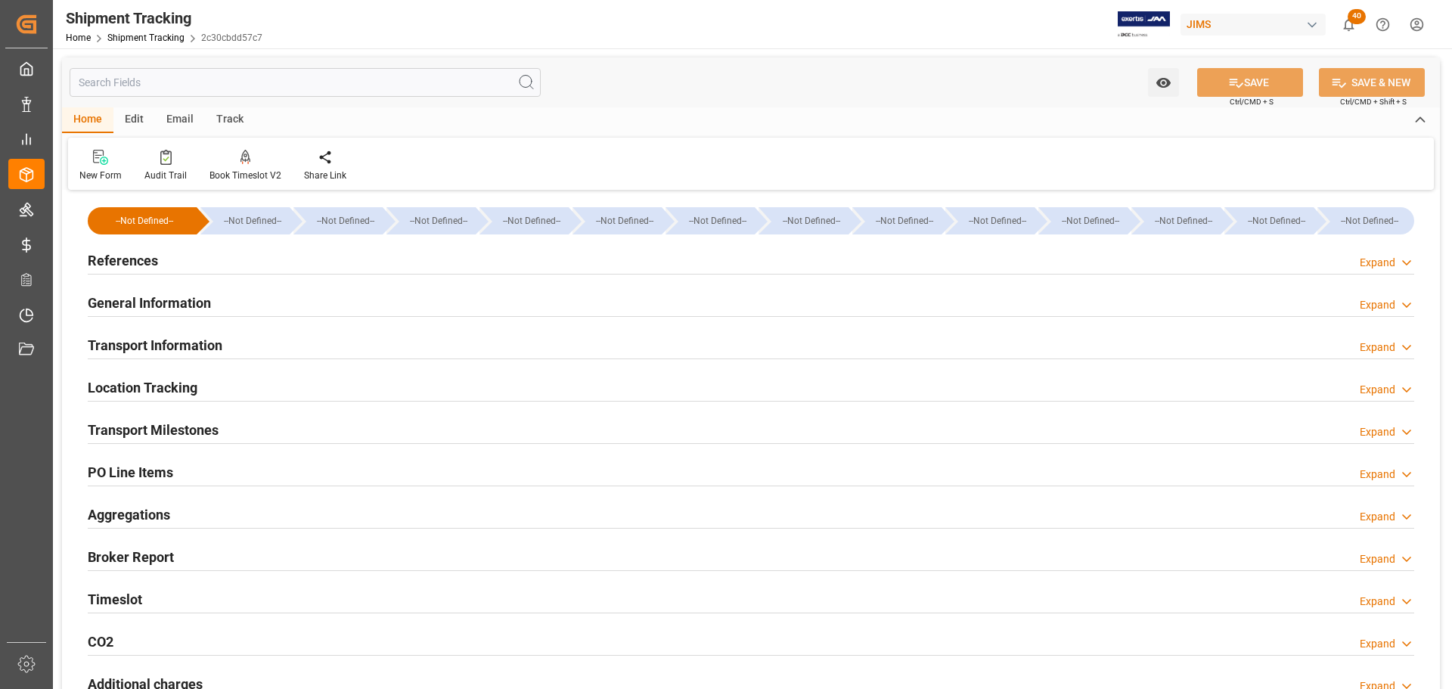
click at [157, 253] on div "References Expand" at bounding box center [751, 259] width 1327 height 29
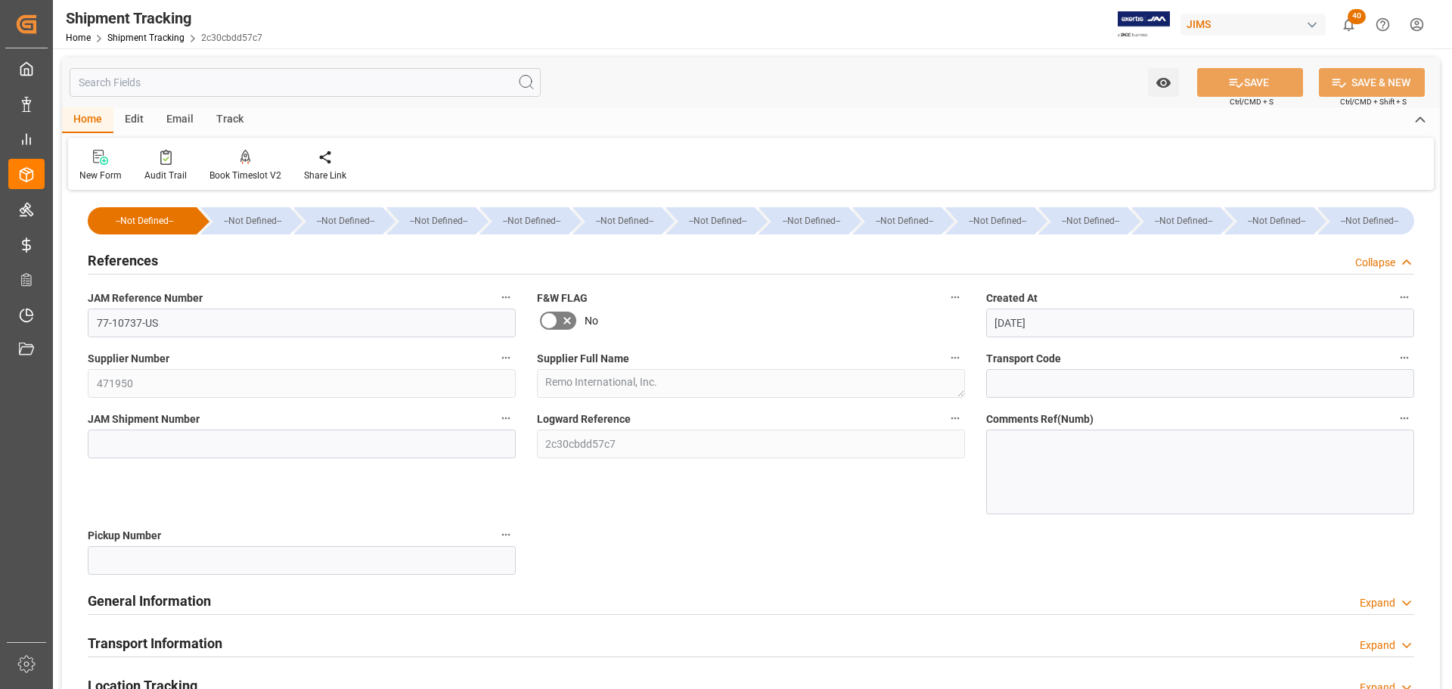
click at [156, 258] on h2 "References" at bounding box center [123, 260] width 70 height 20
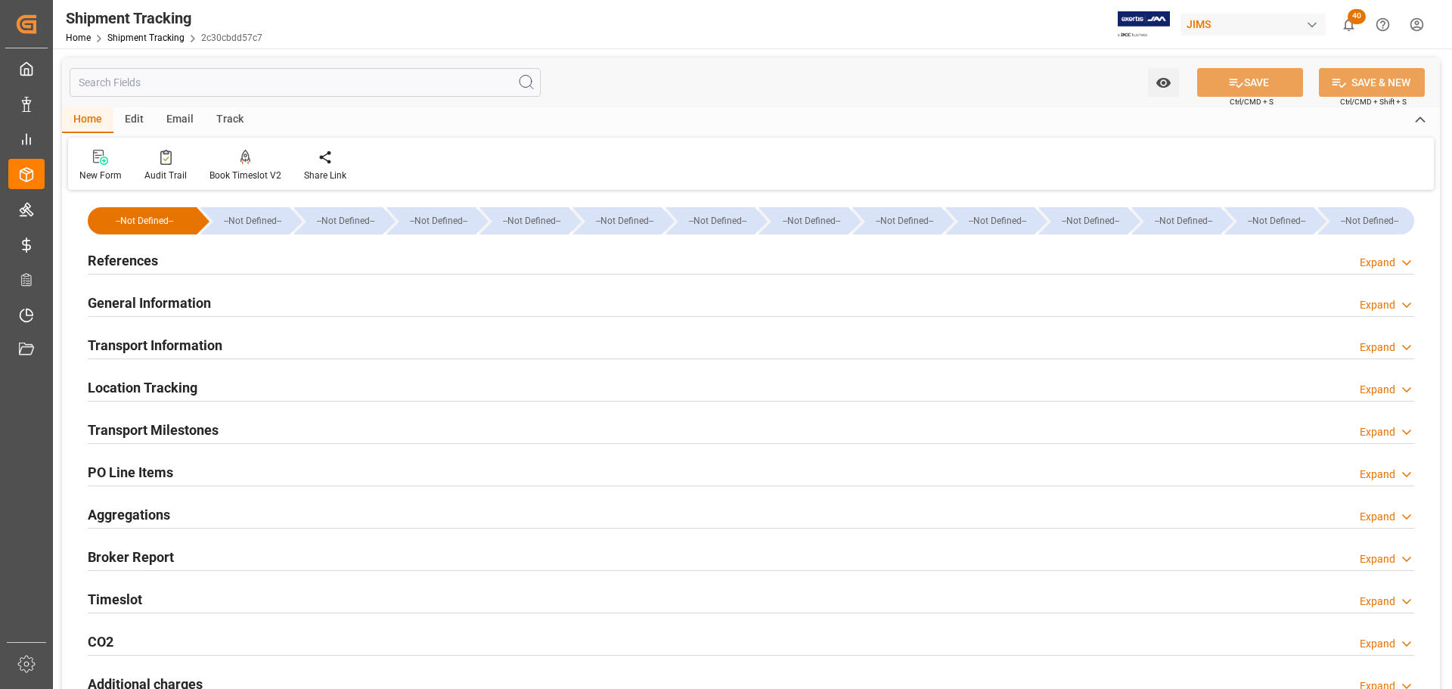
click at [164, 430] on h2 "Transport Milestones" at bounding box center [153, 430] width 131 height 20
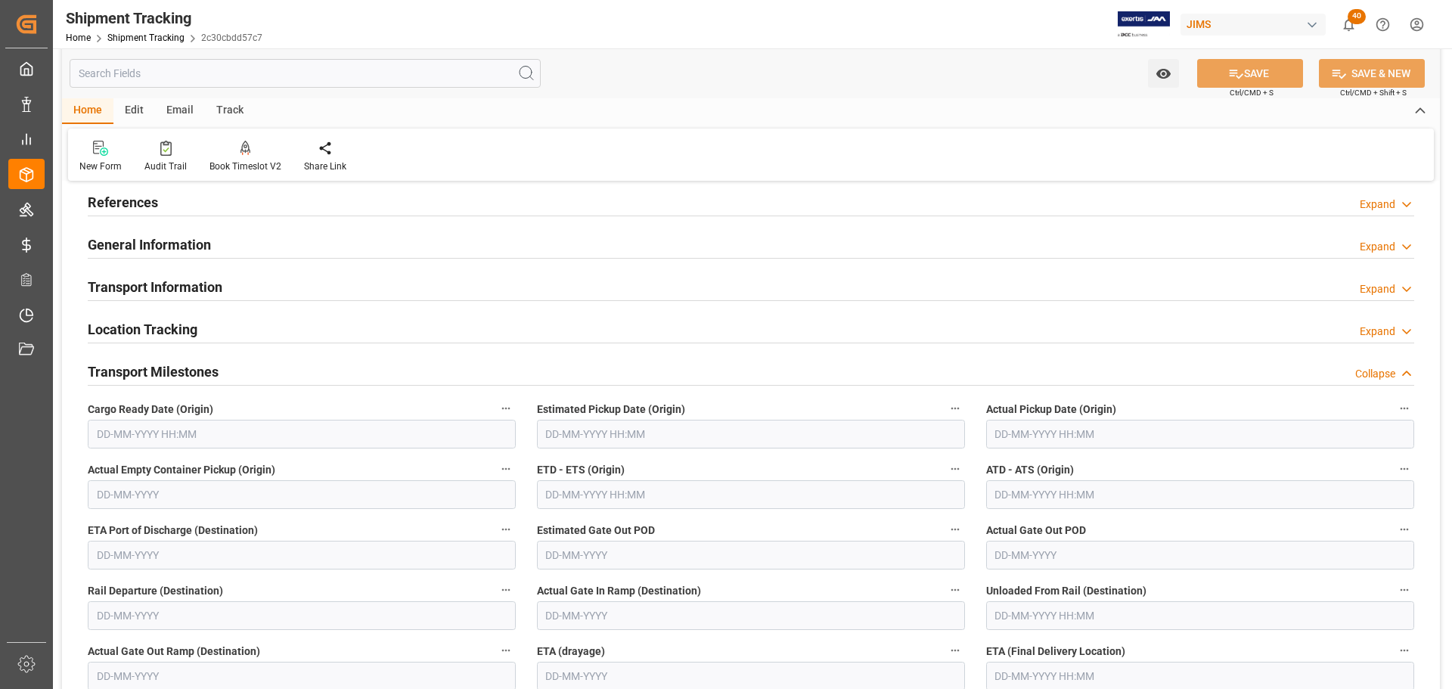
scroll to position [151, 0]
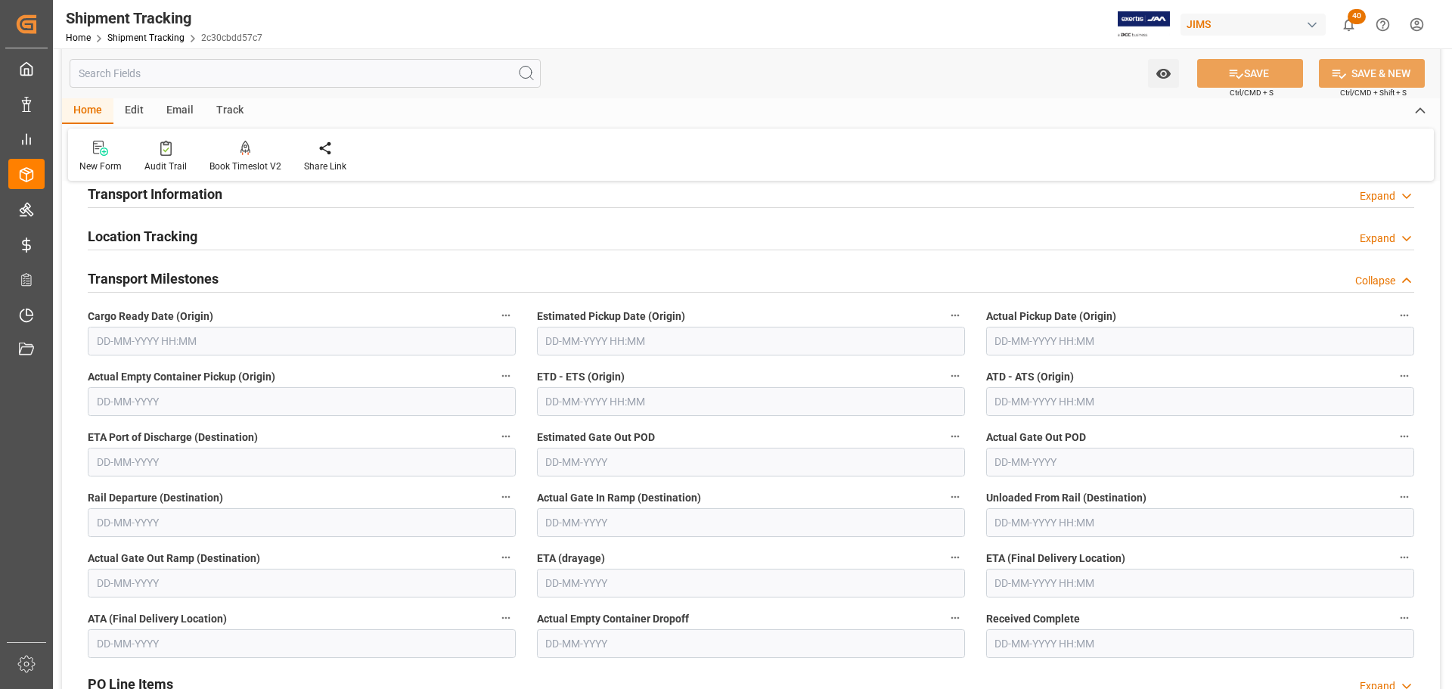
click at [171, 281] on h2 "Transport Milestones" at bounding box center [153, 279] width 131 height 20
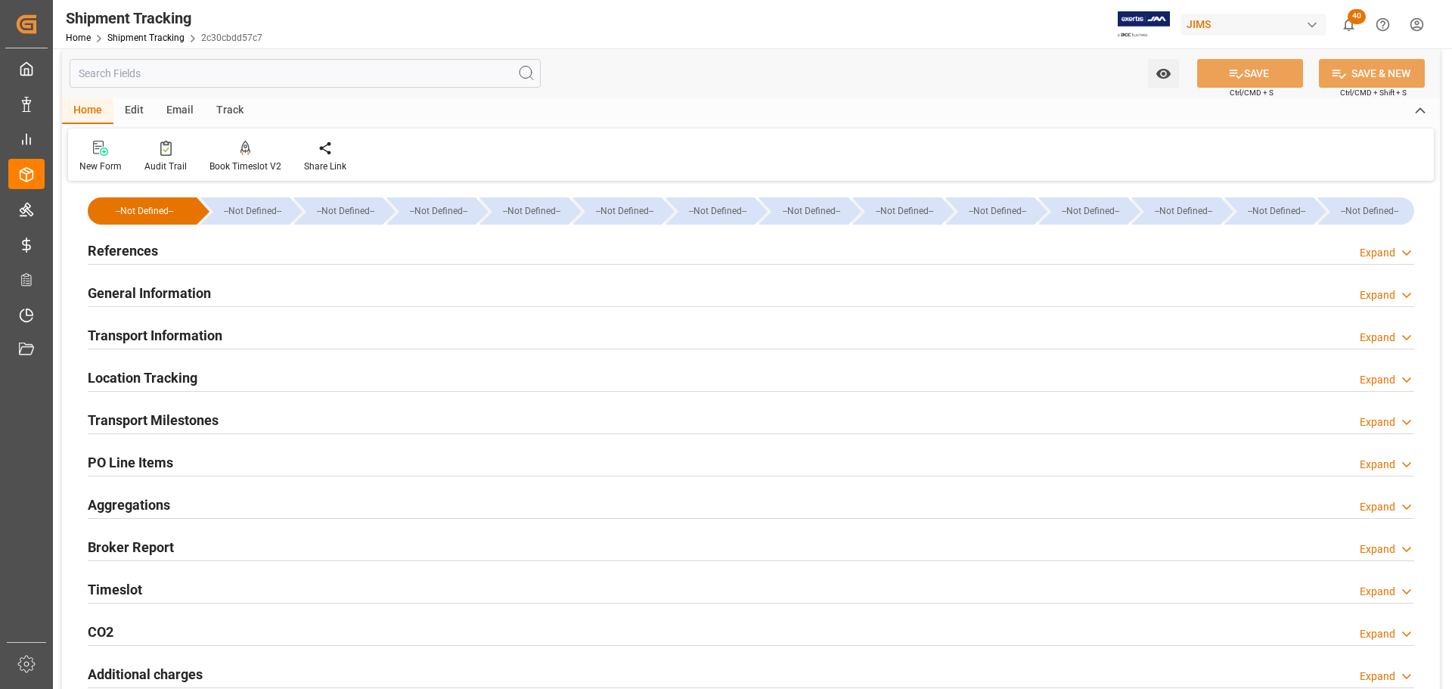
scroll to position [0, 0]
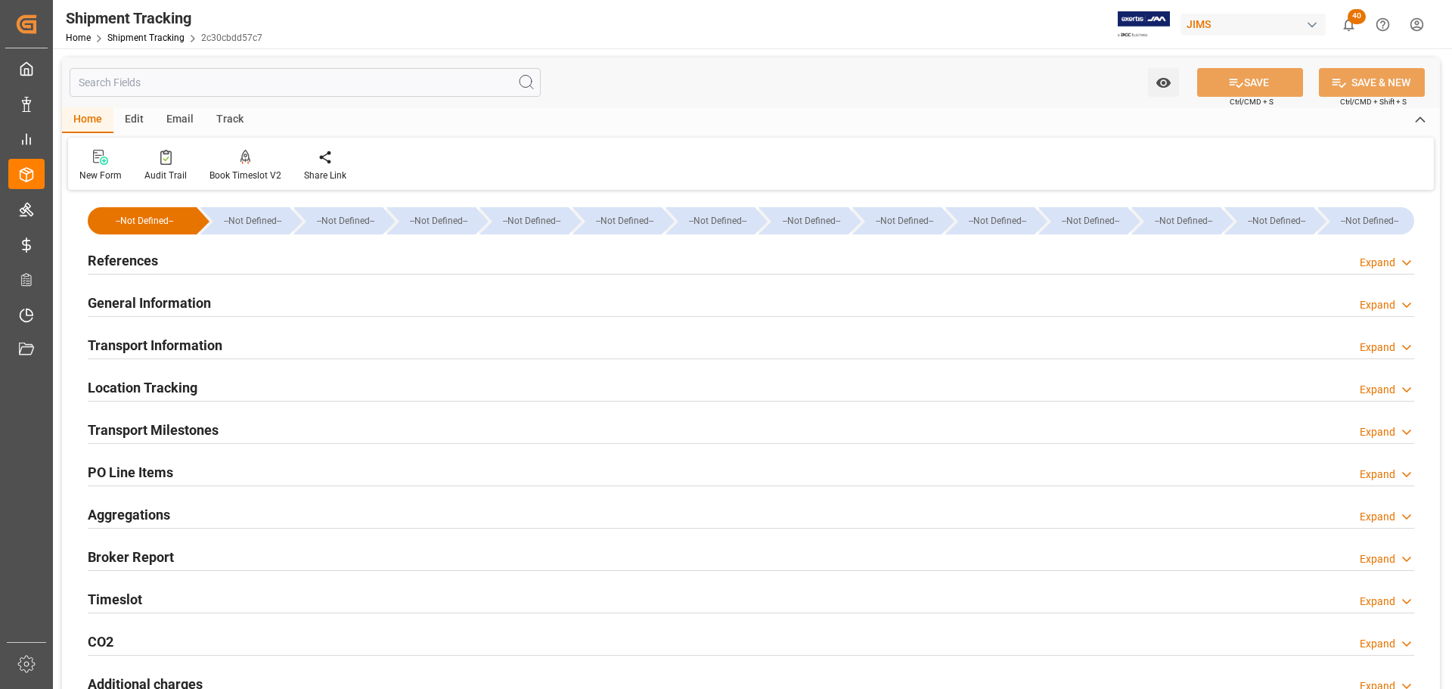
click at [219, 296] on div "General Information Expand" at bounding box center [751, 301] width 1327 height 29
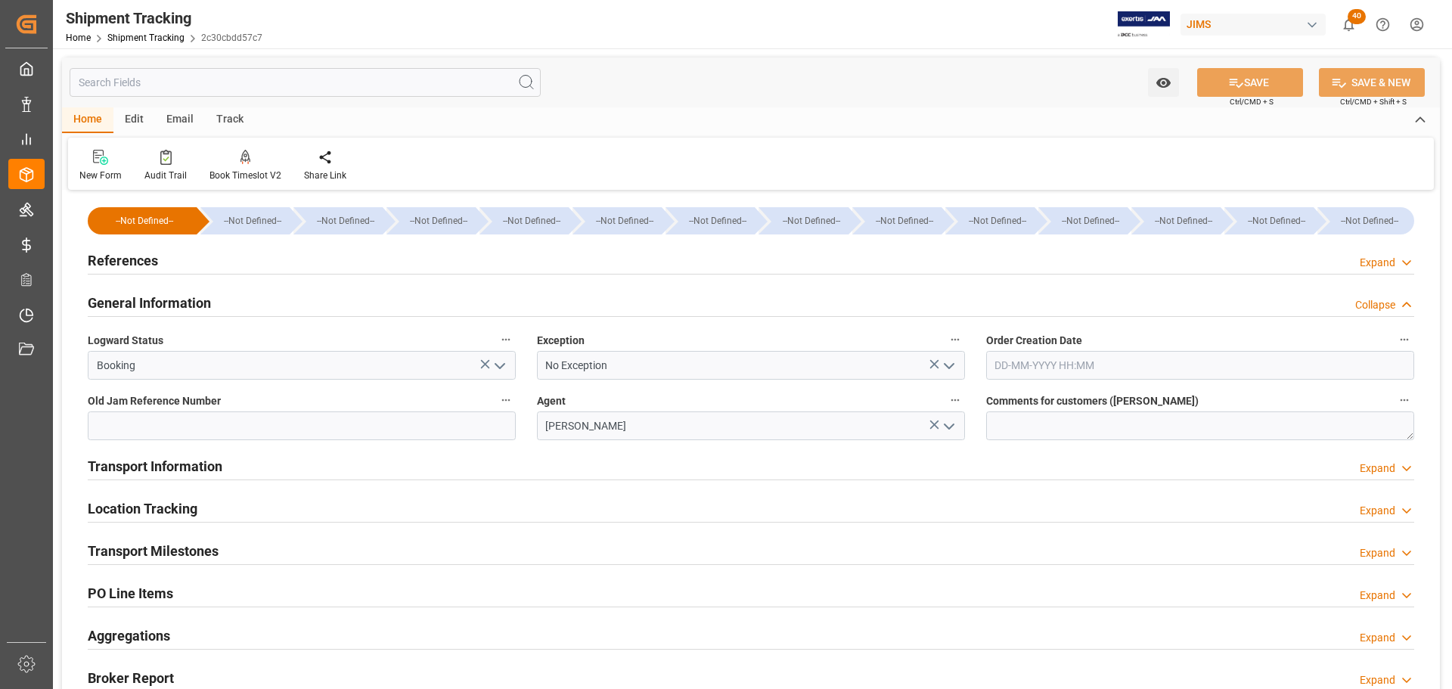
click at [215, 306] on div "General Information Collapse" at bounding box center [751, 301] width 1327 height 29
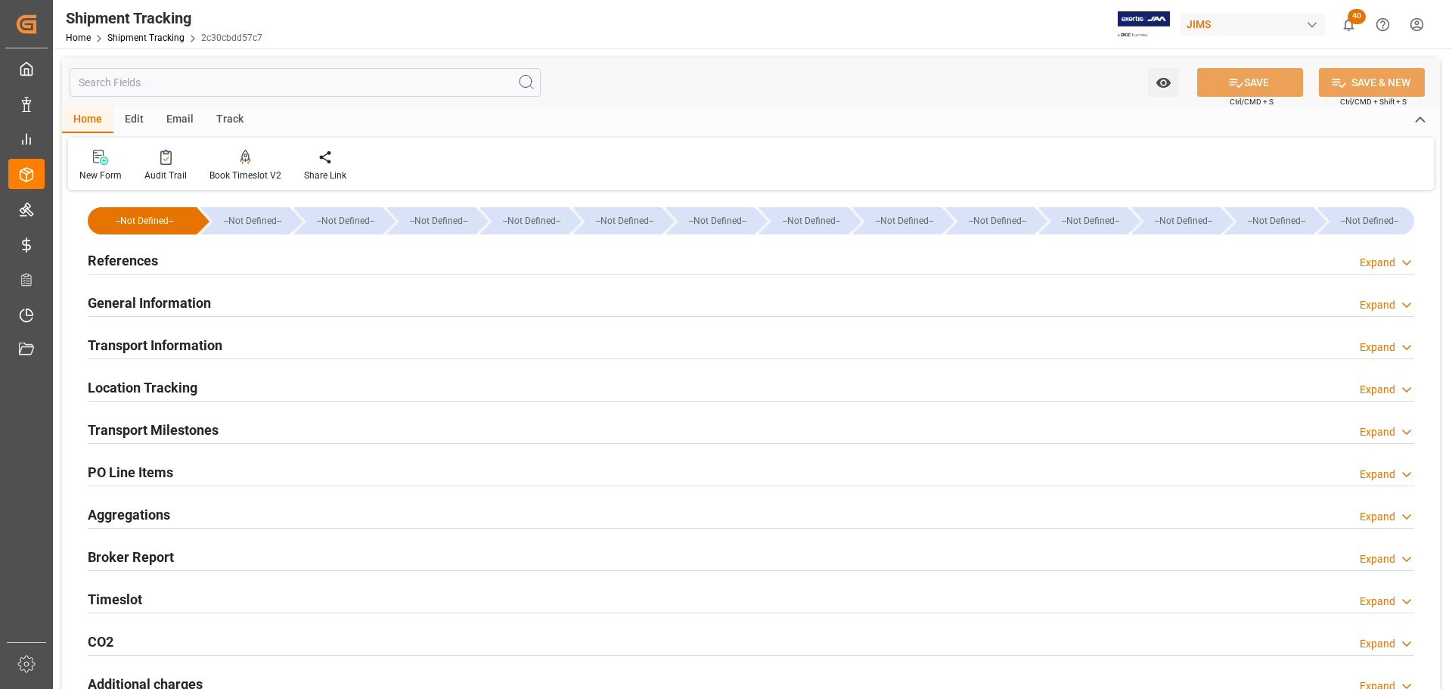
click at [215, 337] on h2 "Transport Information" at bounding box center [155, 345] width 135 height 20
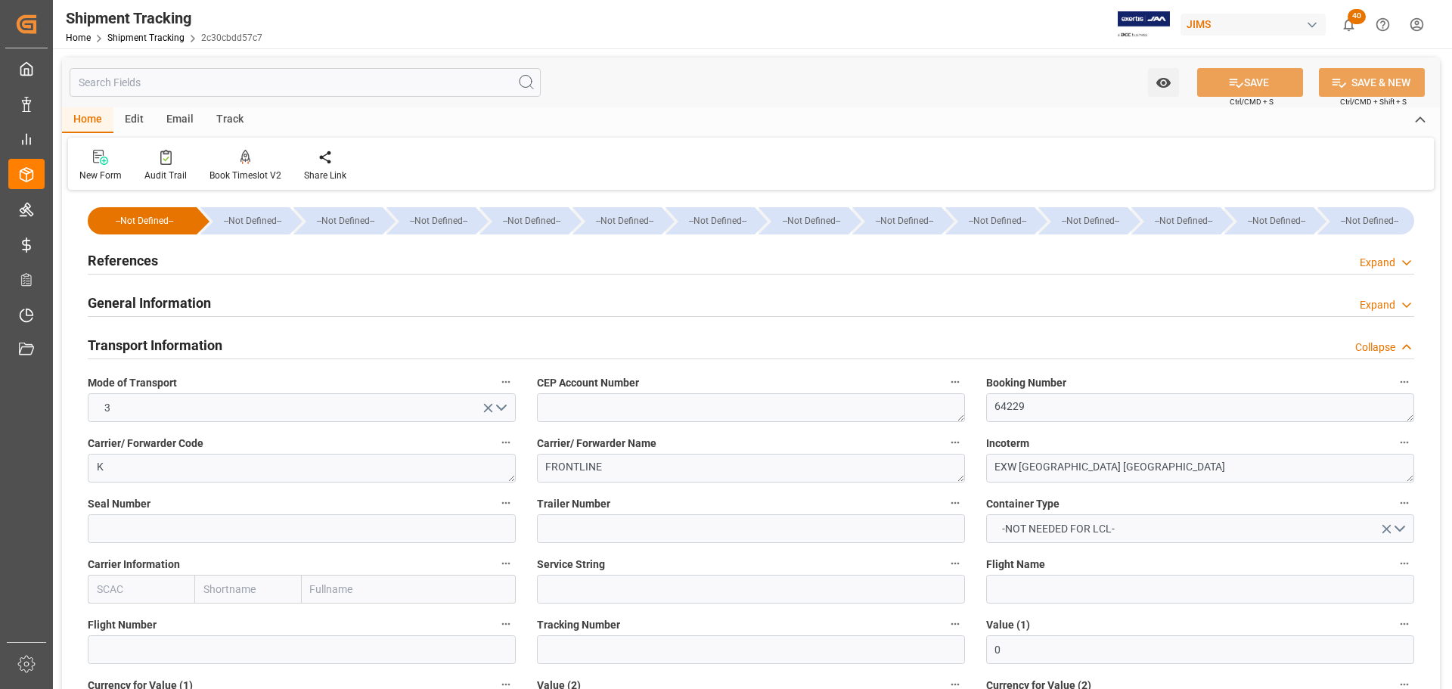
click at [214, 340] on h2 "Transport Information" at bounding box center [155, 345] width 135 height 20
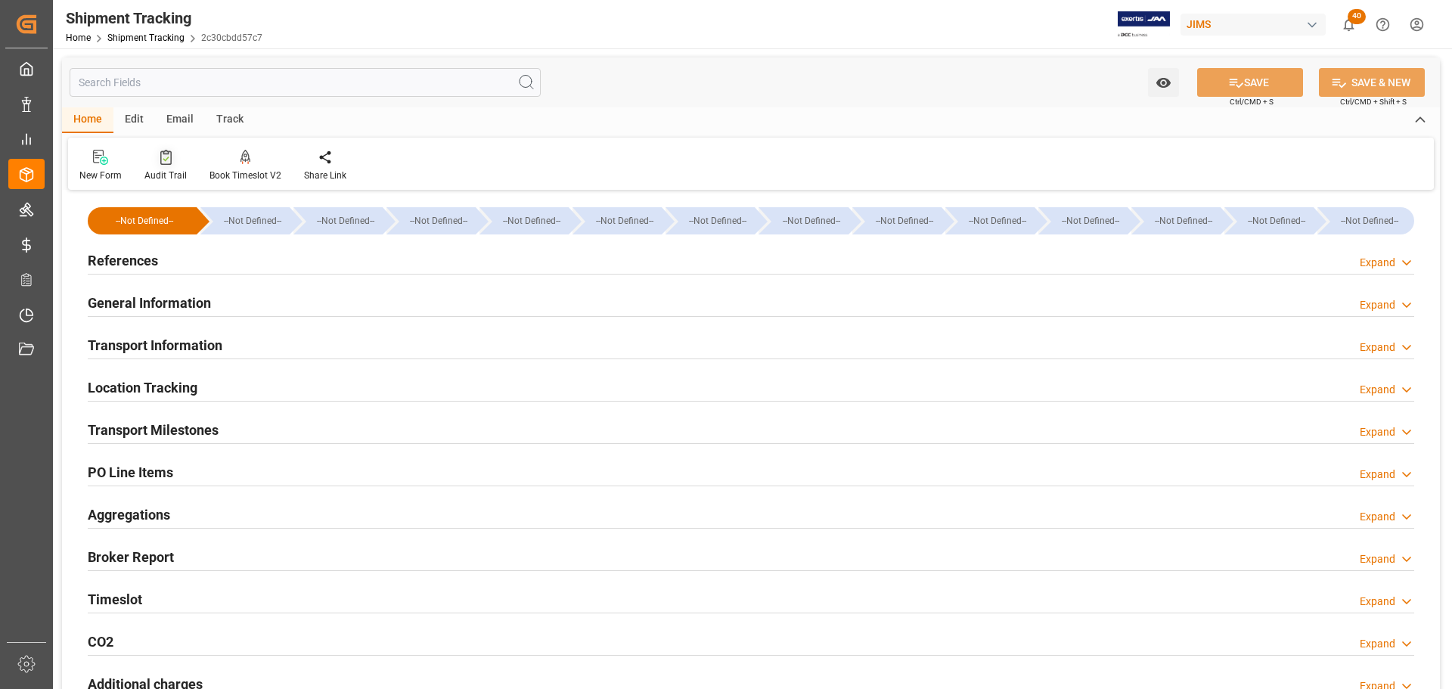
click at [154, 161] on div at bounding box center [165, 157] width 42 height 16
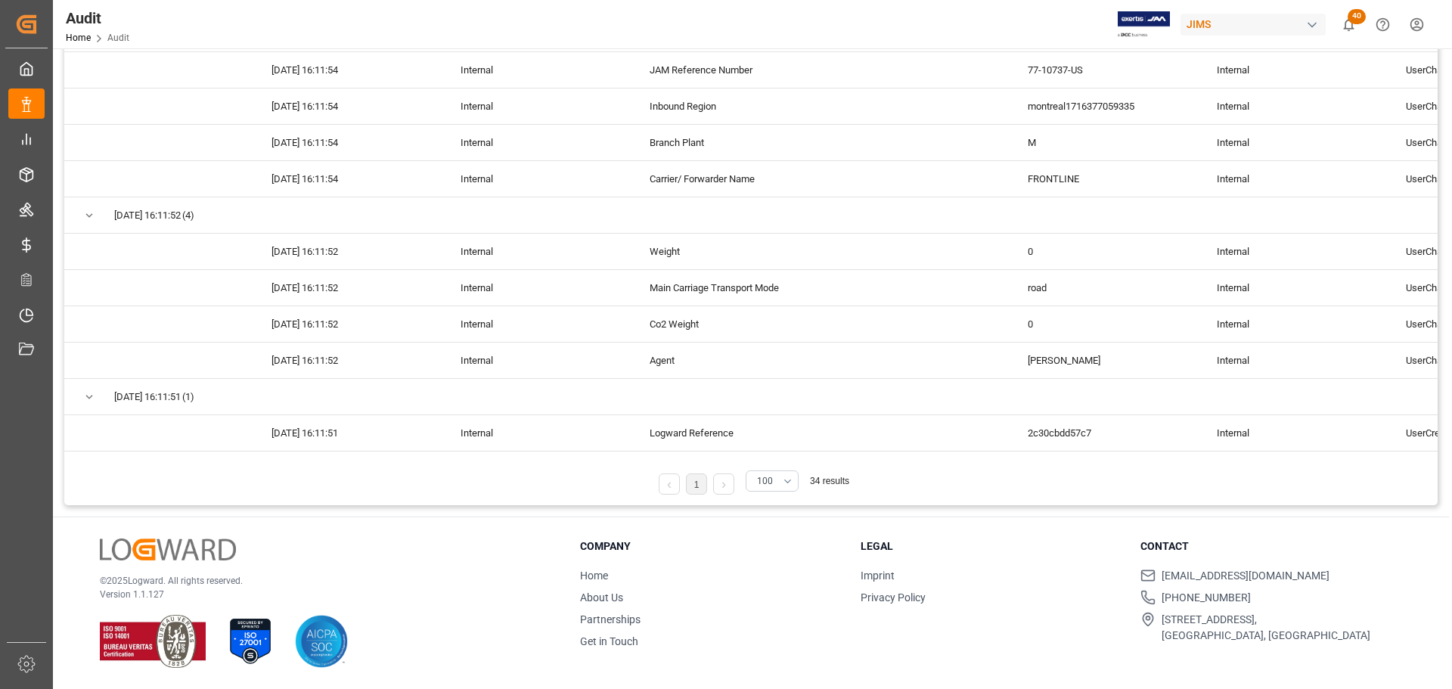
scroll to position [176, 0]
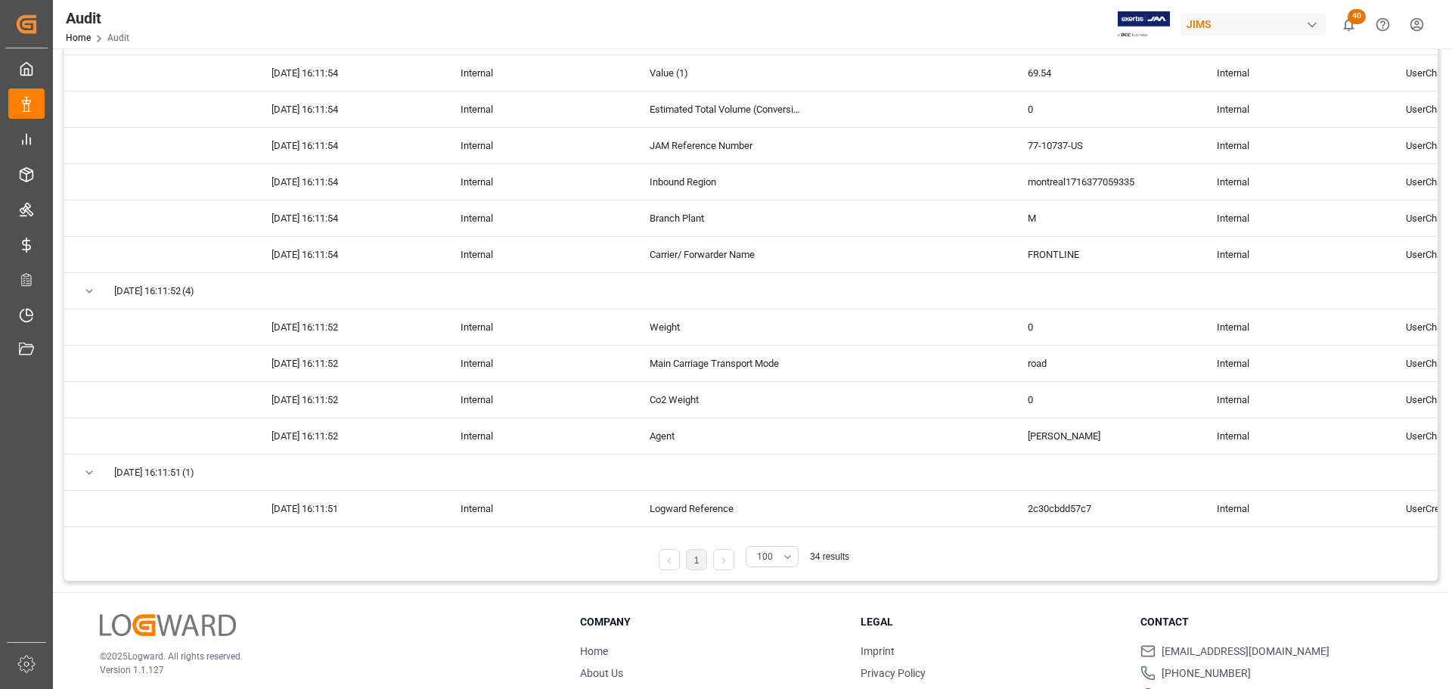
drag, startPoint x: 731, startPoint y: 533, endPoint x: 835, endPoint y: 526, distance: 104.6
click at [835, 526] on div "Audit Type - Row Audit Reference - Shipment Tracking (2c30cbdd57c7) Changed At …" at bounding box center [751, 253] width 1374 height 656
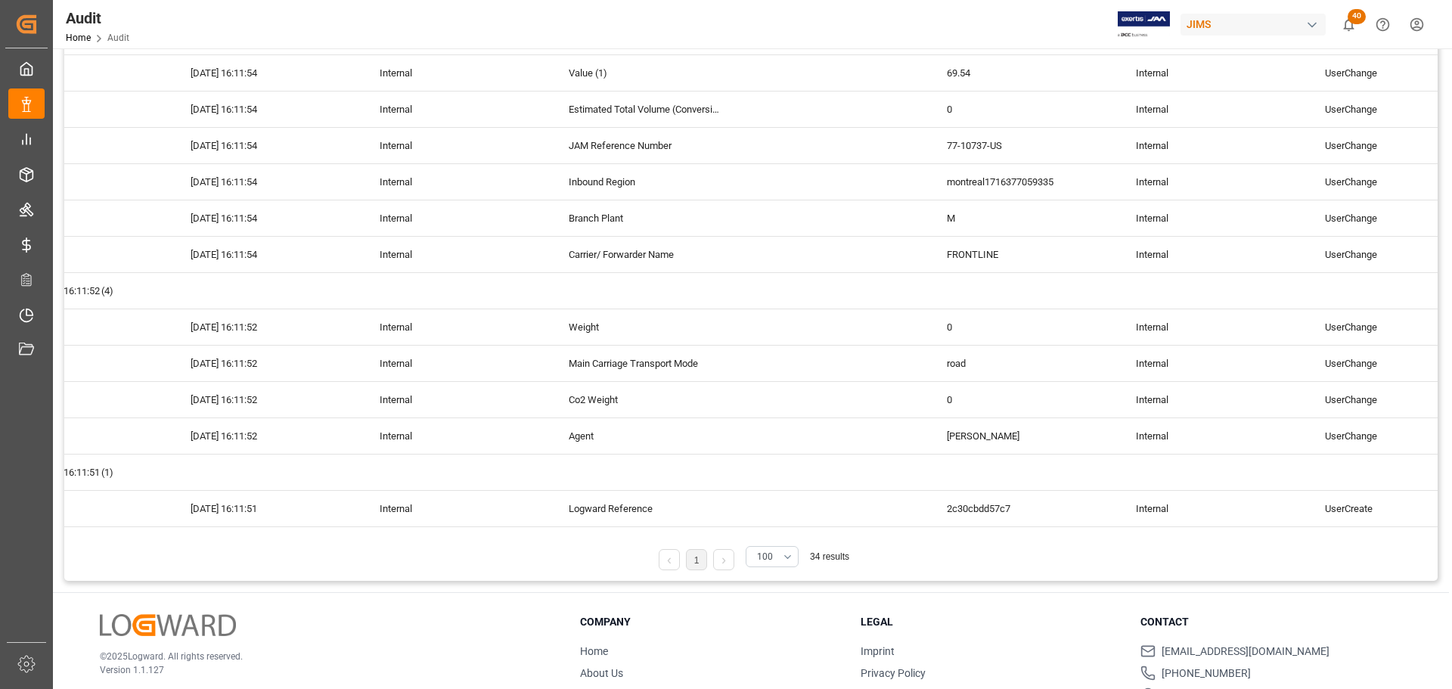
scroll to position [0, 0]
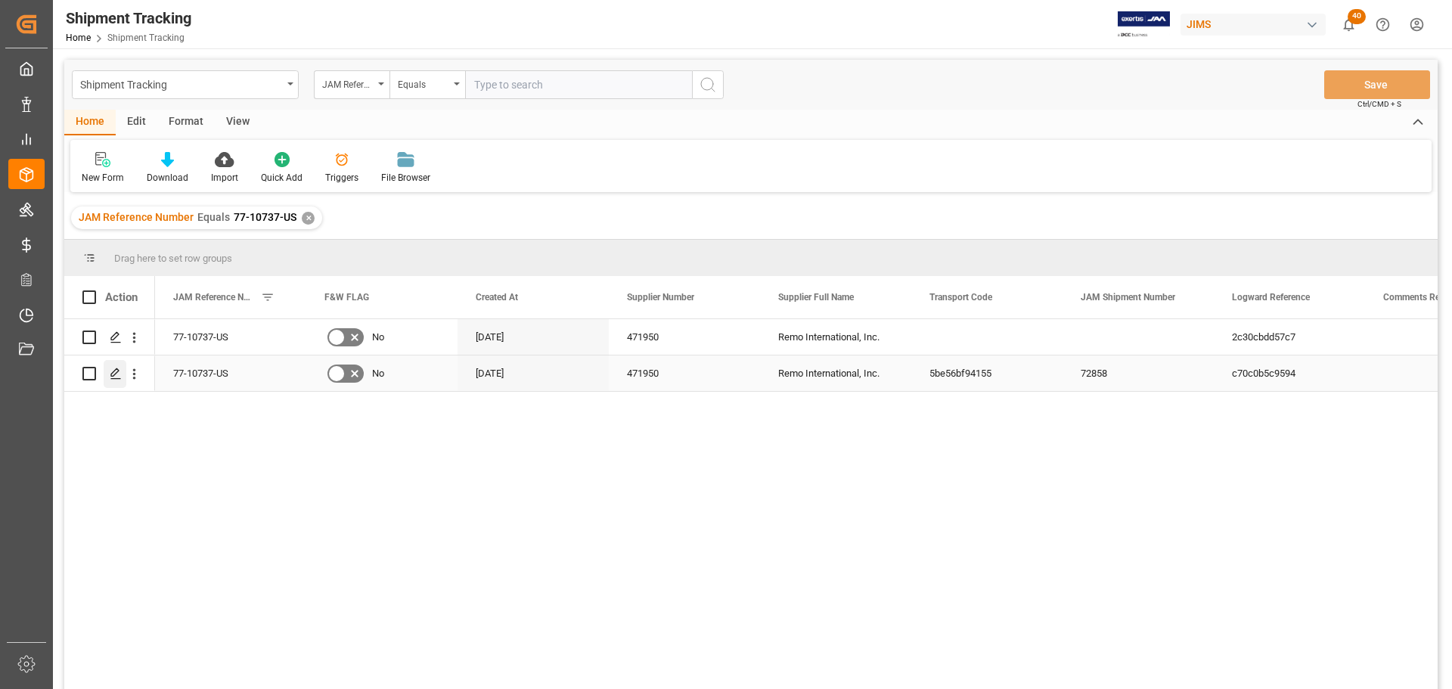
click at [113, 374] on icon "Press SPACE to select this row." at bounding box center [116, 374] width 12 height 12
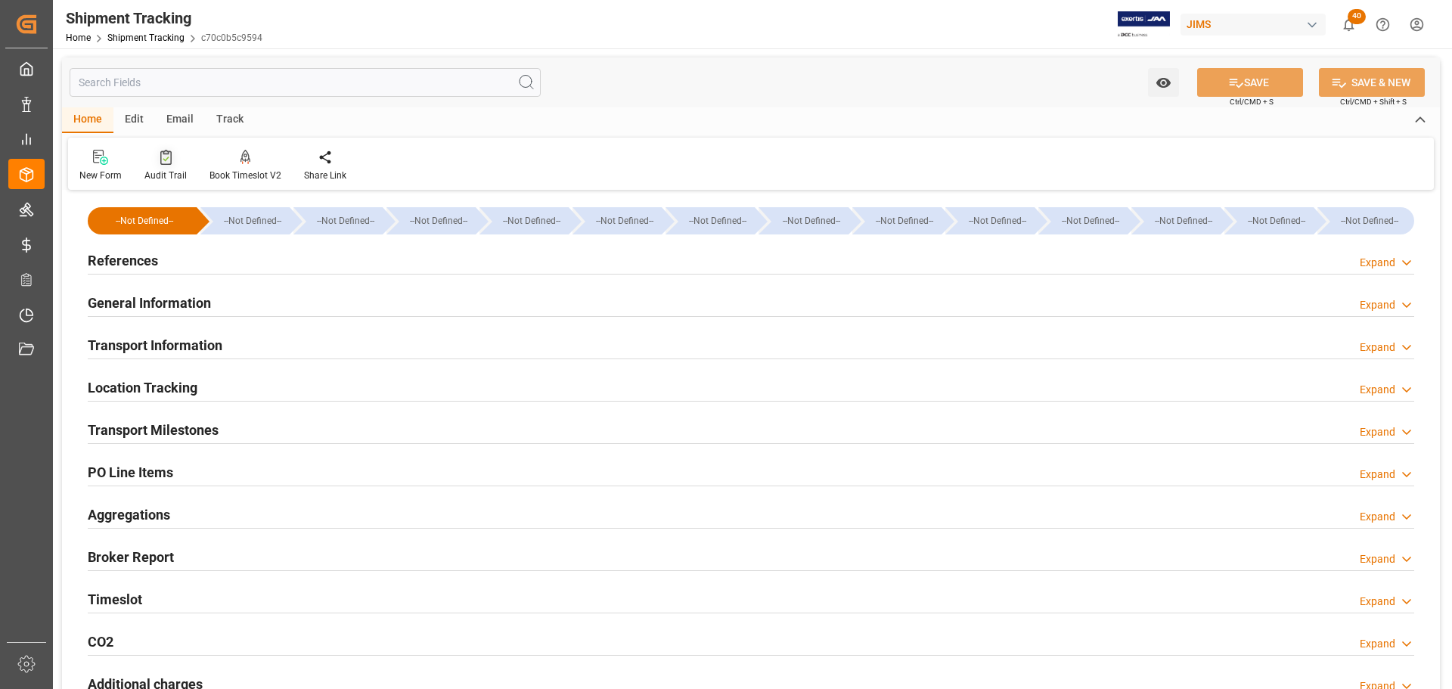
click at [168, 170] on div "Audit Trail" at bounding box center [165, 176] width 42 height 14
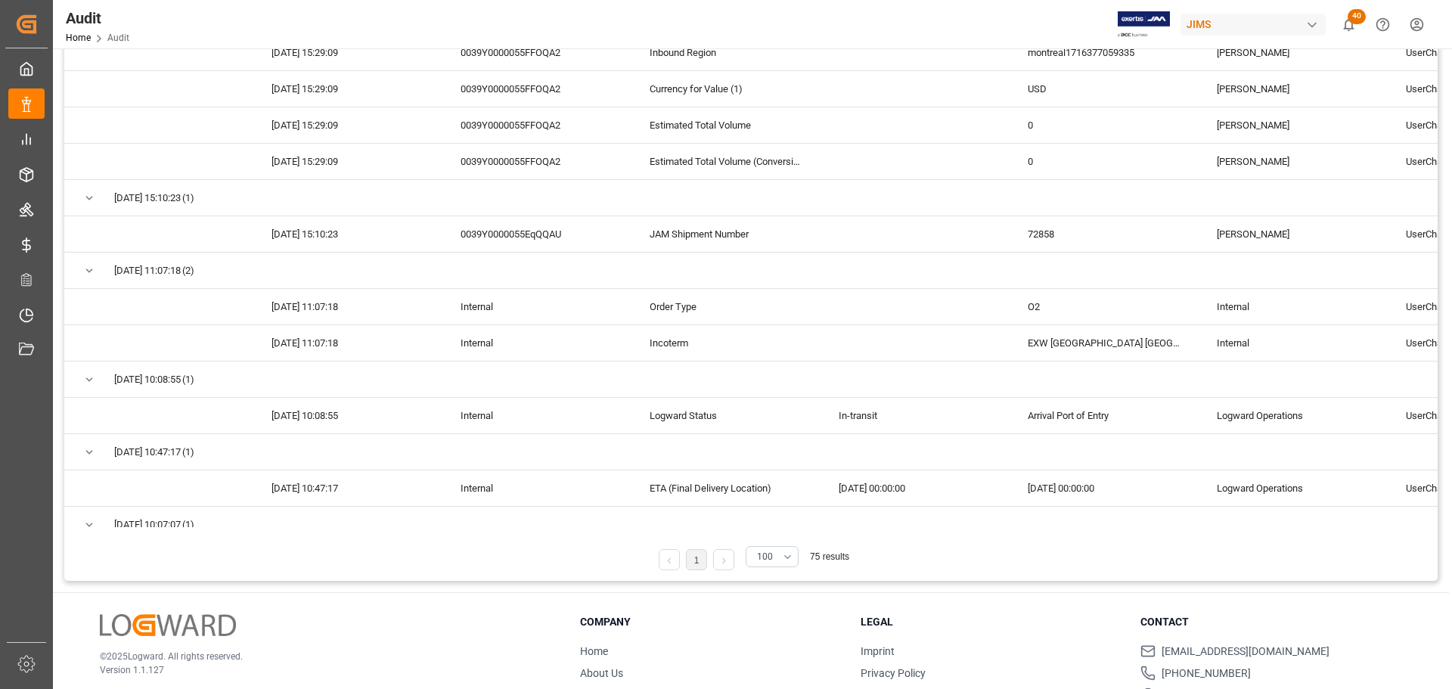
scroll to position [1782, 0]
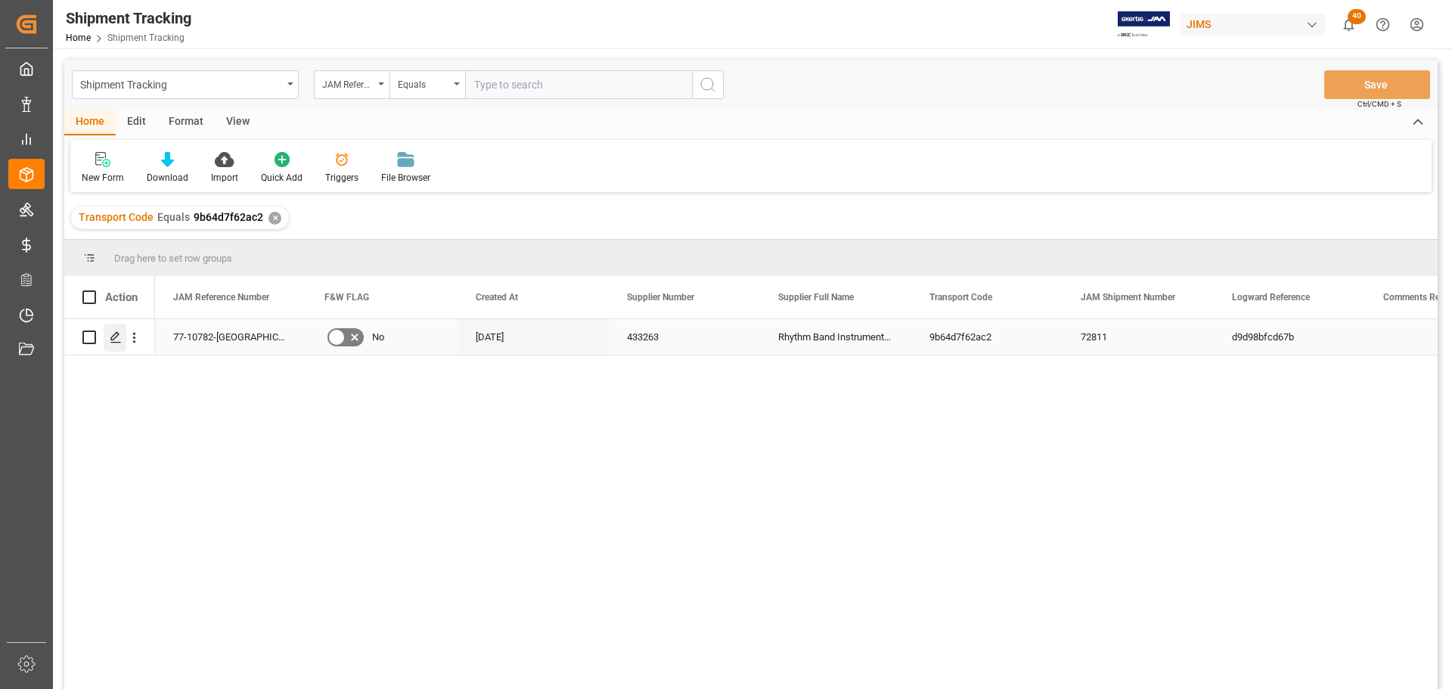
click at [118, 343] on line "Press SPACE to select this row." at bounding box center [115, 343] width 9 height 0
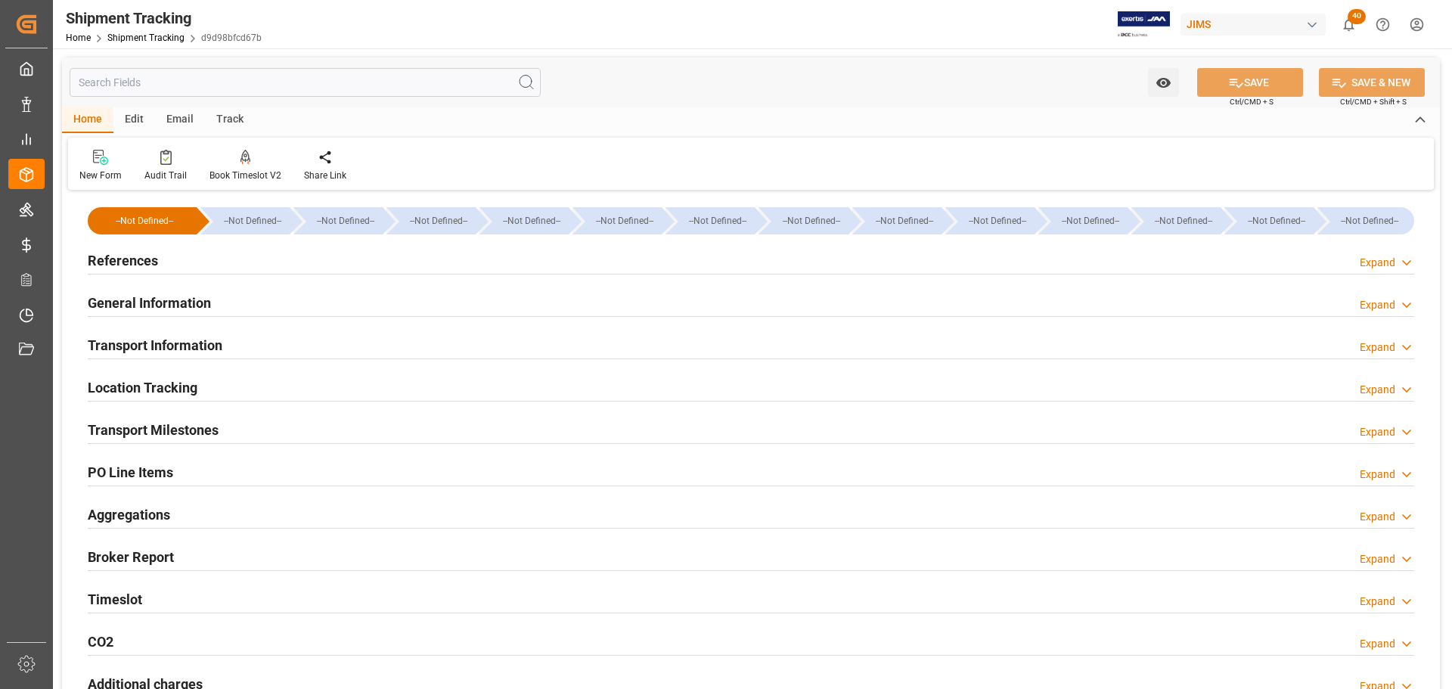
type input "[DATE] 00:00"
type input "29-08-2025 00:00"
type input "05-09-2025 00:00"
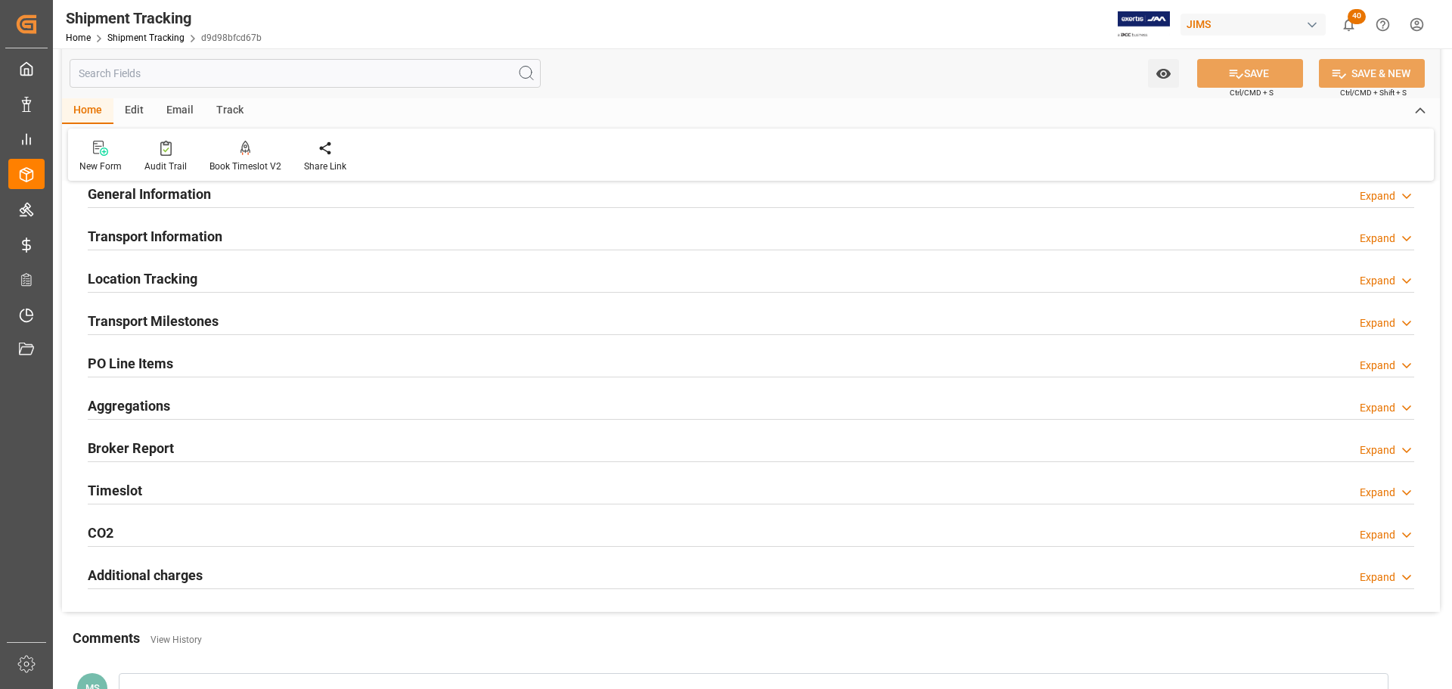
click at [225, 313] on div "Transport Milestones Expand" at bounding box center [751, 320] width 1327 height 29
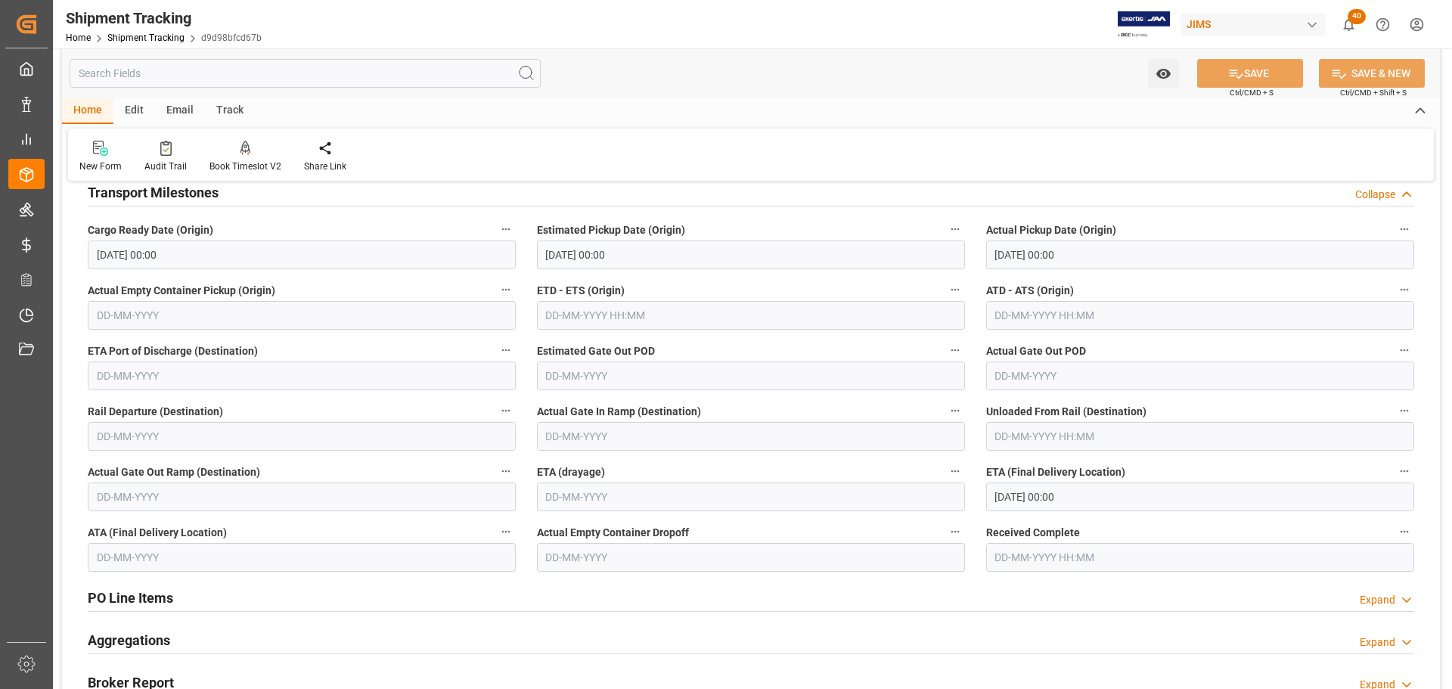
scroll to position [260, 0]
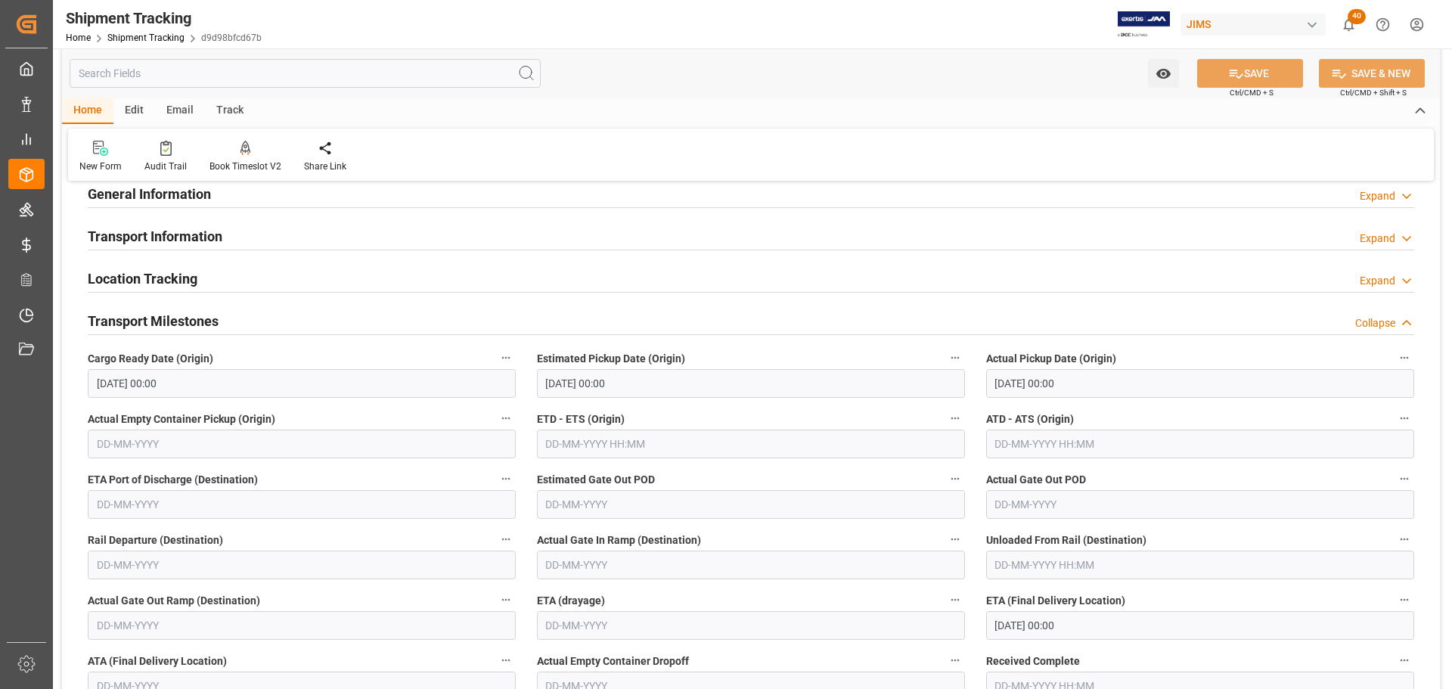
click at [178, 314] on h2 "Transport Milestones" at bounding box center [153, 321] width 131 height 20
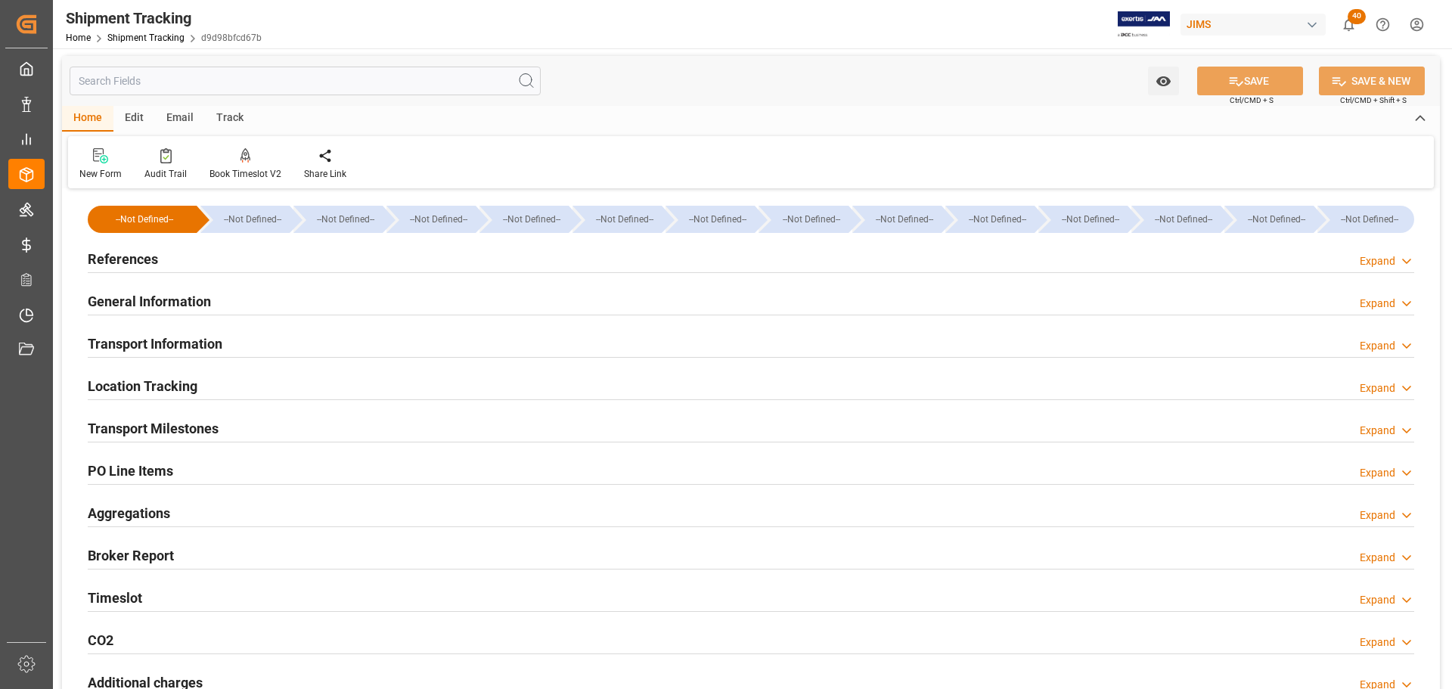
scroll to position [0, 0]
click at [179, 259] on div "References Expand" at bounding box center [751, 259] width 1327 height 29
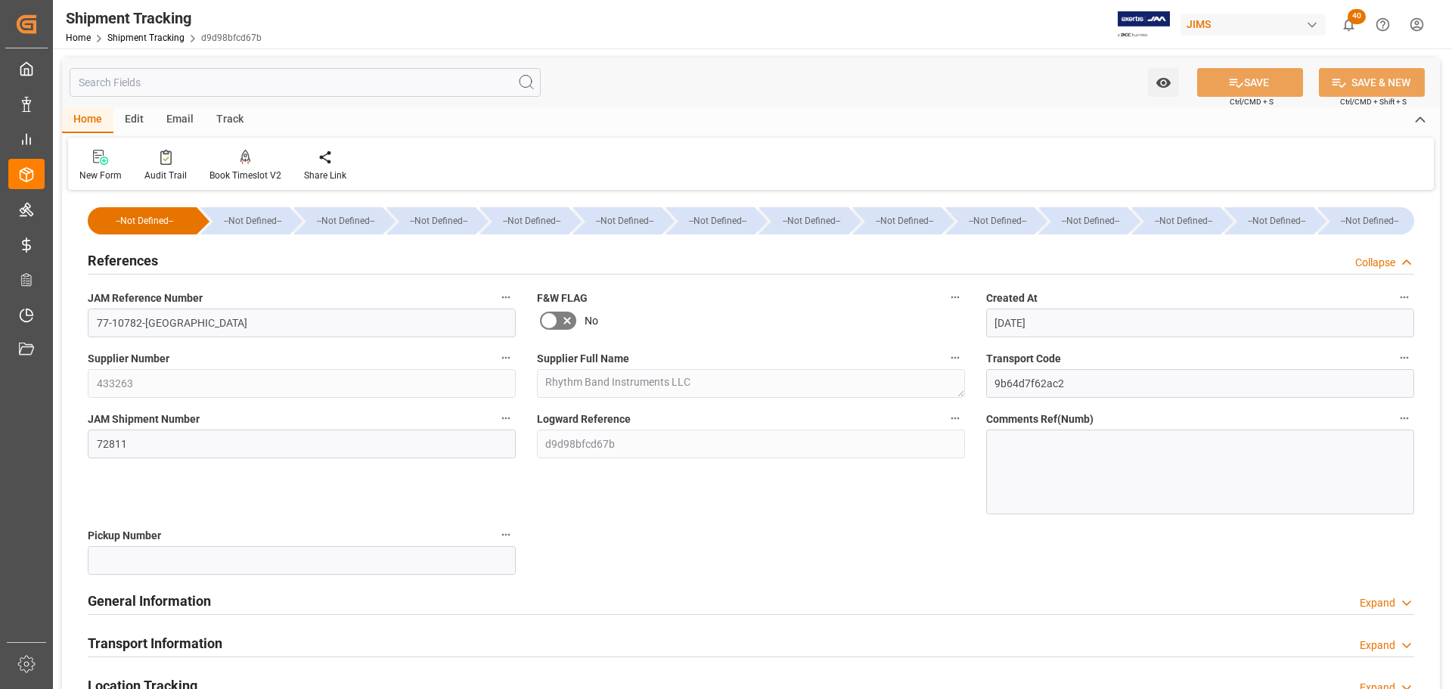
click at [176, 259] on div "References Collapse" at bounding box center [751, 259] width 1327 height 29
